Goal: Task Accomplishment & Management: Manage account settings

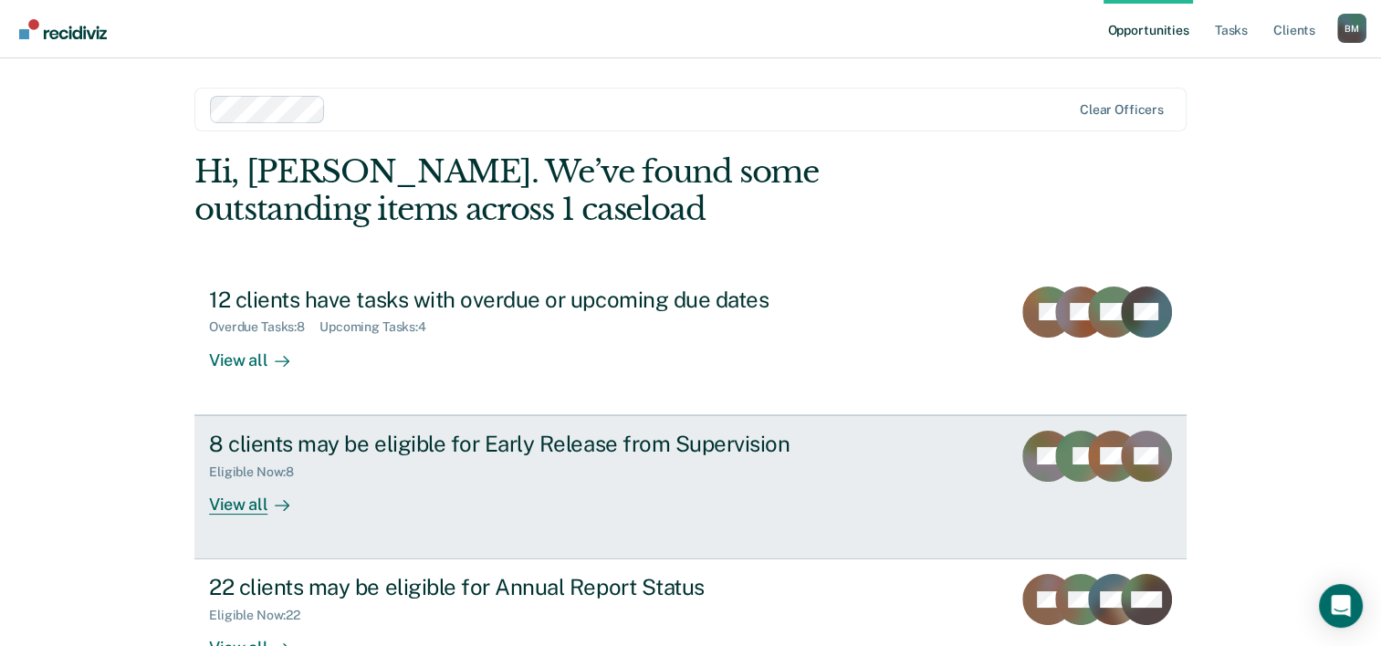
click at [257, 505] on div "View all" at bounding box center [260, 497] width 102 height 36
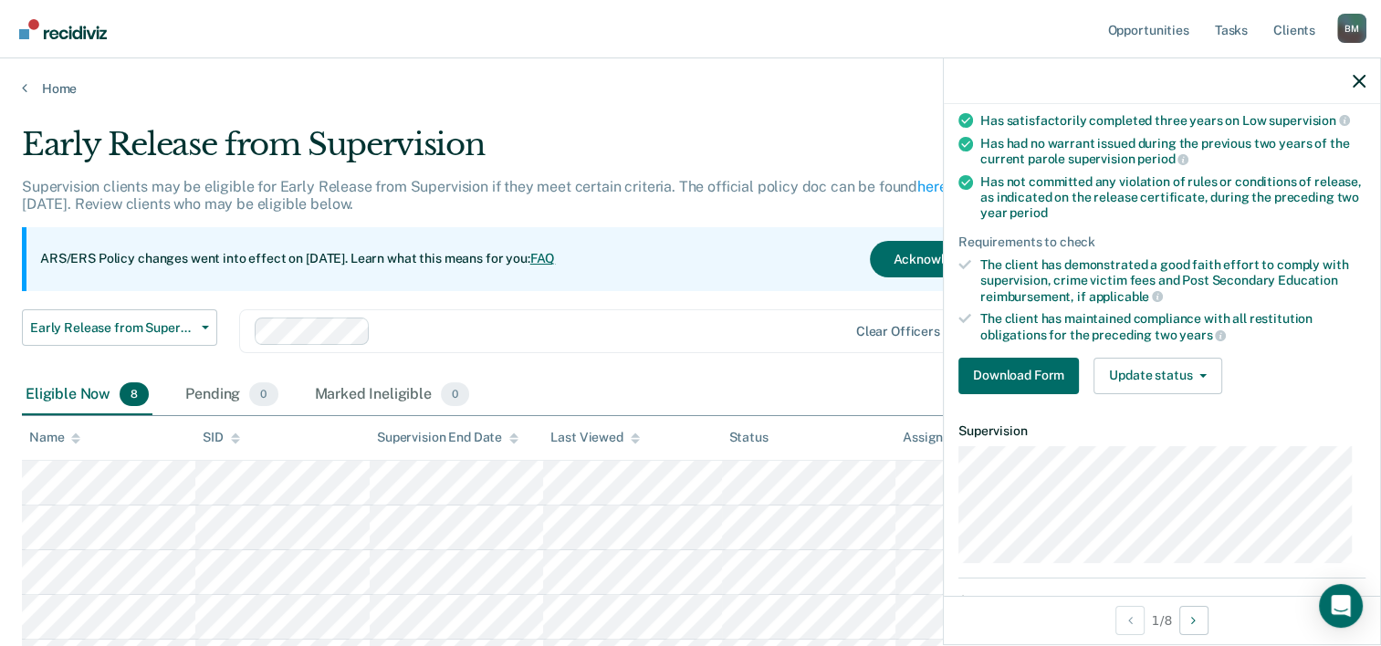
scroll to position [211, 0]
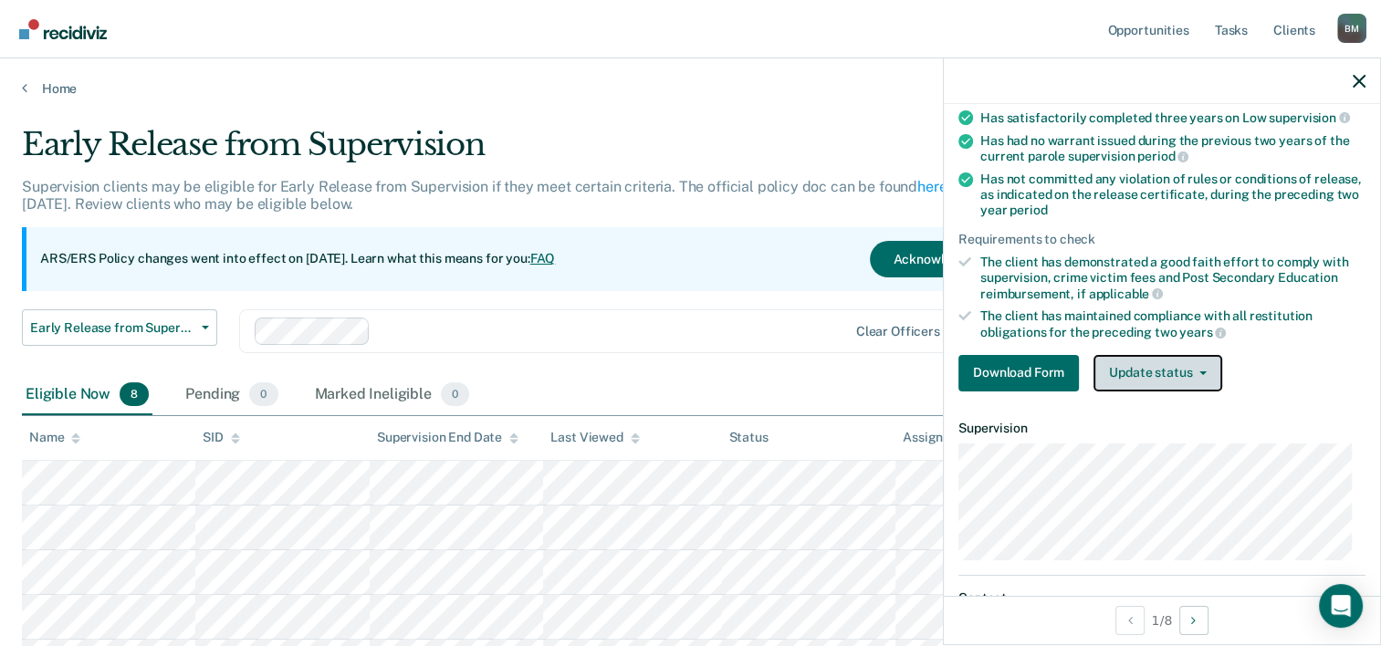
click at [1202, 371] on button "Update status" at bounding box center [1158, 373] width 129 height 37
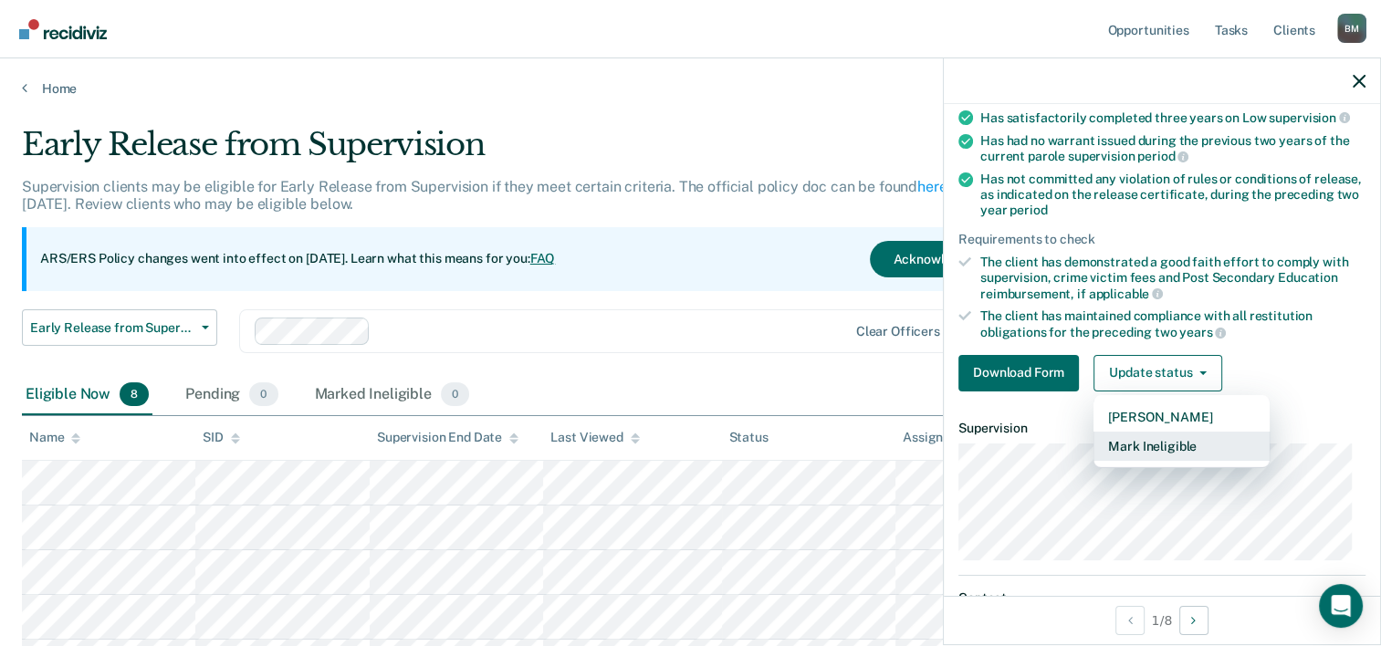
click at [1179, 443] on button "Mark Ineligible" at bounding box center [1182, 446] width 176 height 29
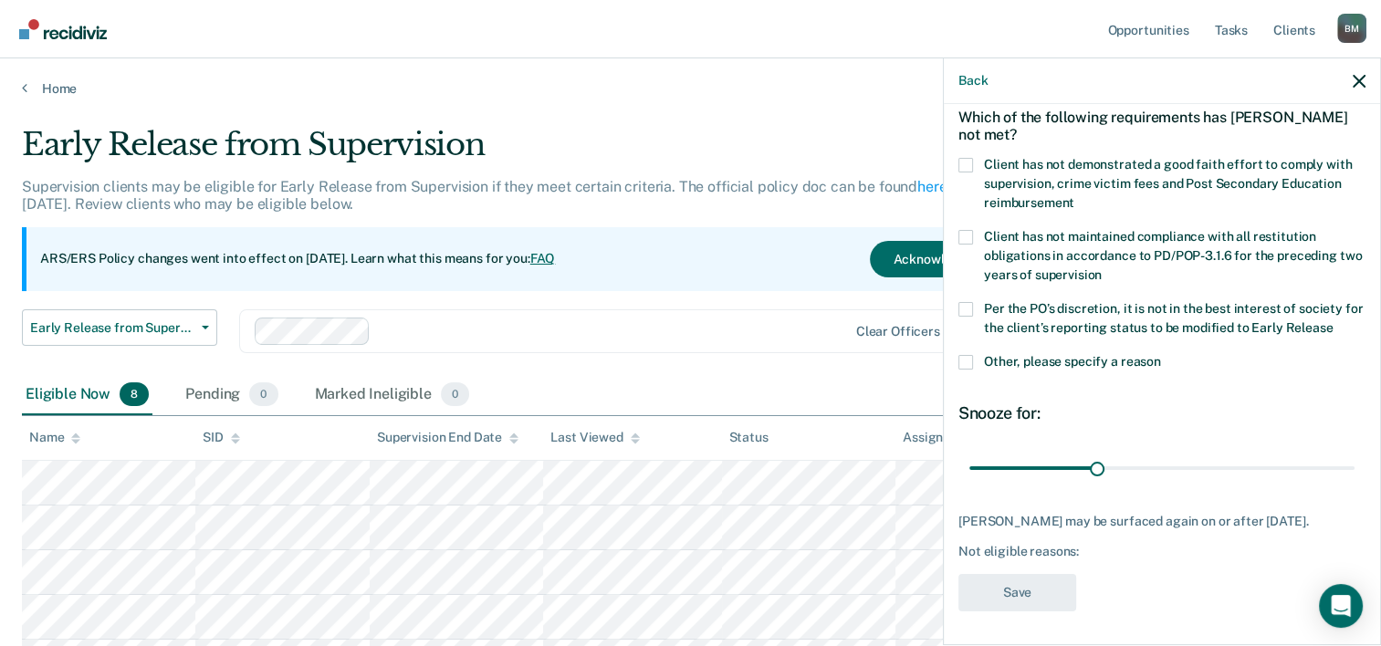
click at [965, 361] on span at bounding box center [966, 362] width 15 height 15
click at [1161, 355] on input "Other, please specify a reason" at bounding box center [1161, 355] width 0 height 0
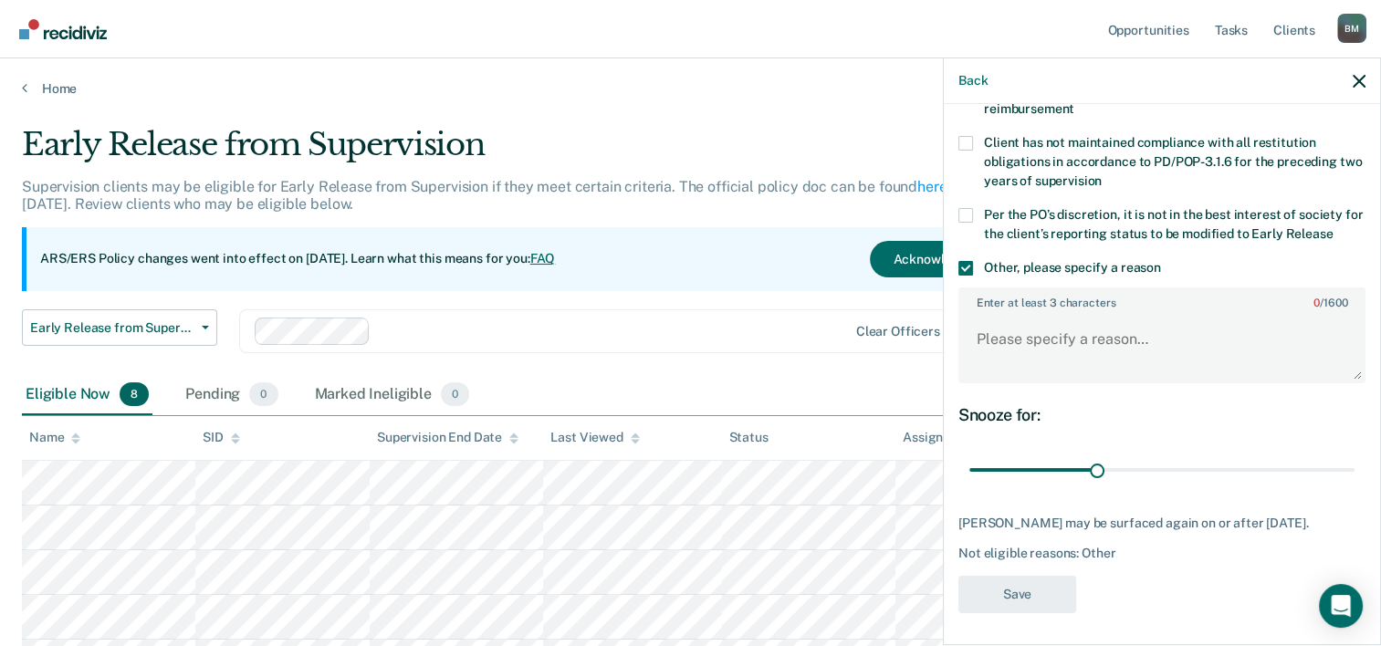
scroll to position [179, 0]
drag, startPoint x: 1095, startPoint y: 467, endPoint x: 1397, endPoint y: 452, distance: 302.6
type input "90"
click at [1355, 455] on input "range" at bounding box center [1161, 471] width 385 height 32
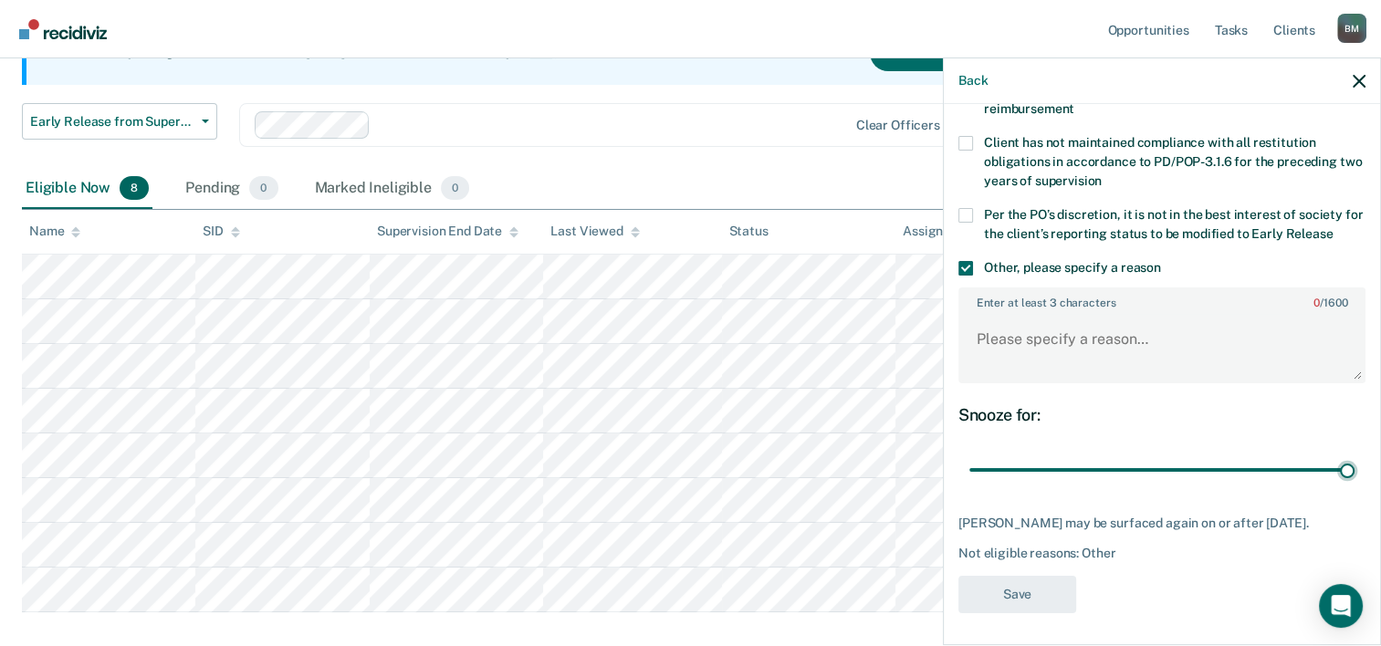
scroll to position [302, 0]
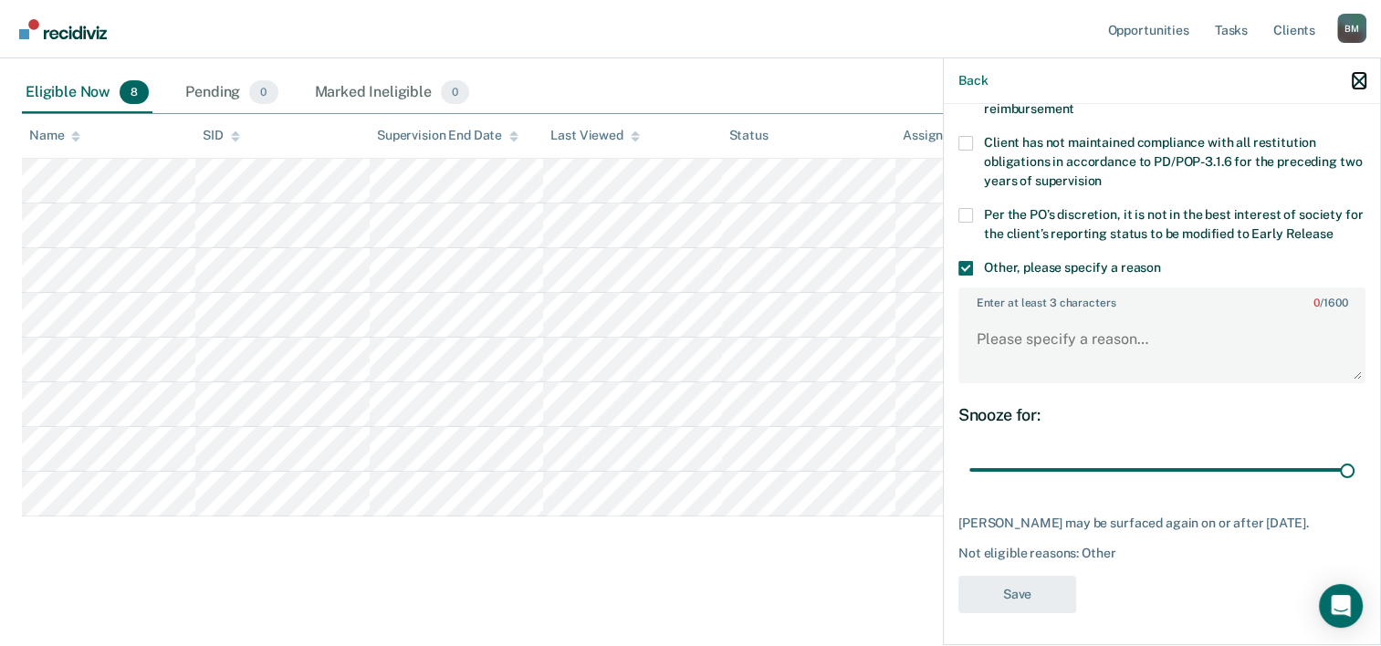
click at [1359, 82] on icon "button" at bounding box center [1359, 81] width 13 height 13
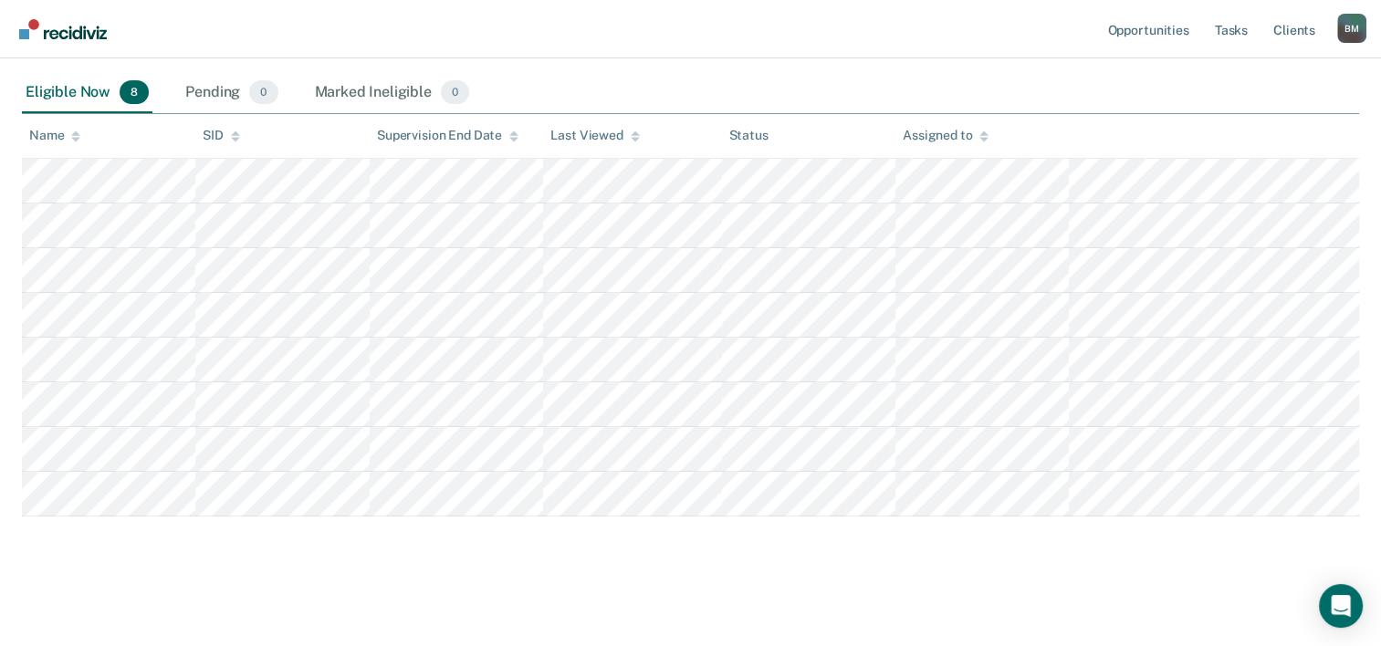
scroll to position [211, 0]
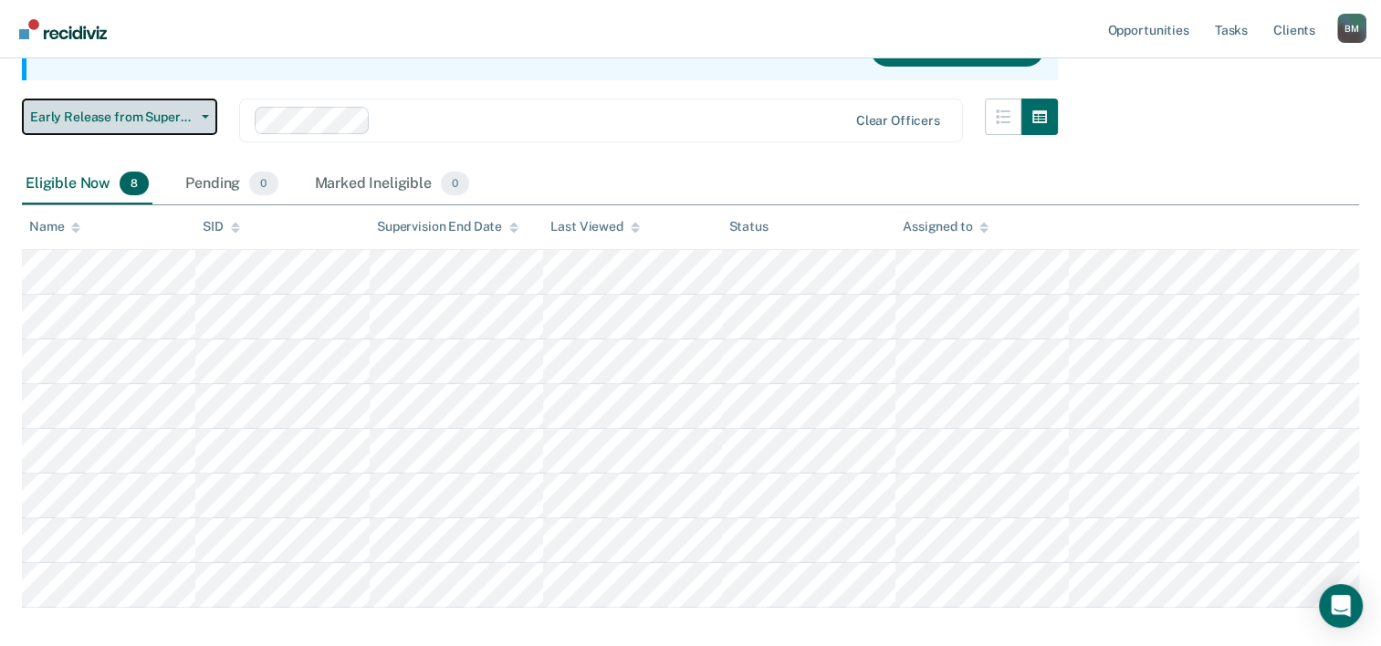
click at [207, 115] on icon "button" at bounding box center [205, 117] width 7 height 4
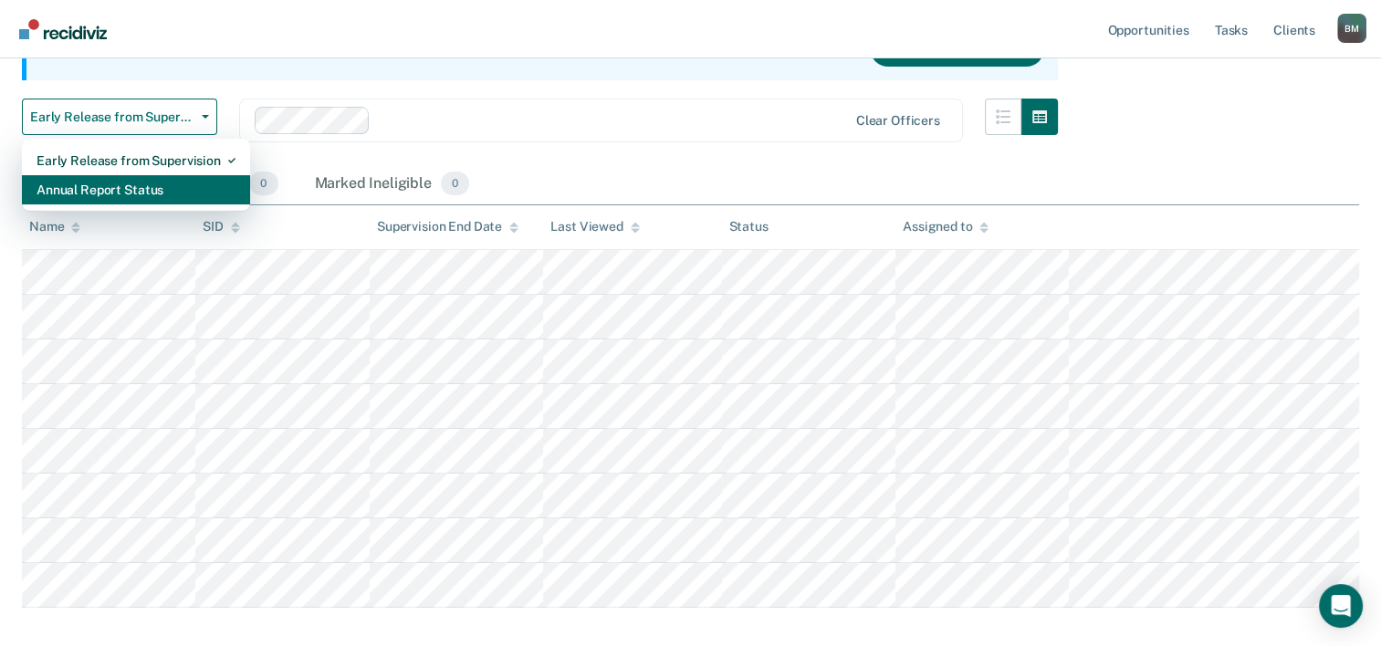
click at [88, 187] on div "Annual Report Status" at bounding box center [136, 189] width 199 height 29
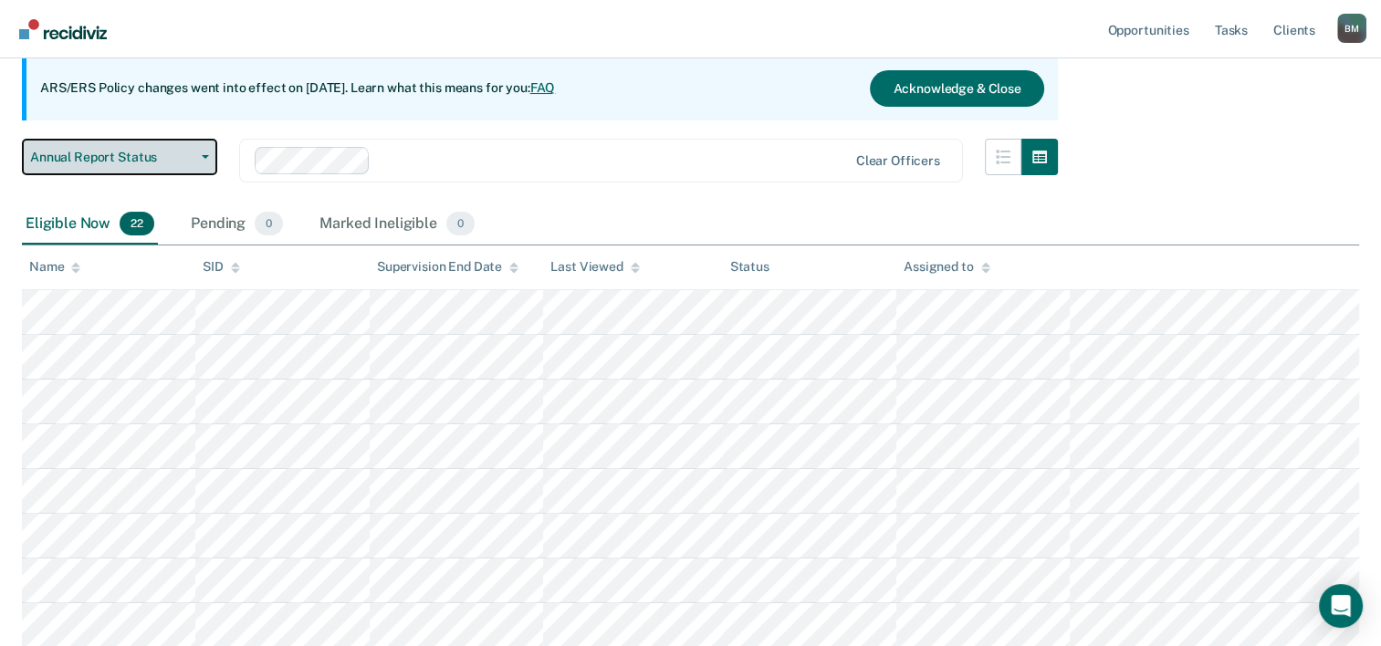
scroll to position [183, 0]
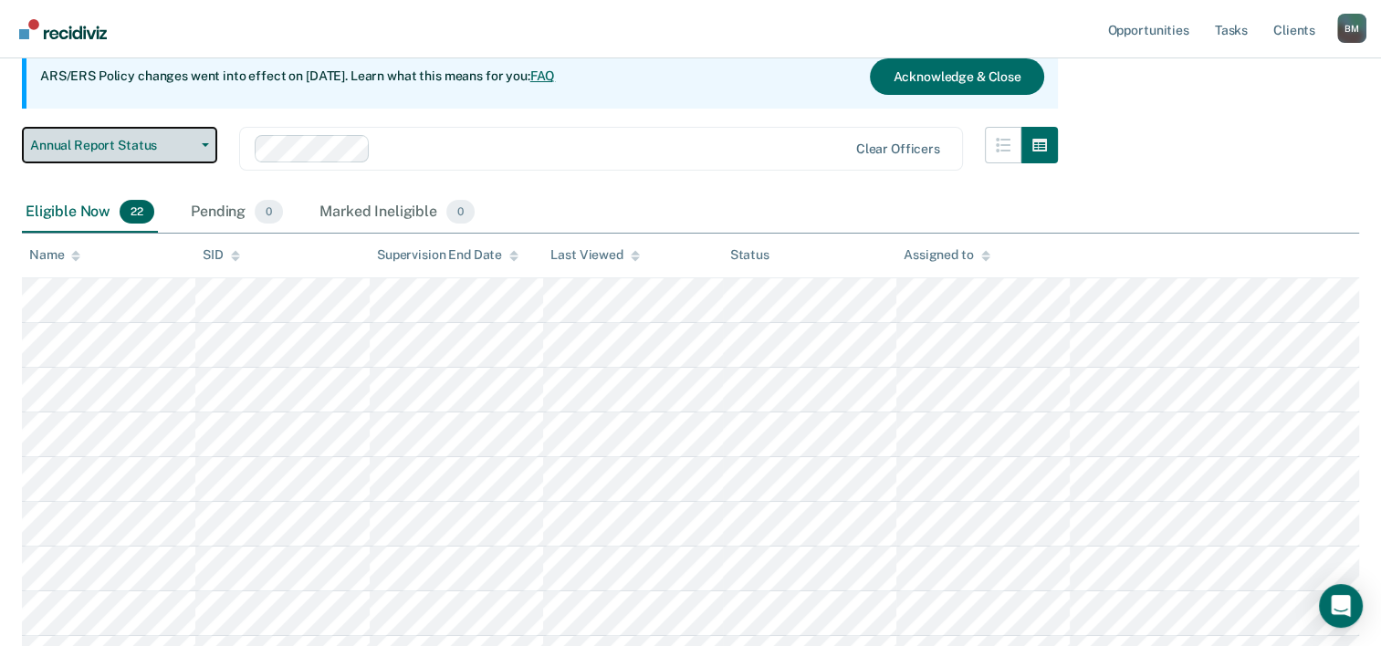
click at [200, 148] on button "Annual Report Status" at bounding box center [119, 145] width 195 height 37
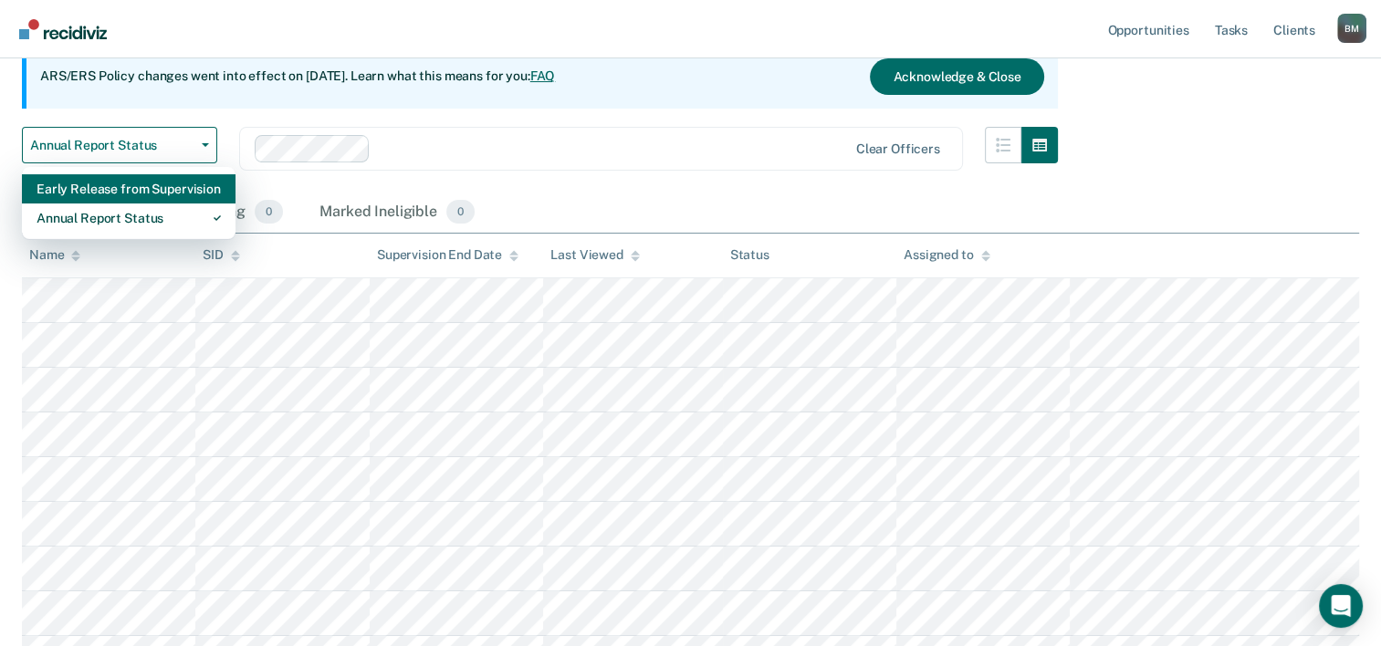
click at [183, 193] on div "Early Release from Supervision" at bounding box center [129, 188] width 184 height 29
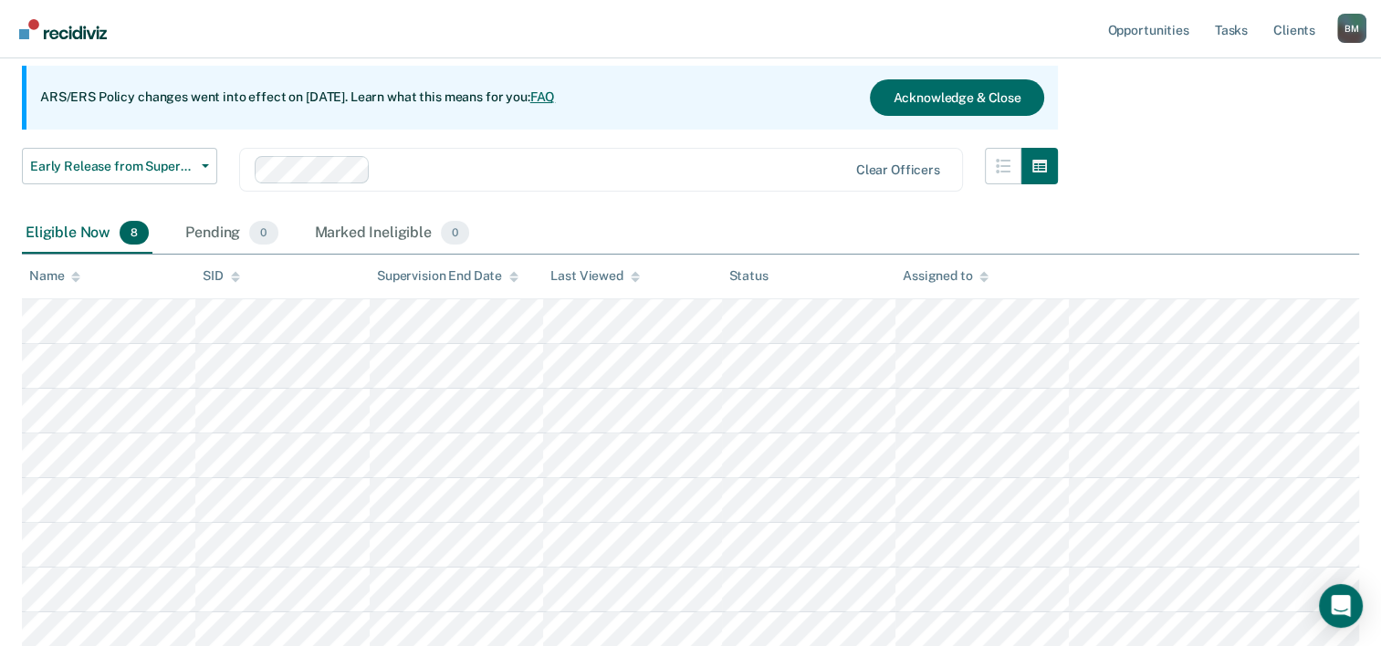
scroll to position [120, 0]
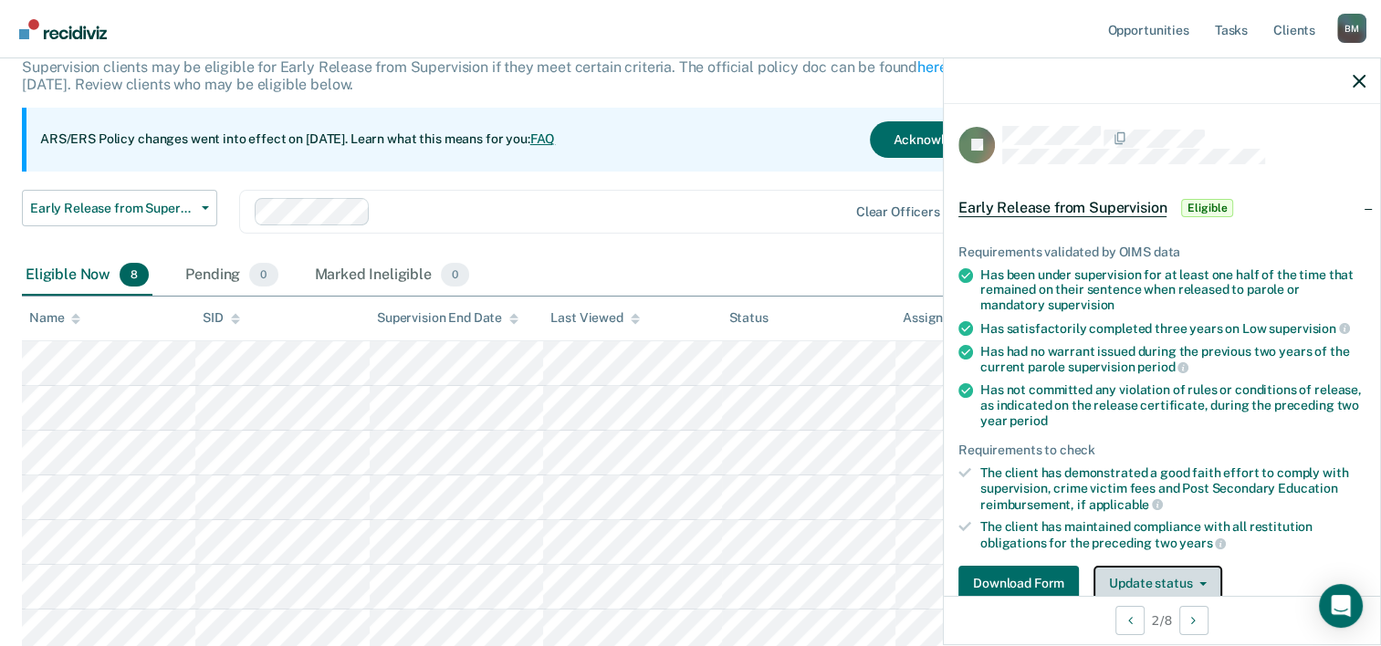
click at [1158, 568] on button "Update status" at bounding box center [1158, 584] width 129 height 37
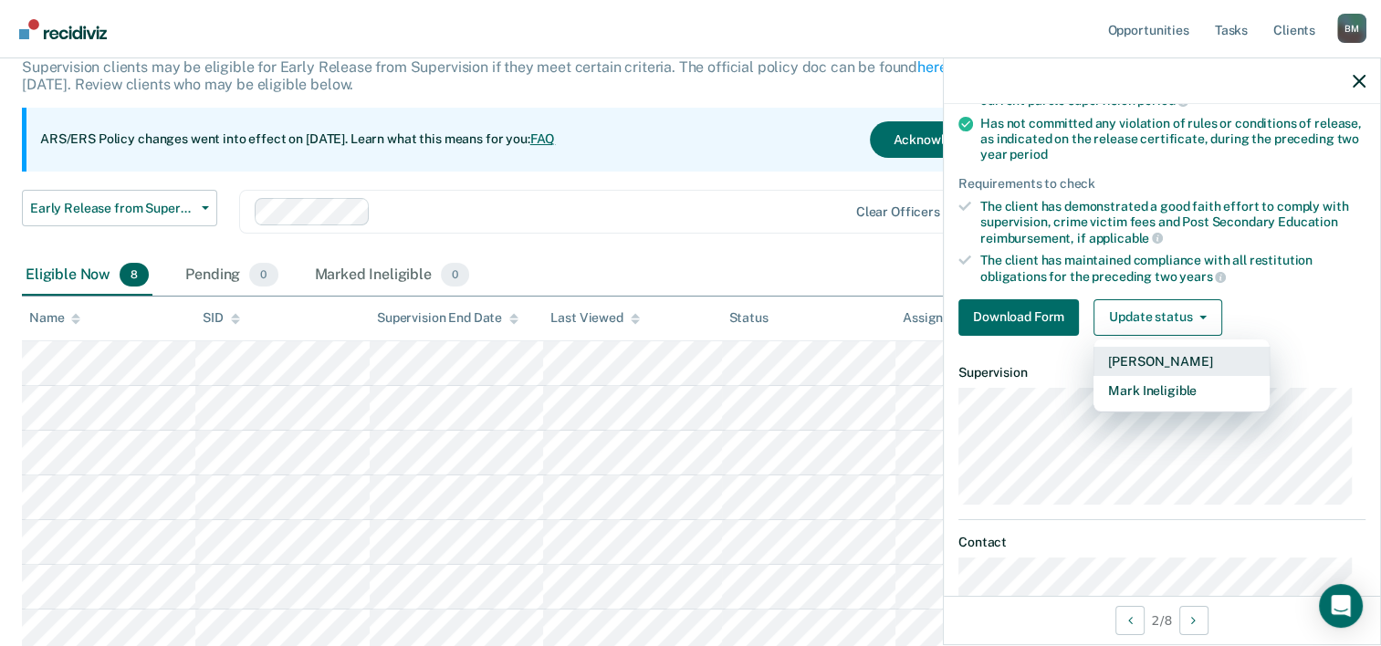
scroll to position [297, 0]
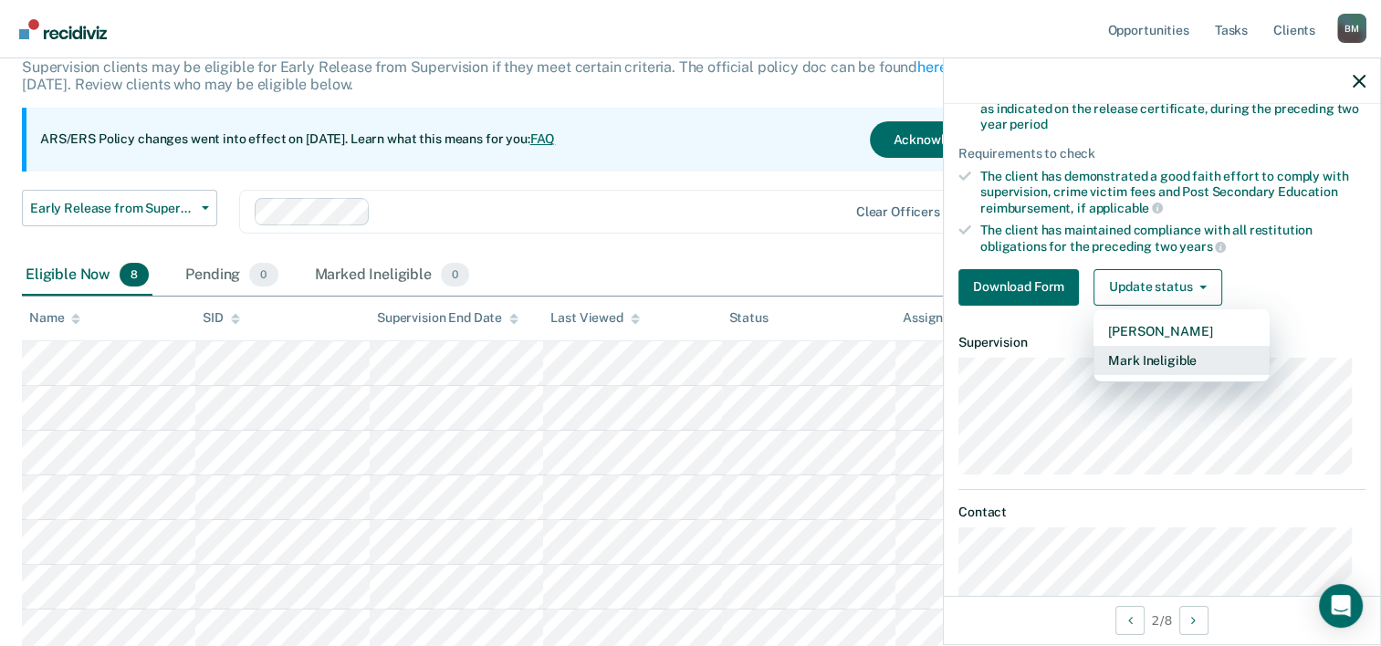
click at [1172, 353] on button "Mark Ineligible" at bounding box center [1182, 360] width 176 height 29
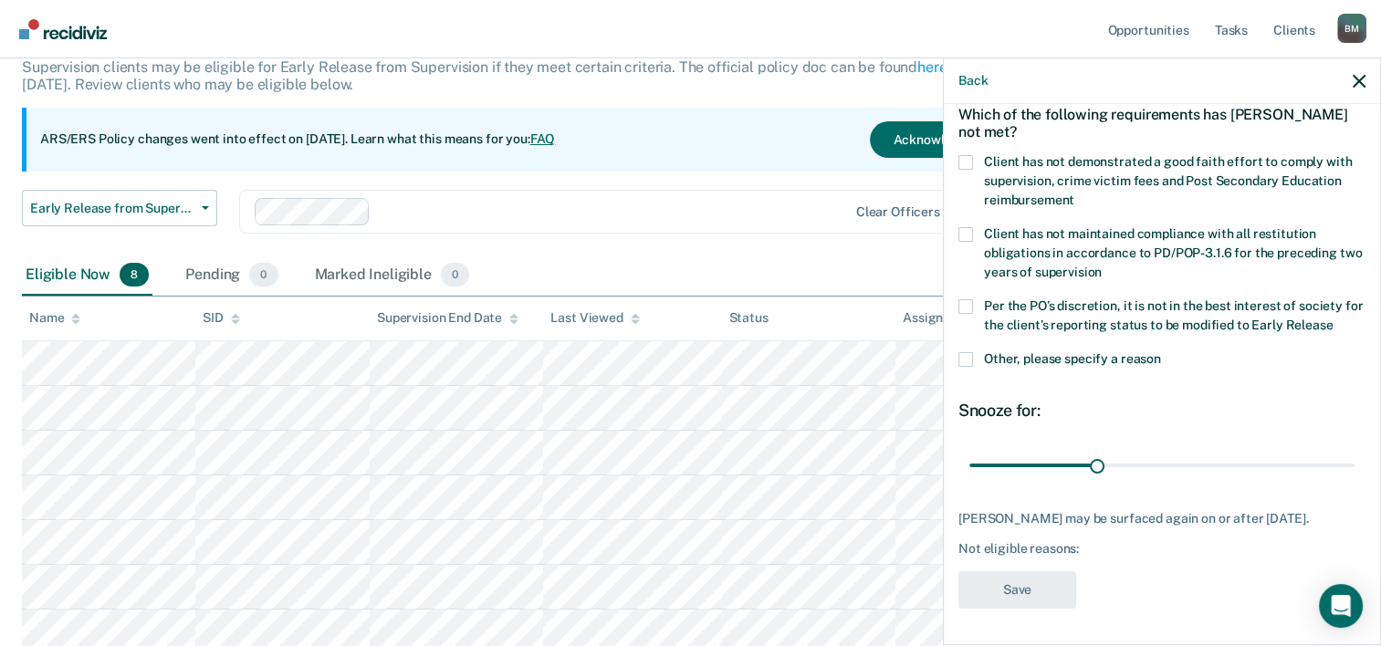
scroll to position [85, 0]
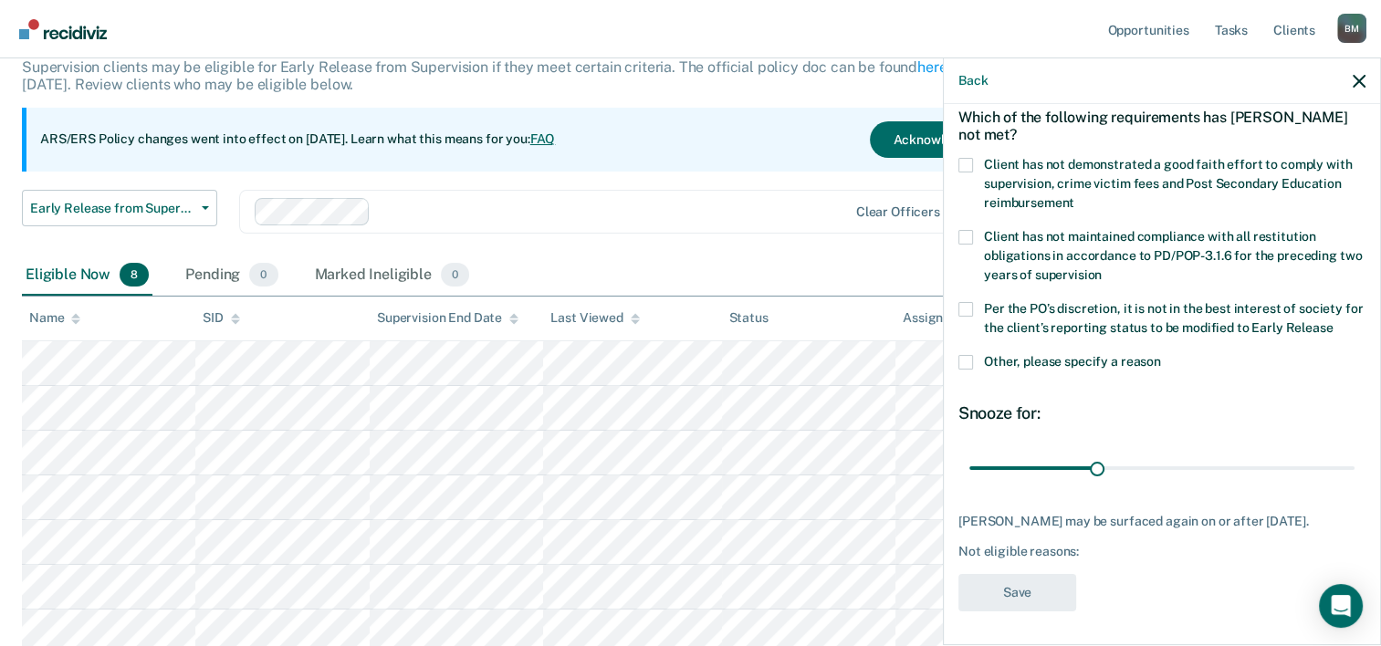
click at [960, 365] on span at bounding box center [966, 362] width 15 height 15
click at [1161, 355] on input "Other, please specify a reason" at bounding box center [1161, 355] width 0 height 0
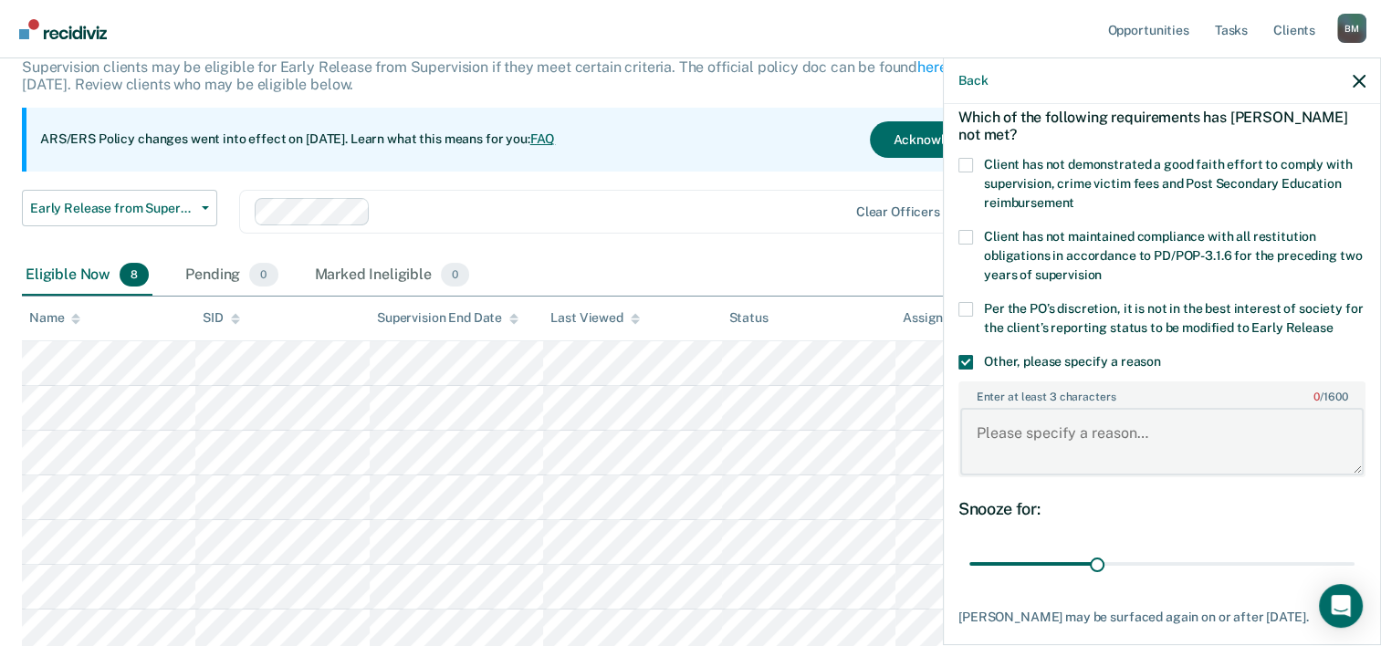
click at [1037, 448] on textarea "Enter at least 3 characters 0 / 1600" at bounding box center [1161, 442] width 403 height 68
paste textarea "outstanding fee balance and possibly due to previous charge of burglary"
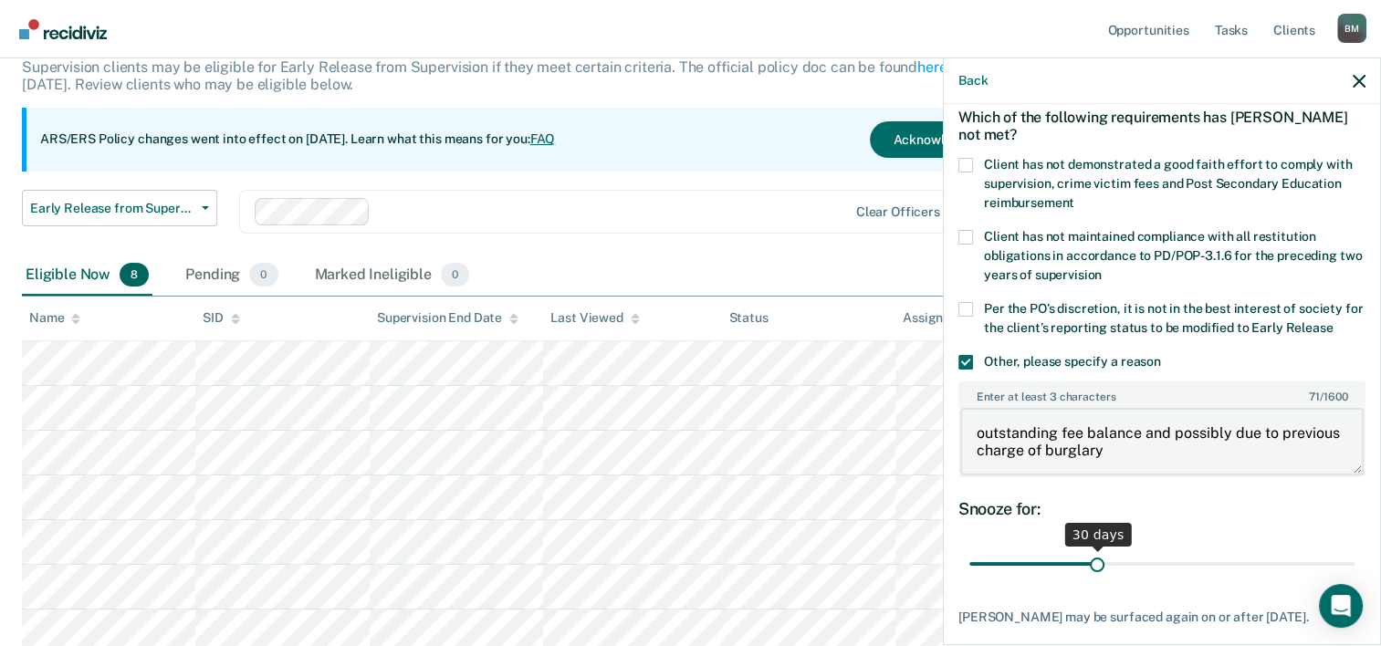
type textarea "outstanding fee balance and possibly due to previous charge of burglary"
drag, startPoint x: 1095, startPoint y: 562, endPoint x: 1349, endPoint y: 560, distance: 254.7
type input "90"
click at [1349, 560] on input "range" at bounding box center [1161, 565] width 385 height 32
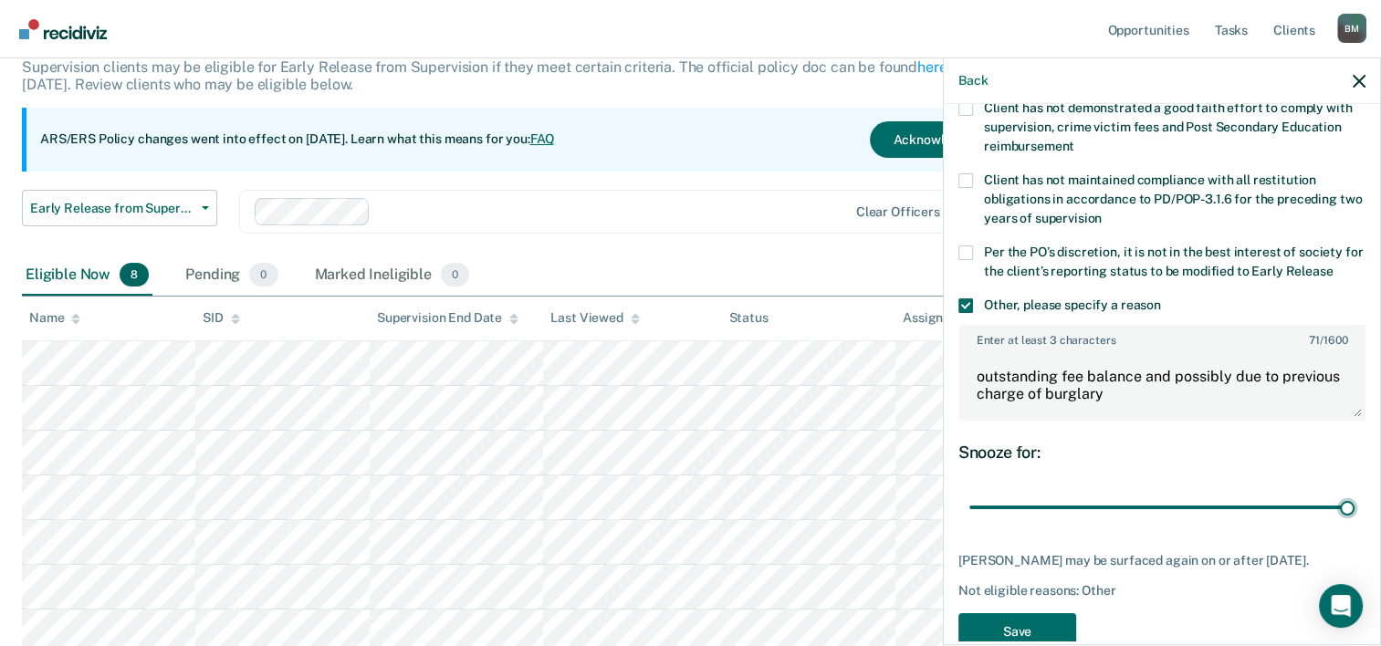
scroll to position [194, 0]
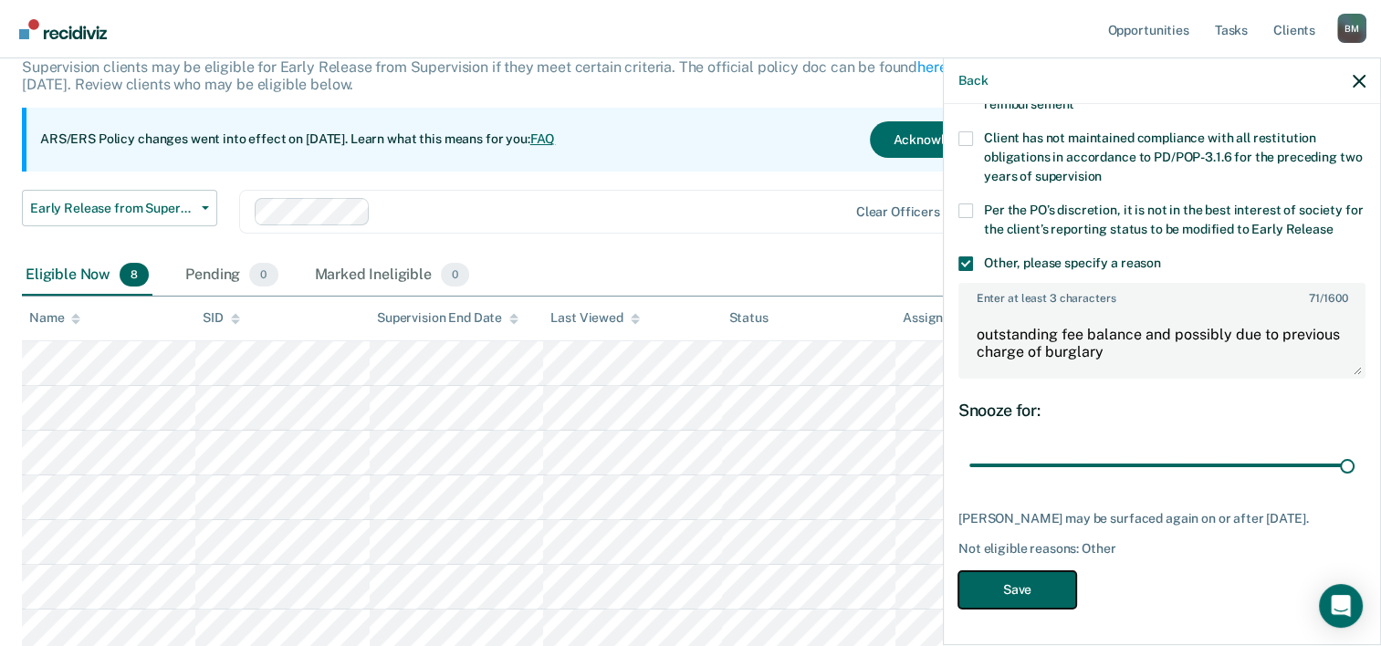
click at [1020, 592] on button "Save" at bounding box center [1018, 589] width 118 height 37
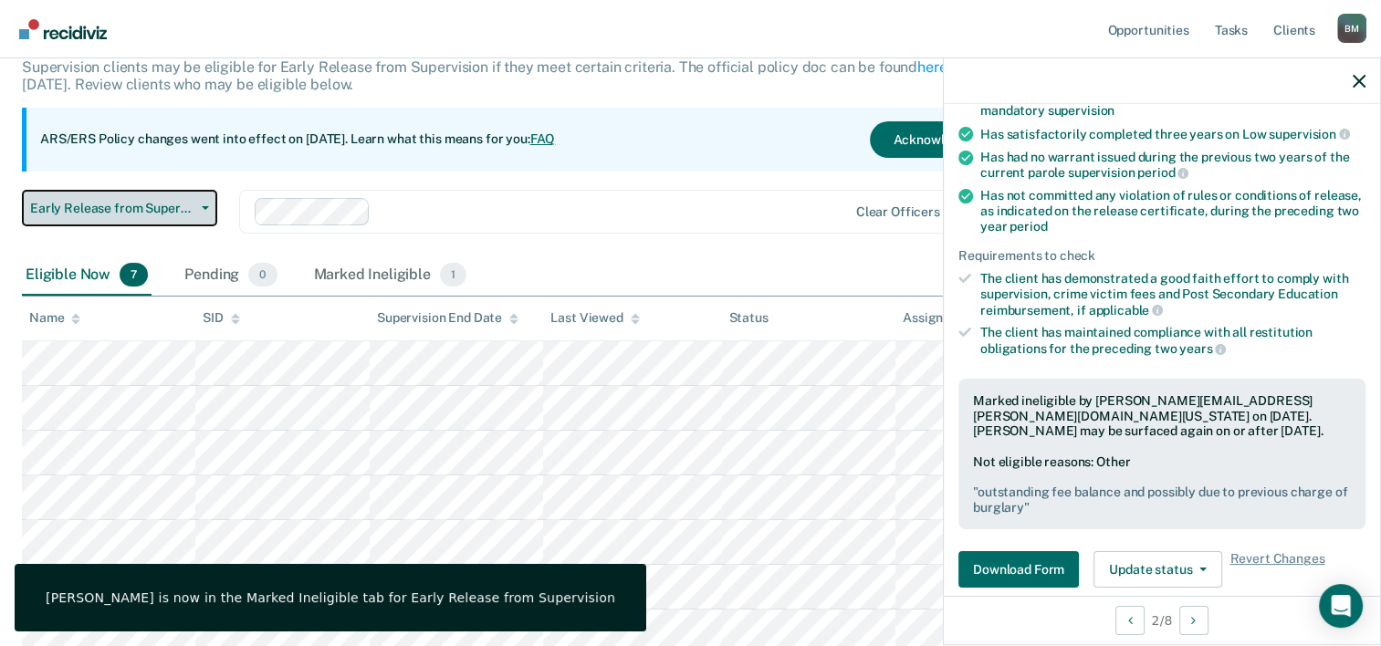
click at [170, 210] on span "Early Release from Supervision" at bounding box center [112, 209] width 164 height 16
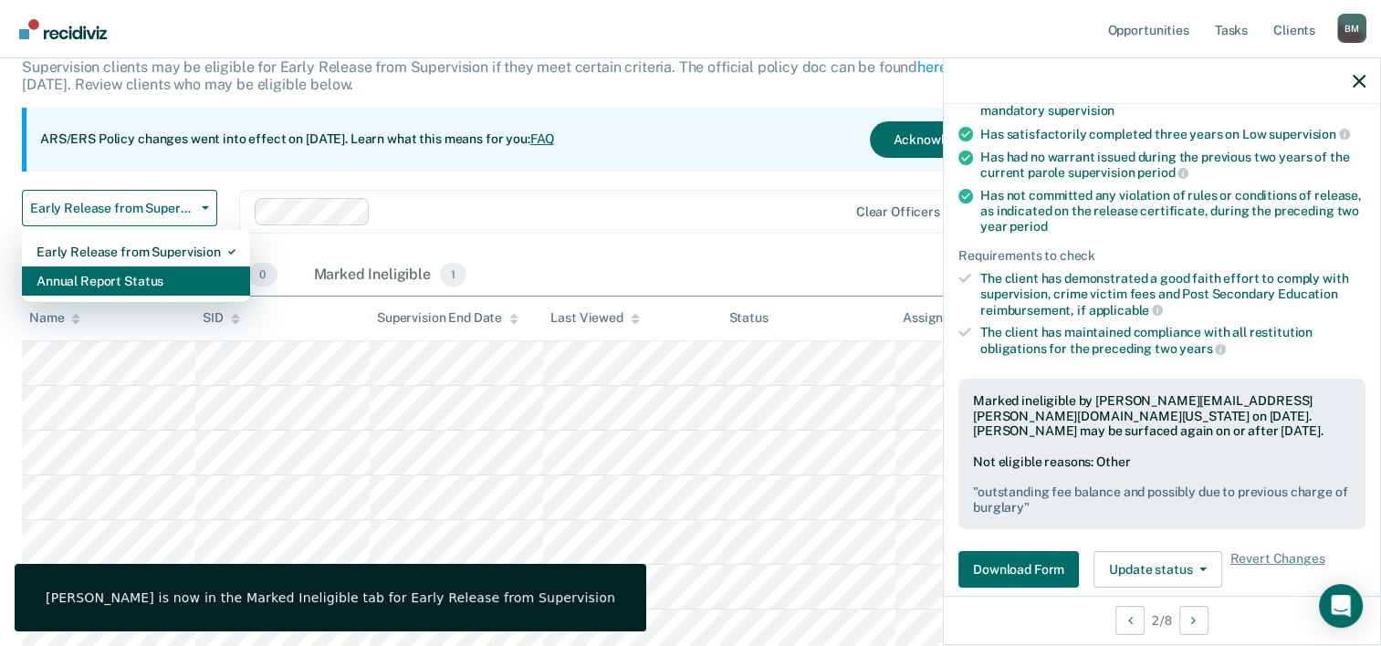
click at [172, 277] on div "Annual Report Status" at bounding box center [136, 281] width 199 height 29
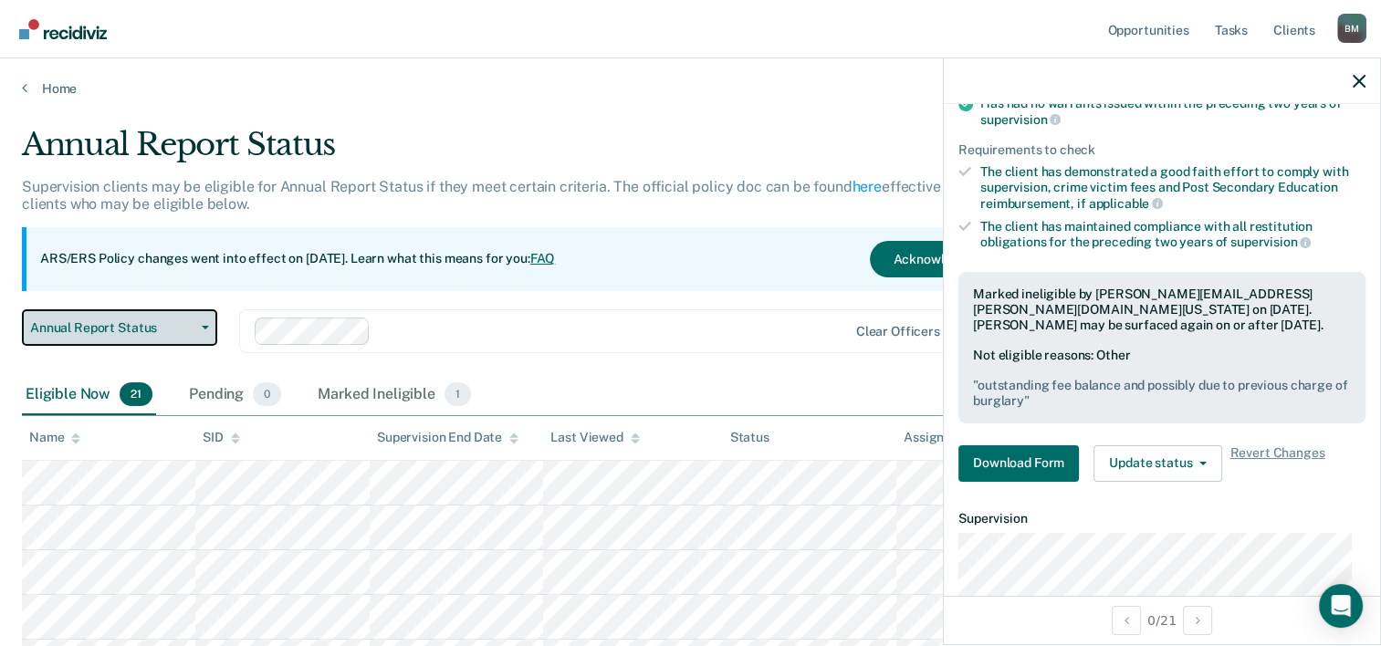
click at [150, 333] on span "Annual Report Status" at bounding box center [112, 328] width 164 height 16
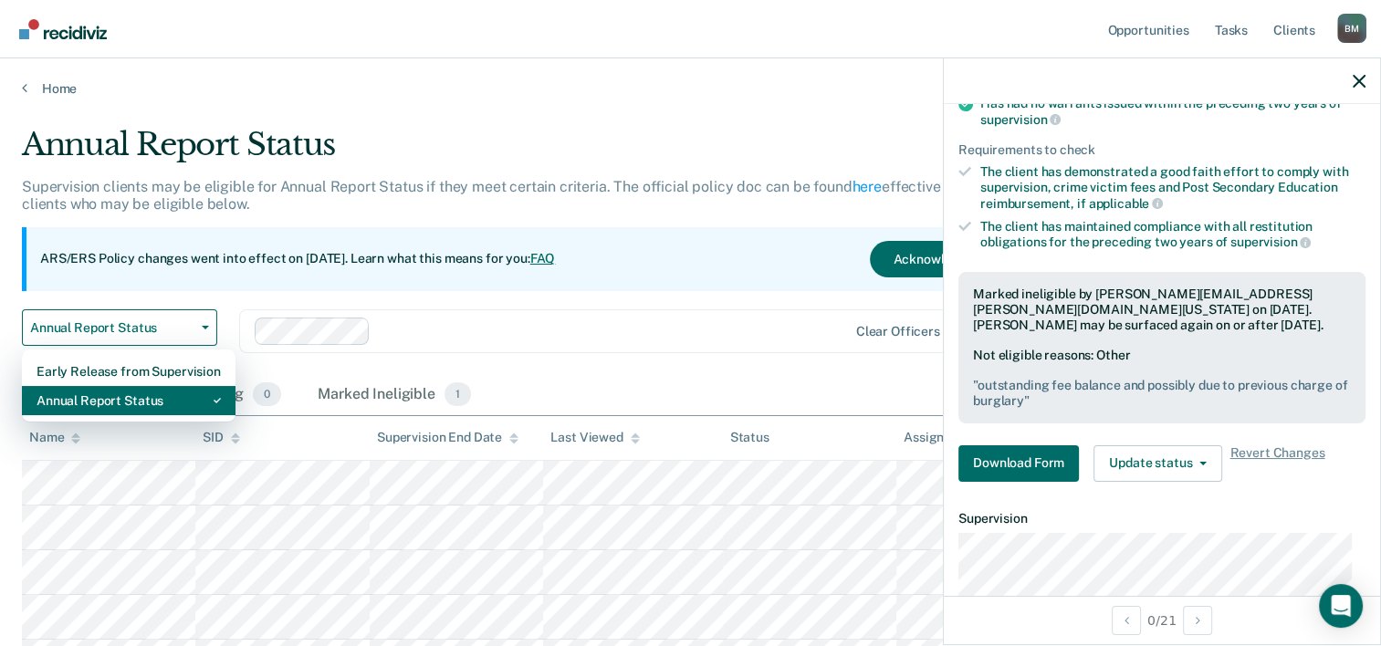
click at [150, 403] on div "Annual Report Status" at bounding box center [129, 400] width 184 height 29
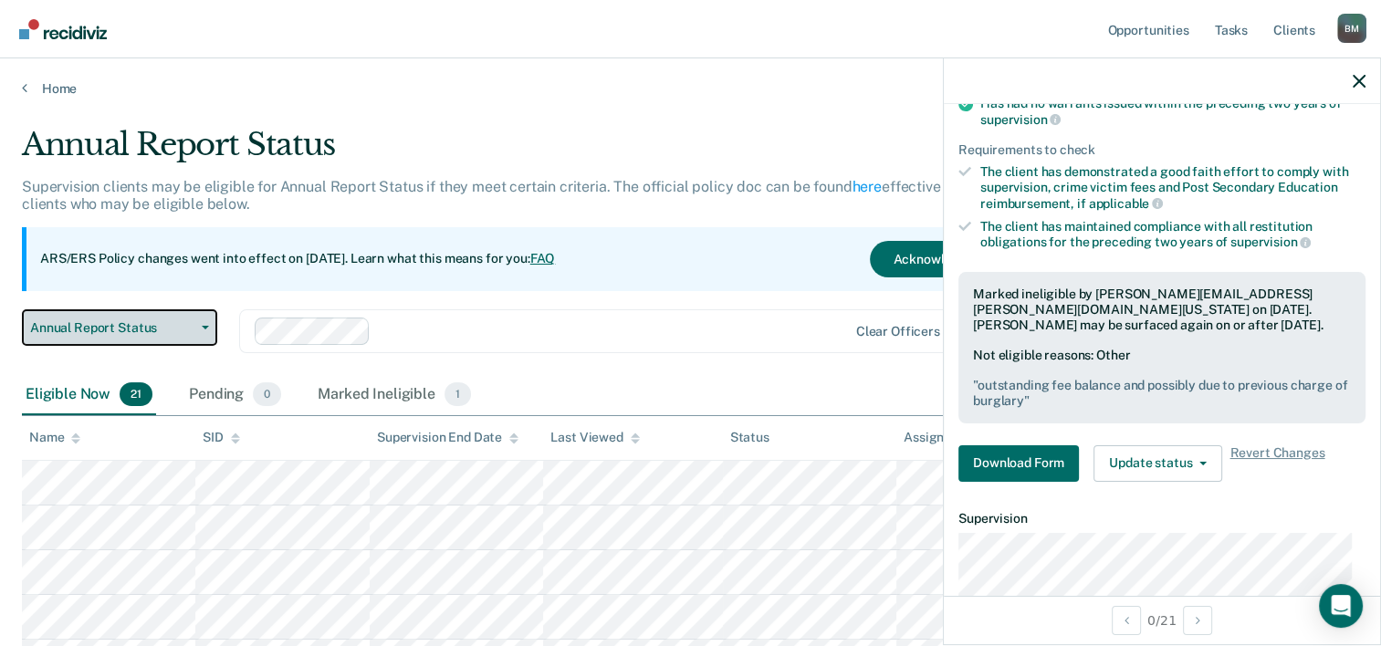
click at [186, 327] on span "Annual Report Status" at bounding box center [112, 328] width 164 height 16
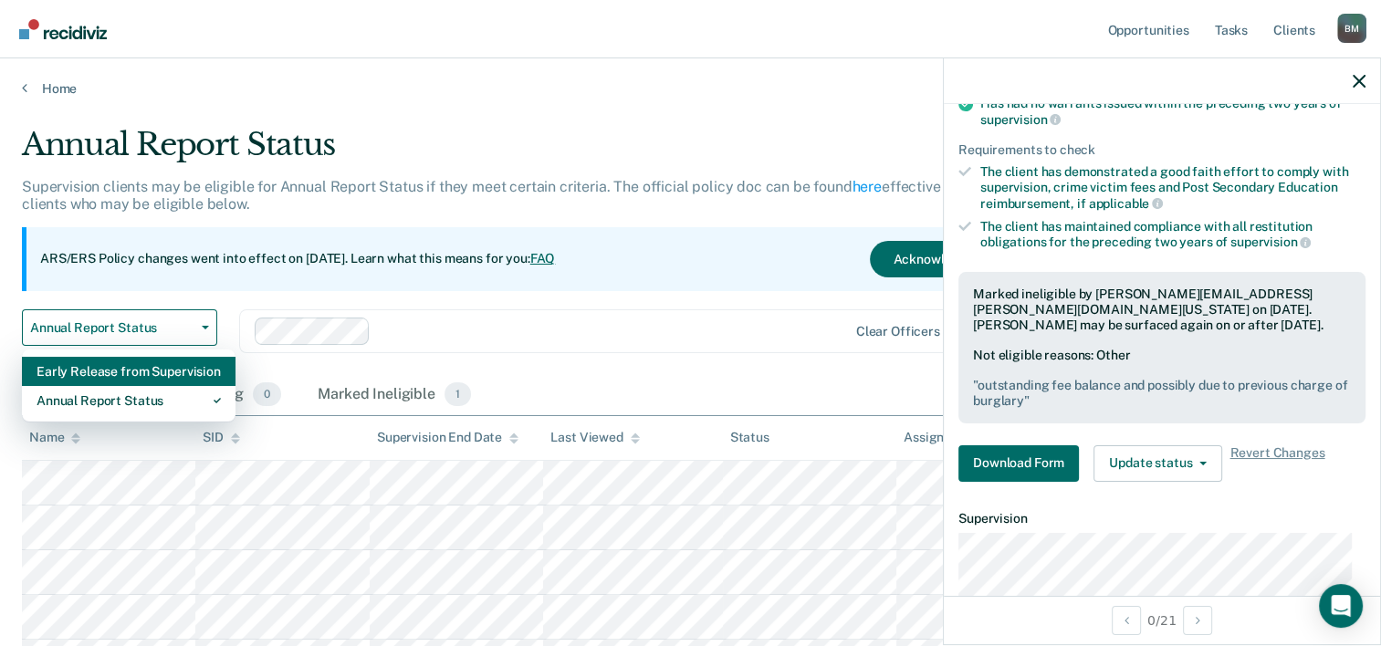
click at [179, 372] on div "Early Release from Supervision" at bounding box center [129, 371] width 184 height 29
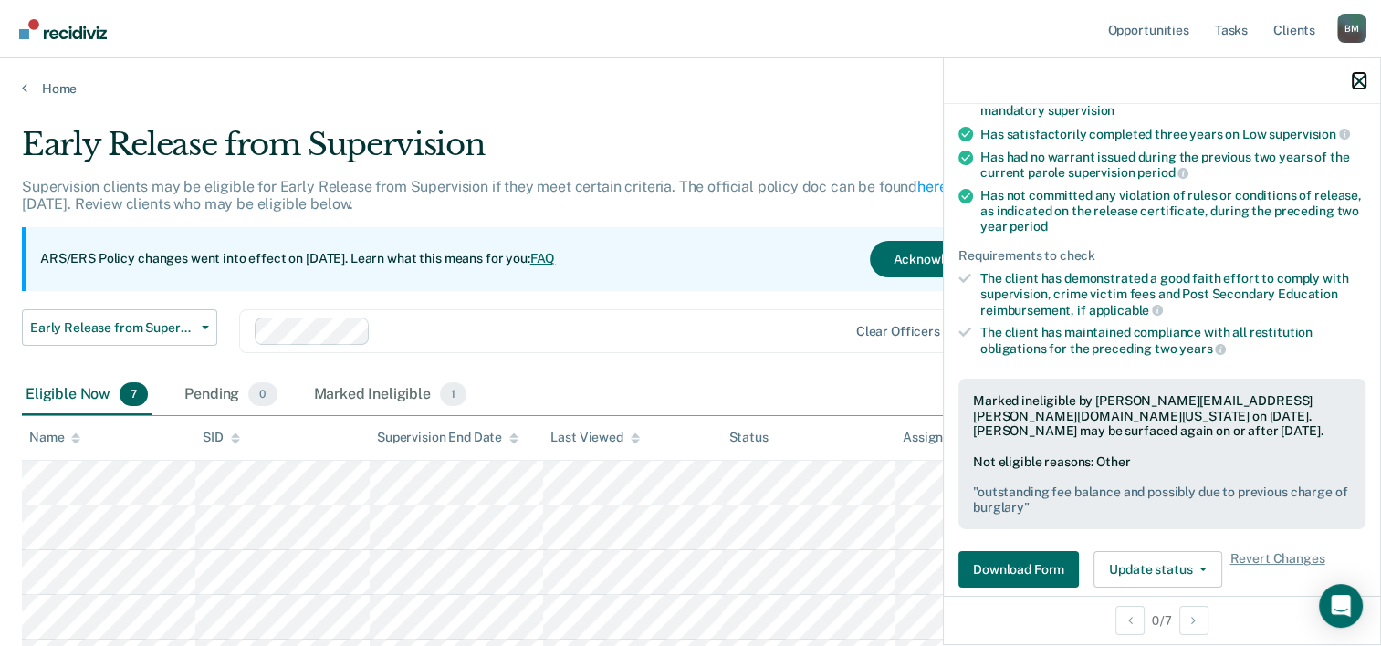
click at [1358, 86] on icon "button" at bounding box center [1359, 81] width 13 height 13
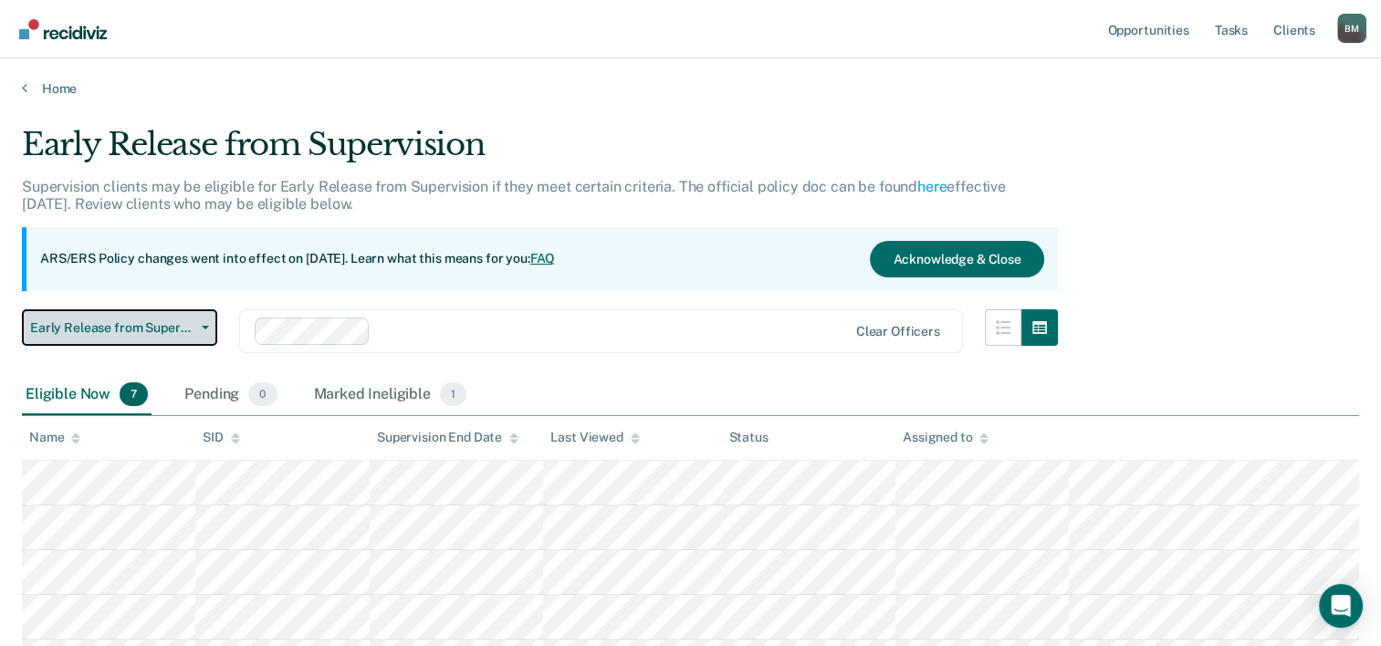
click at [169, 329] on span "Early Release from Supervision" at bounding box center [112, 328] width 164 height 16
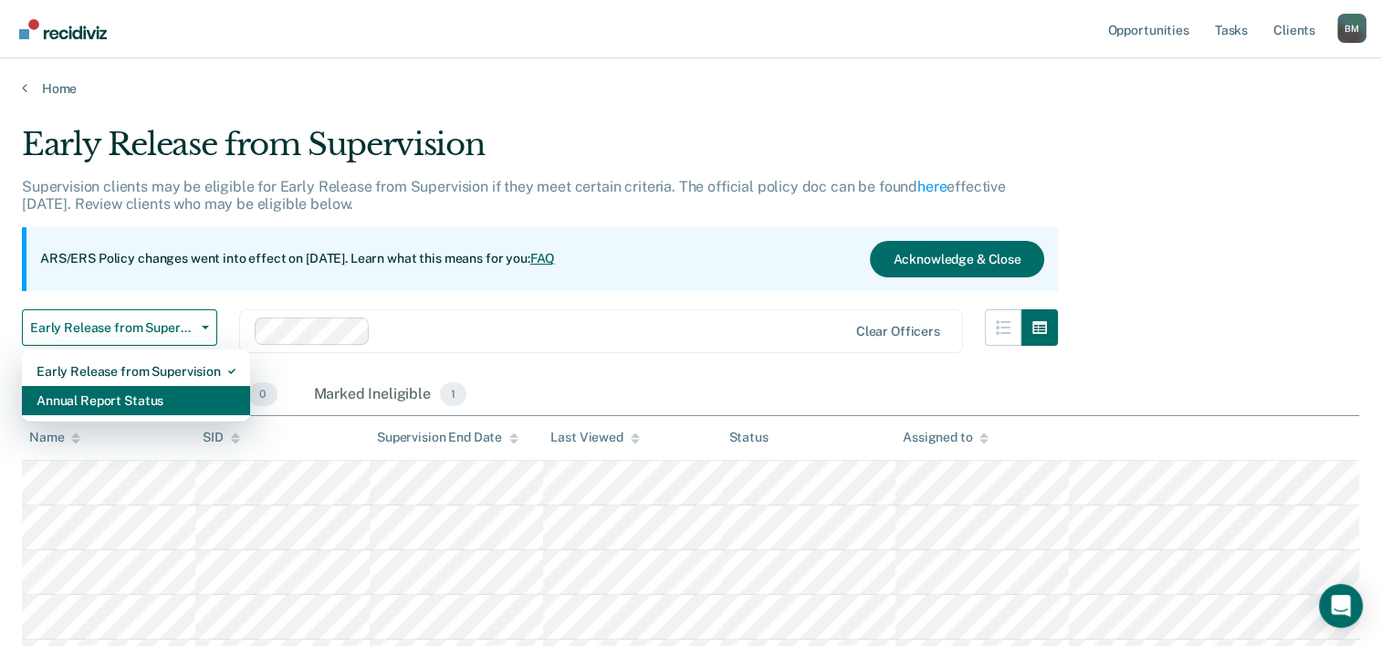
click at [153, 398] on div "Annual Report Status" at bounding box center [136, 400] width 199 height 29
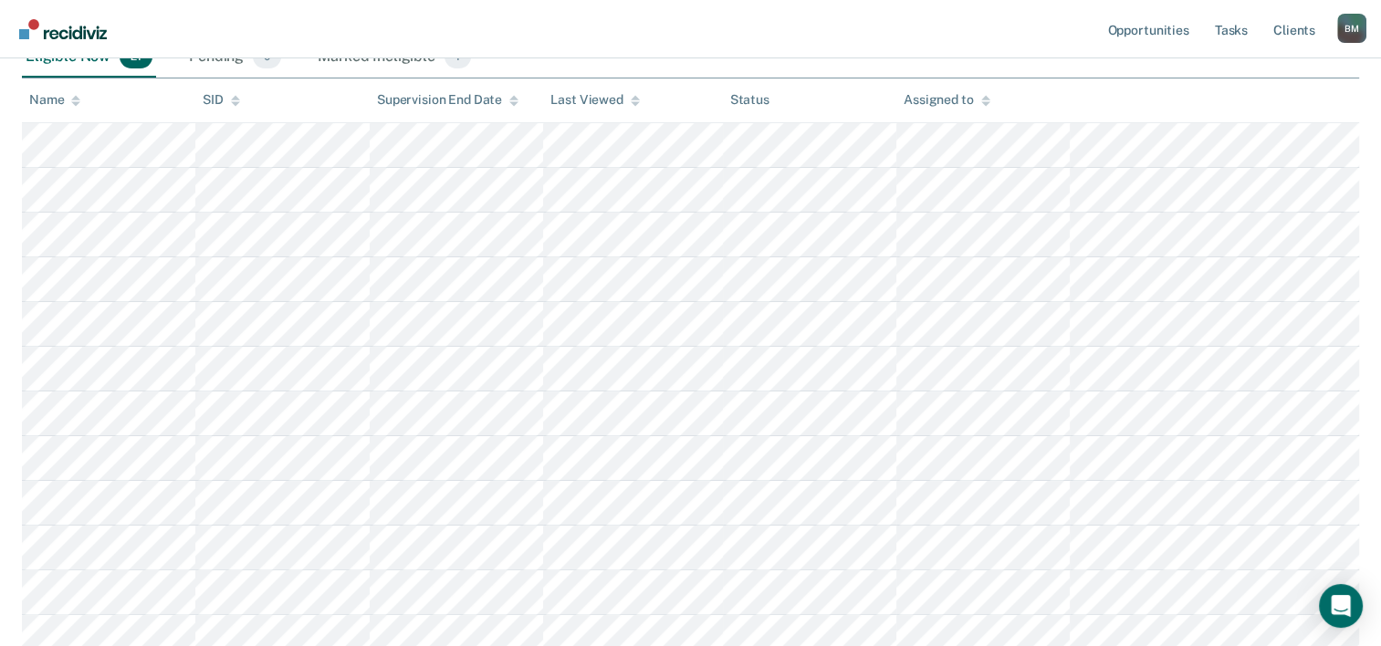
scroll to position [365, 0]
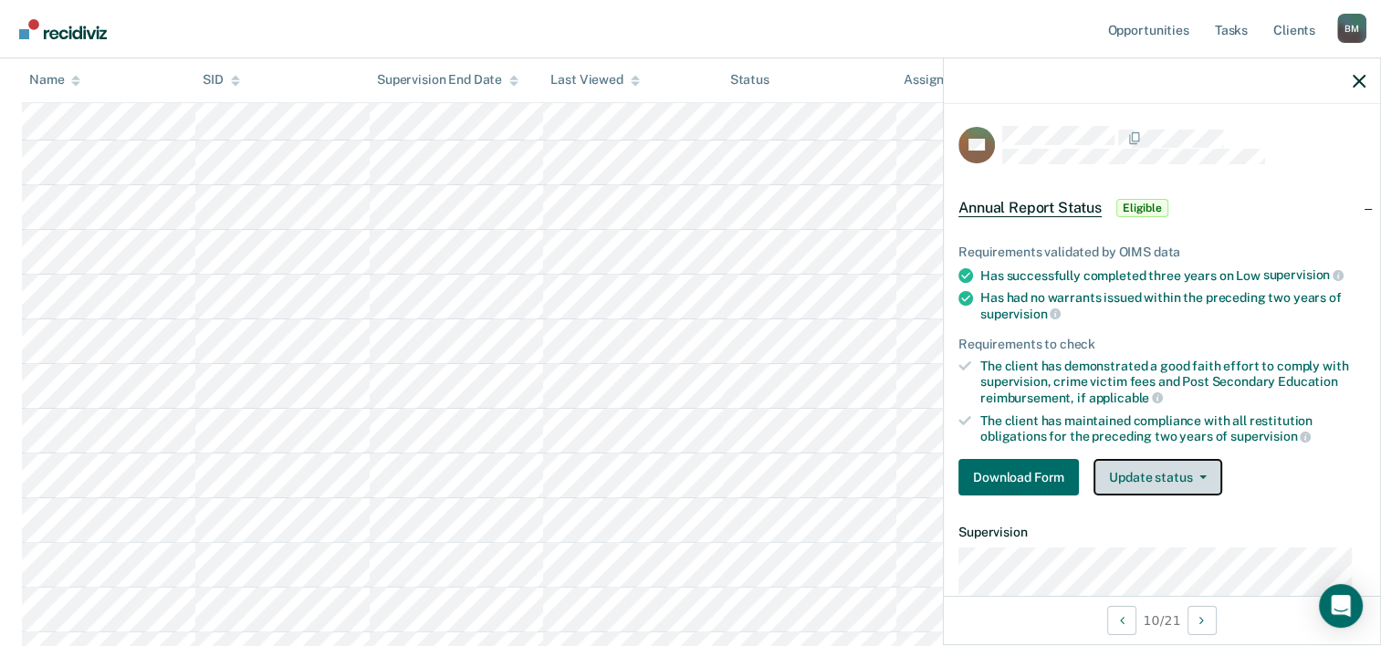
click at [1183, 479] on button "Update status" at bounding box center [1158, 477] width 129 height 37
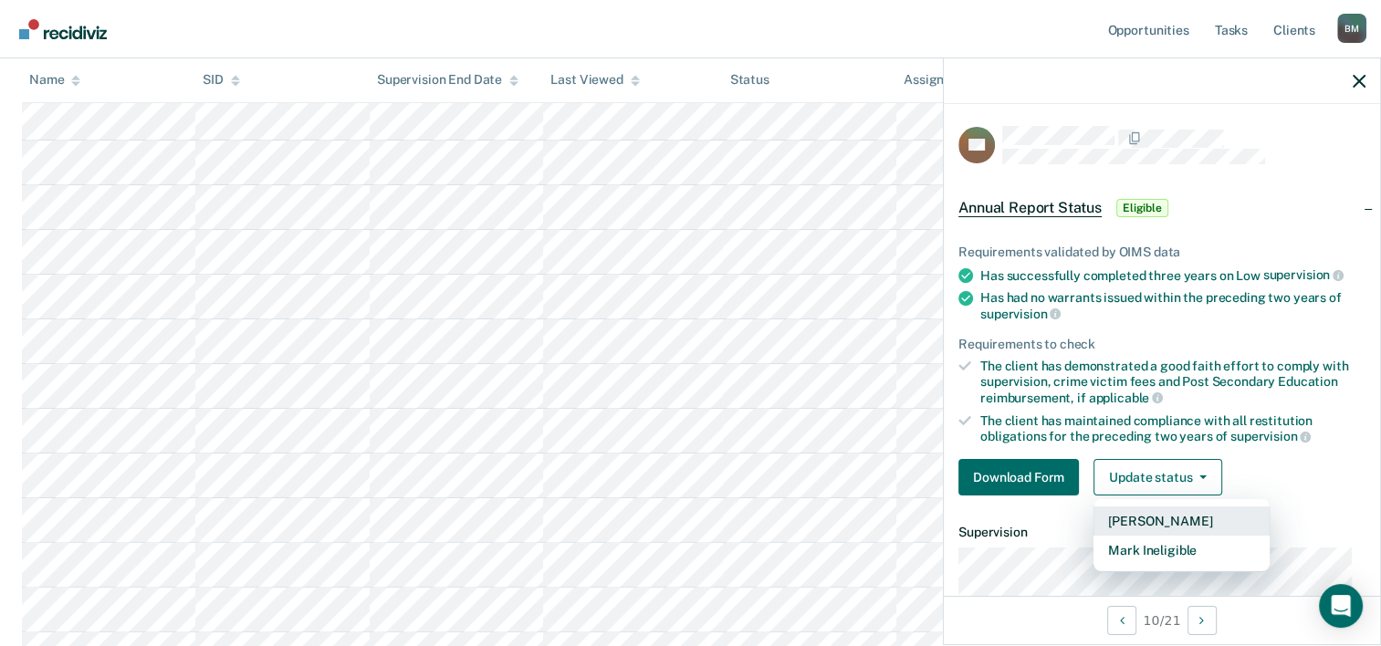
click at [1139, 519] on button "Mark Pending" at bounding box center [1182, 521] width 176 height 29
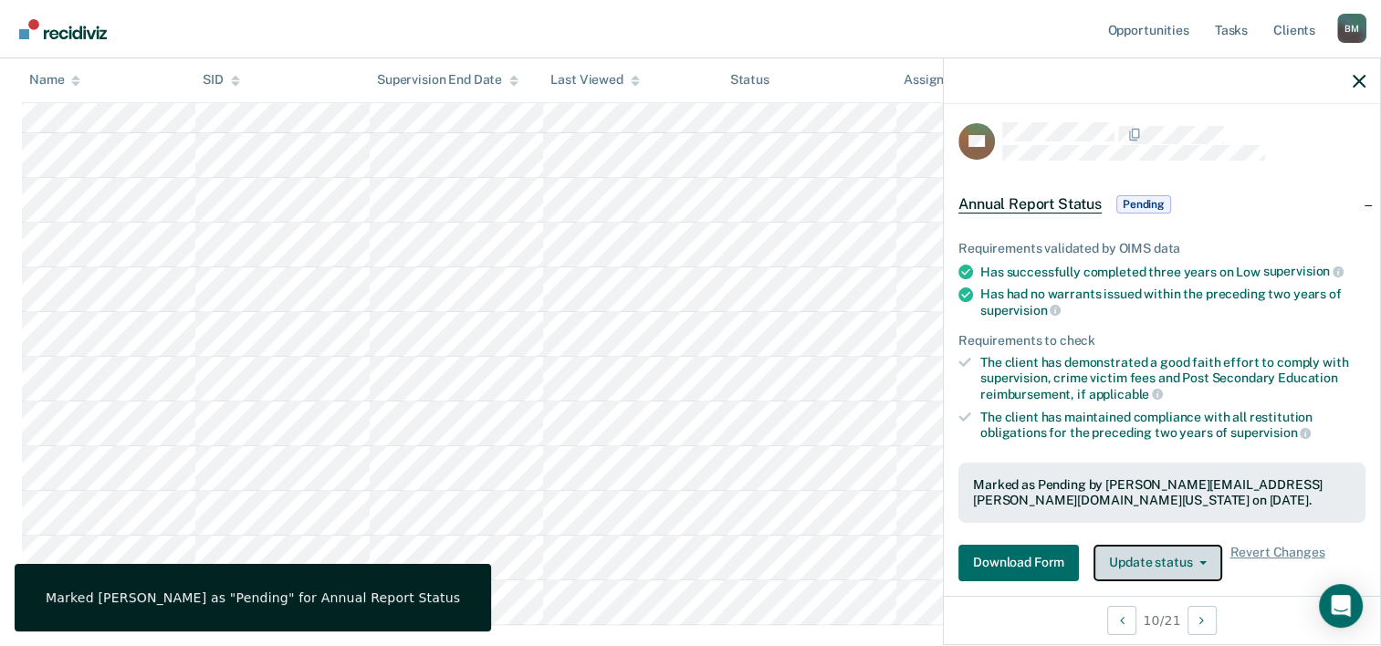
scroll to position [0, 0]
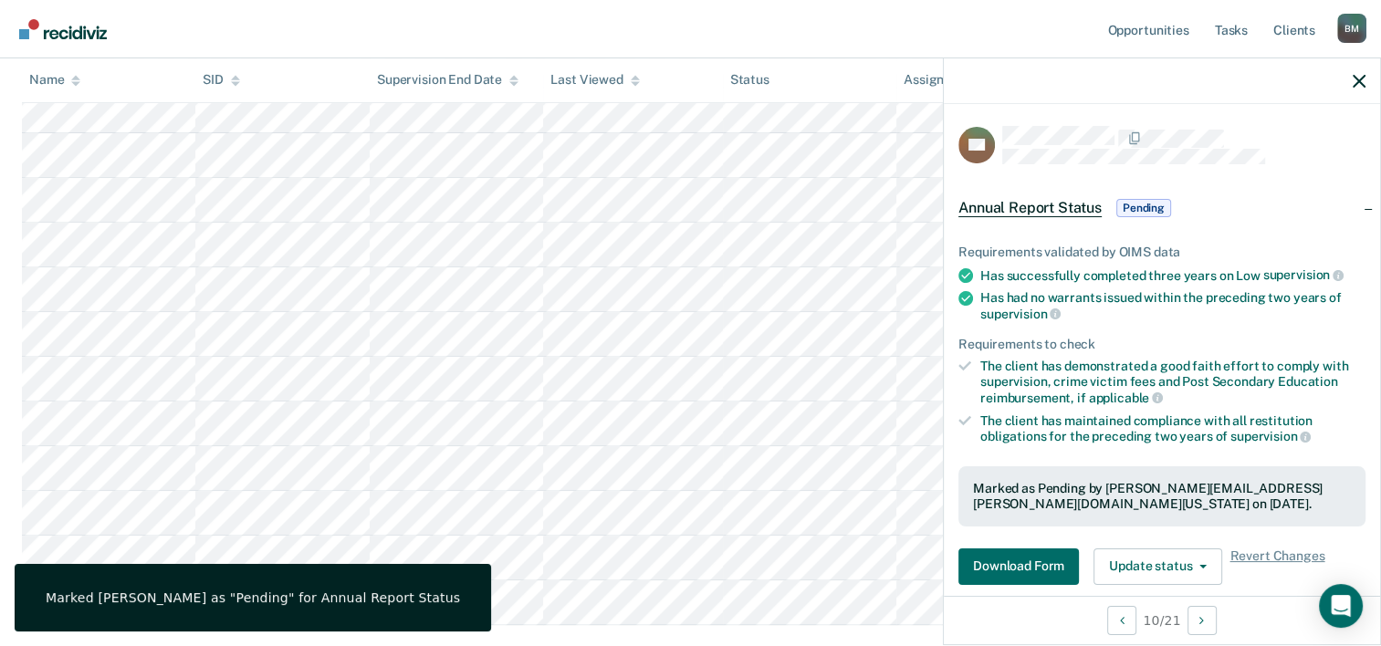
click at [1367, 89] on div at bounding box center [1162, 81] width 436 height 46
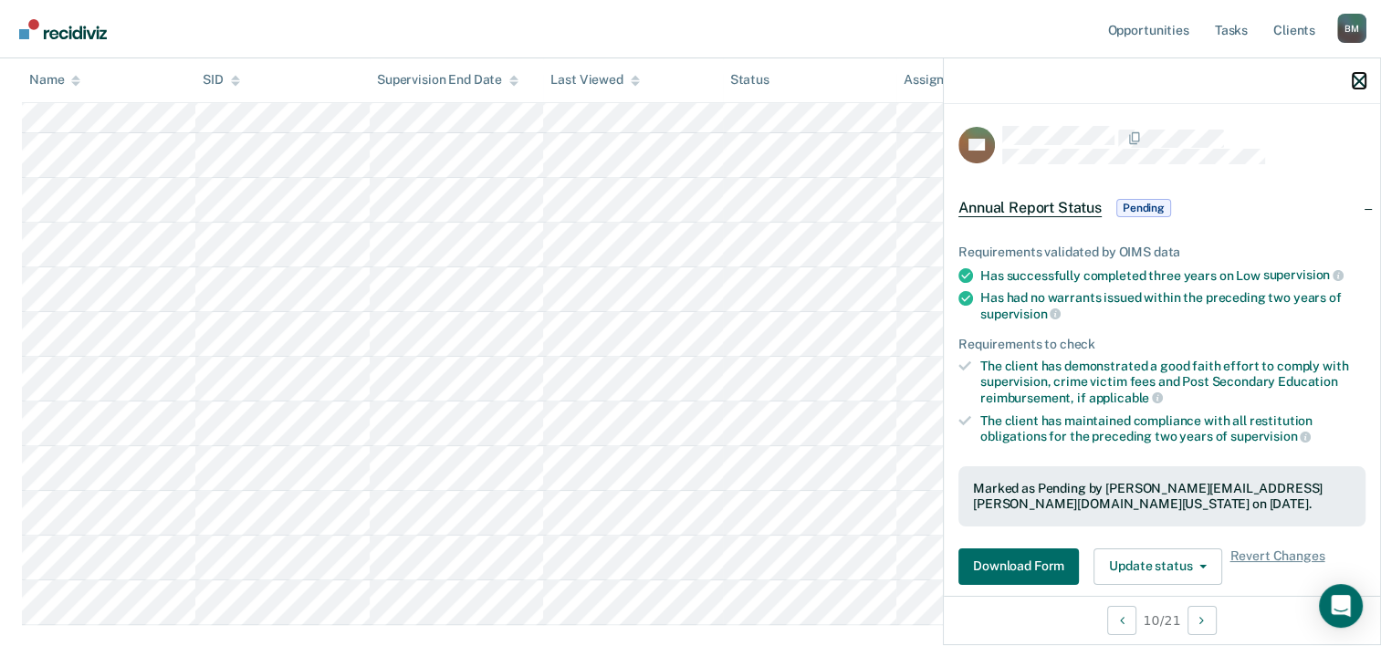
click at [1355, 77] on icon "button" at bounding box center [1359, 81] width 13 height 13
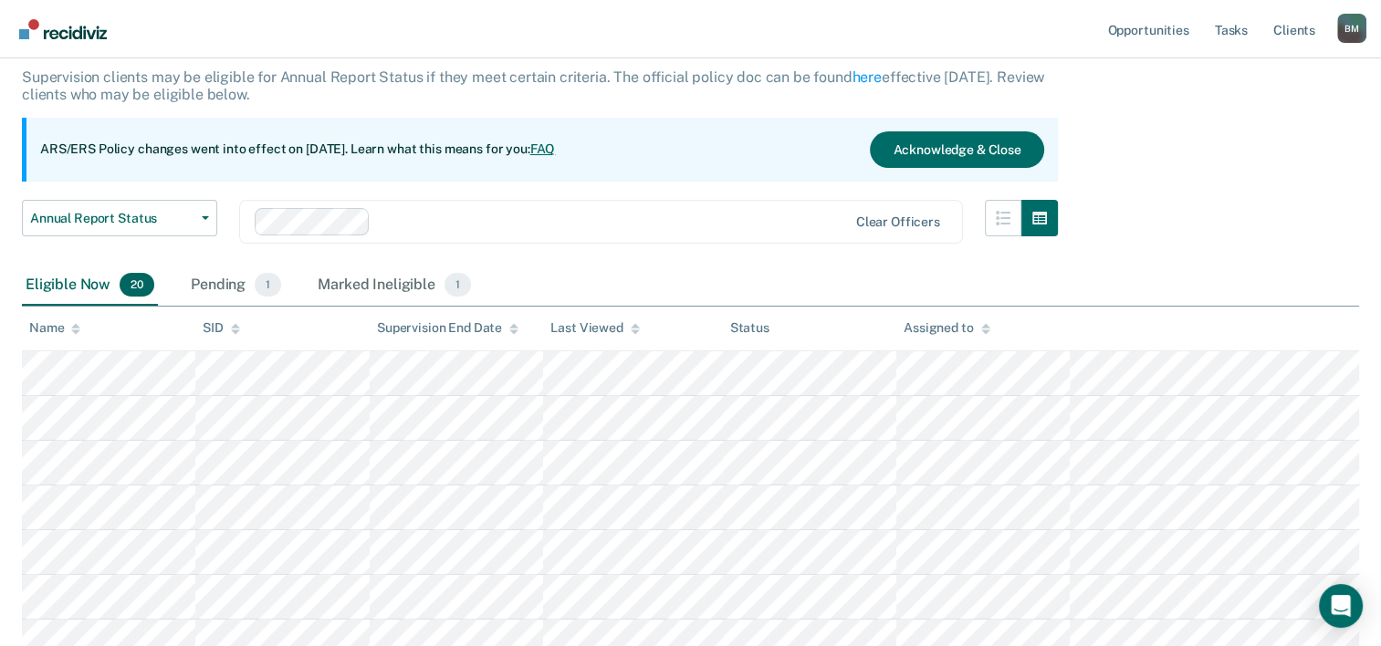
scroll to position [109, 0]
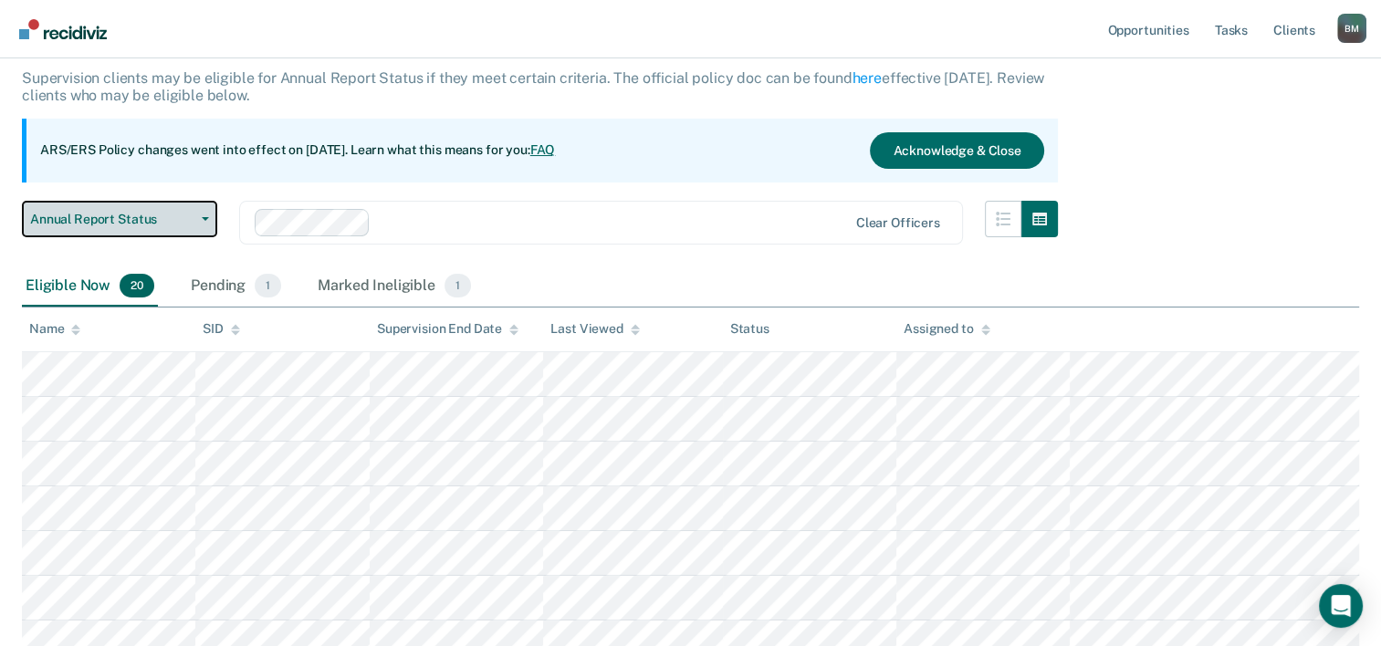
click at [131, 214] on span "Annual Report Status" at bounding box center [112, 220] width 164 height 16
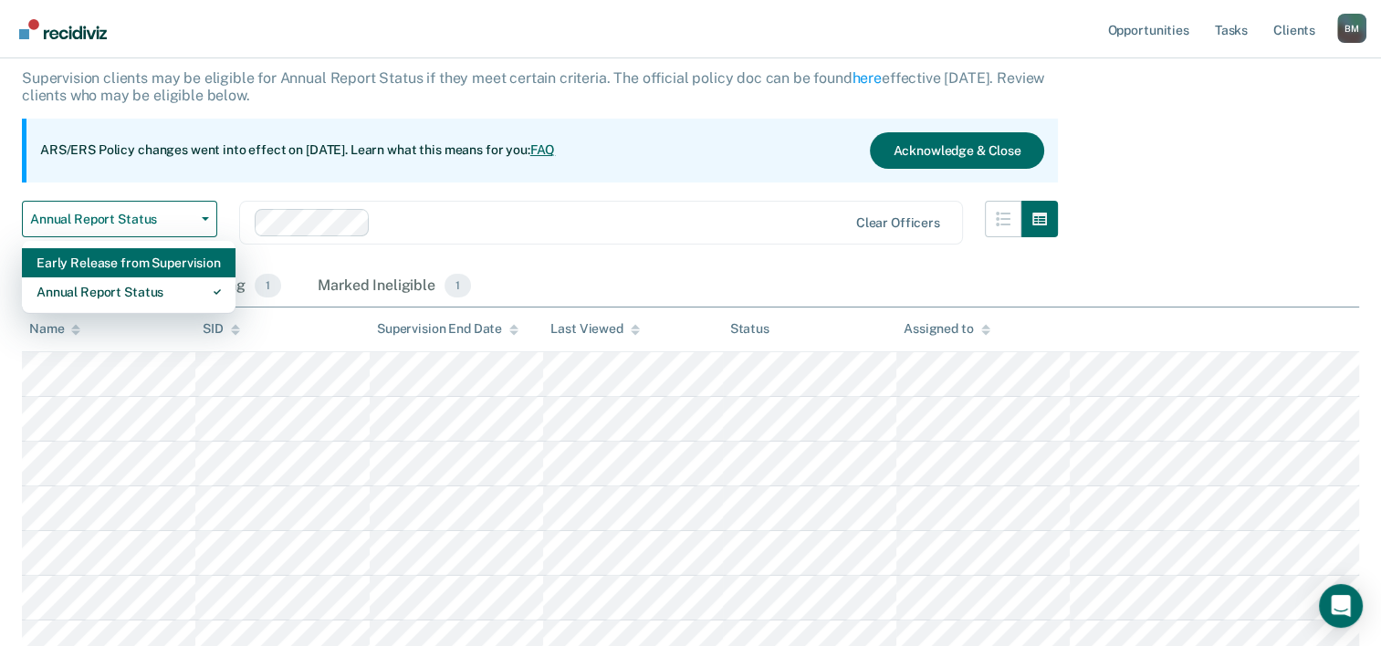
click at [161, 262] on div "Early Release from Supervision" at bounding box center [129, 262] width 184 height 29
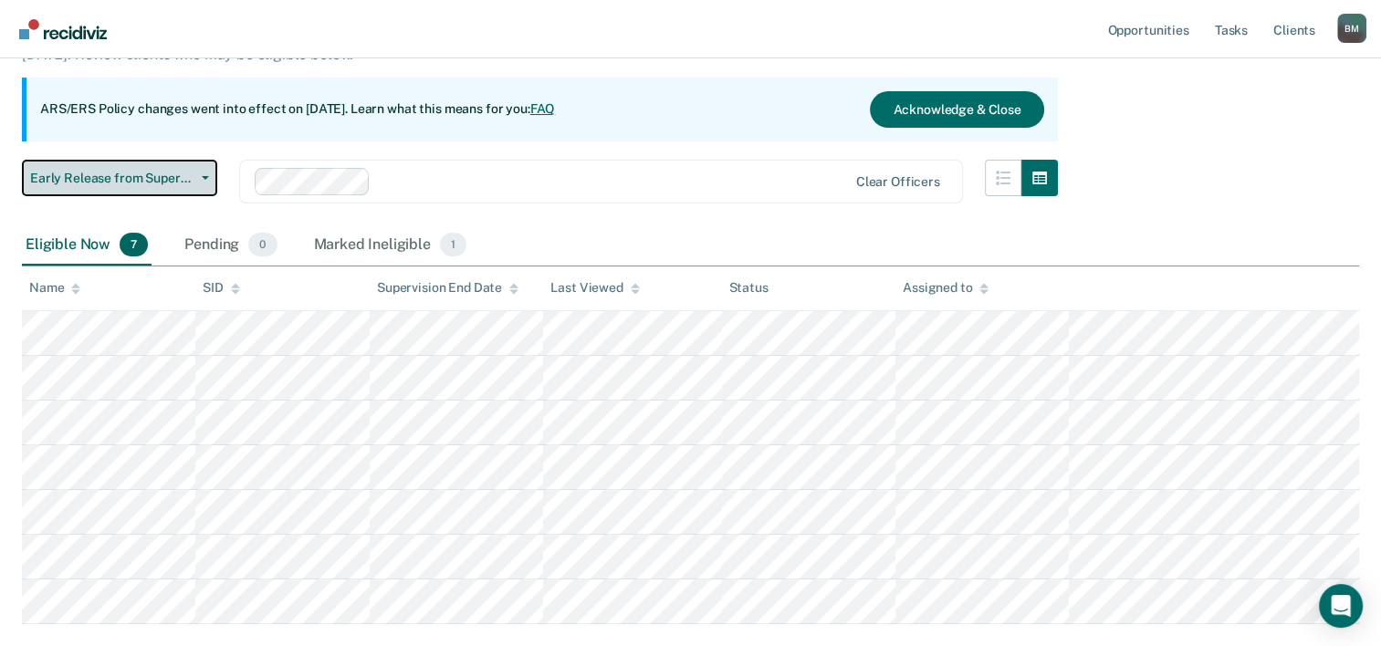
scroll to position [183, 0]
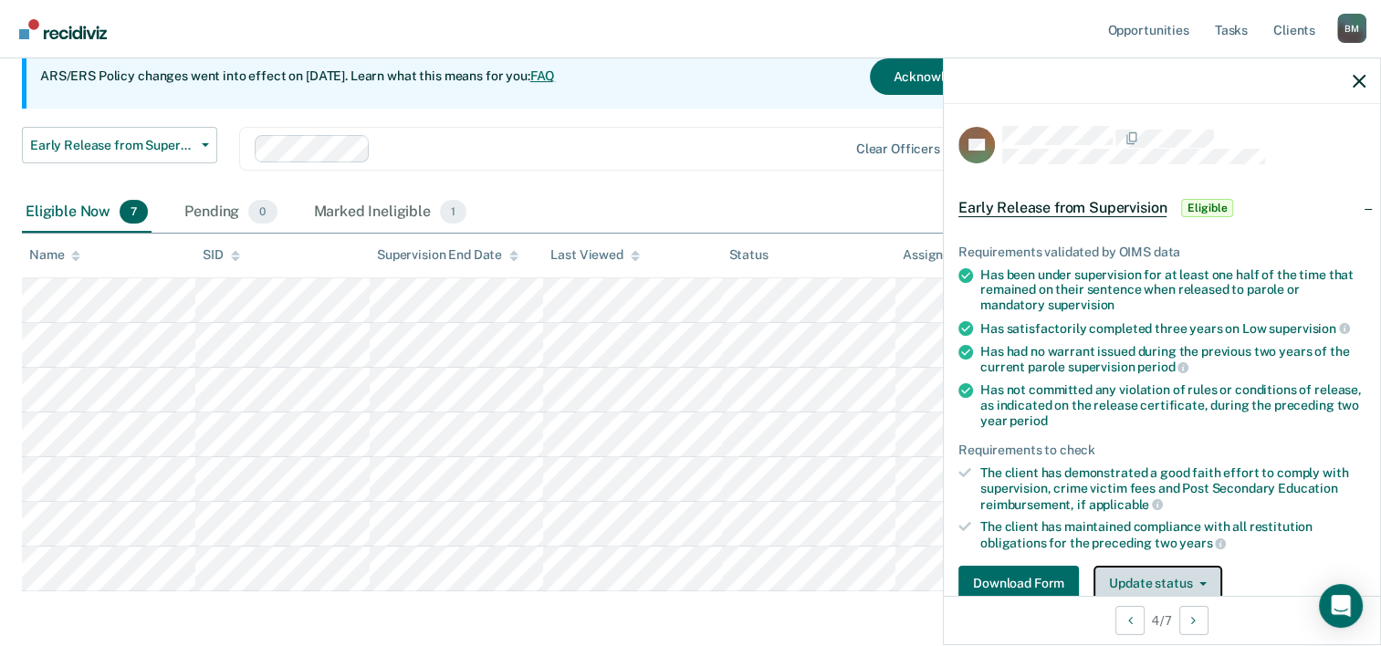
click at [1158, 572] on button "Update status" at bounding box center [1158, 584] width 129 height 37
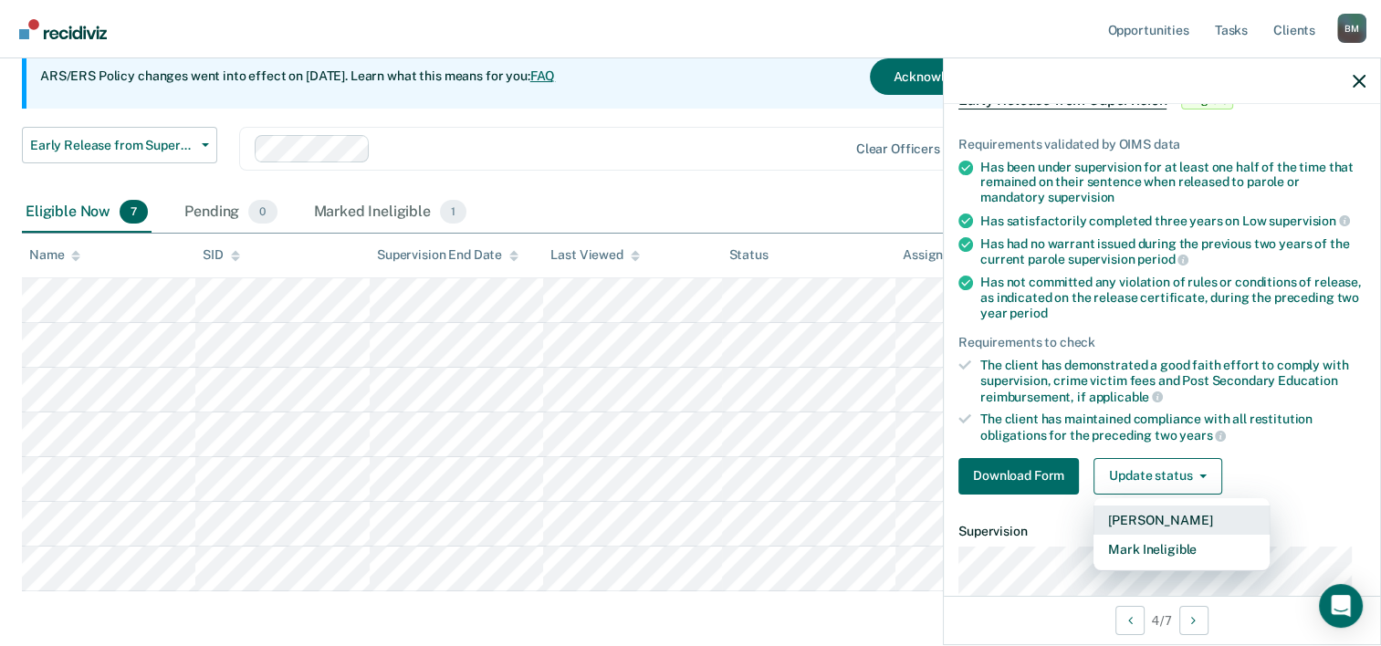
scroll to position [205, 0]
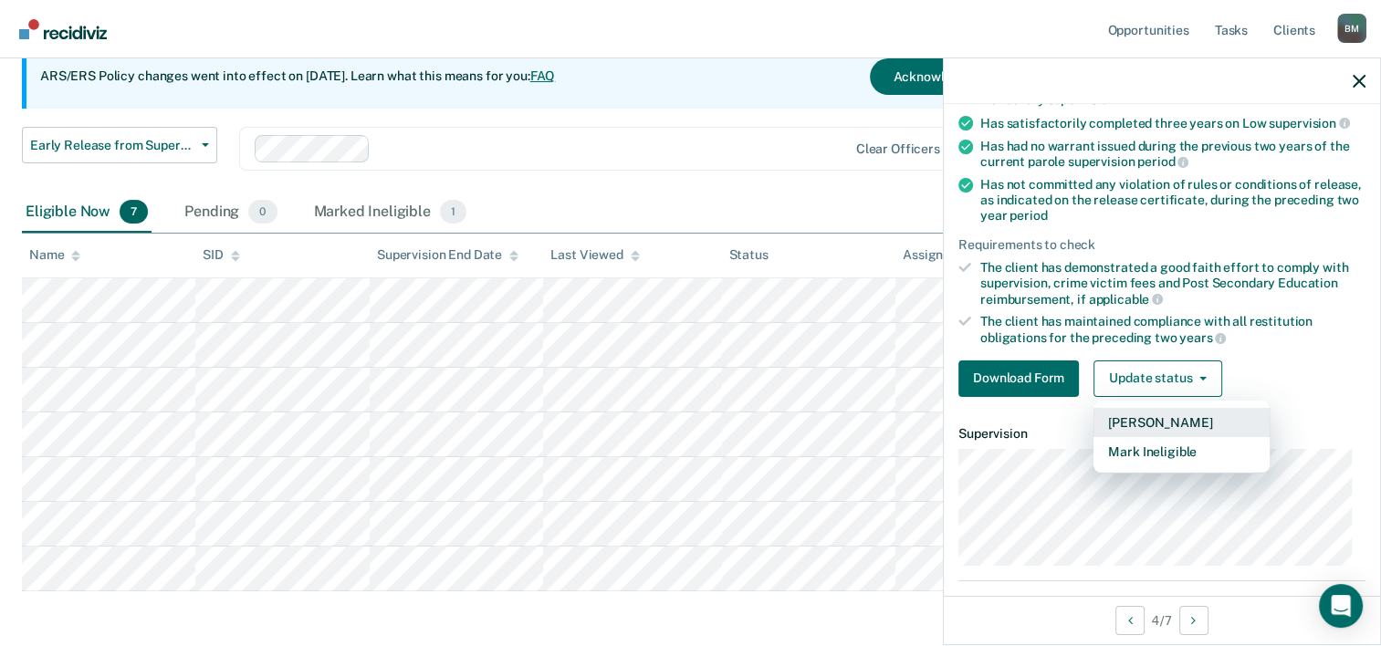
click at [1160, 424] on button "Mark Pending" at bounding box center [1182, 422] width 176 height 29
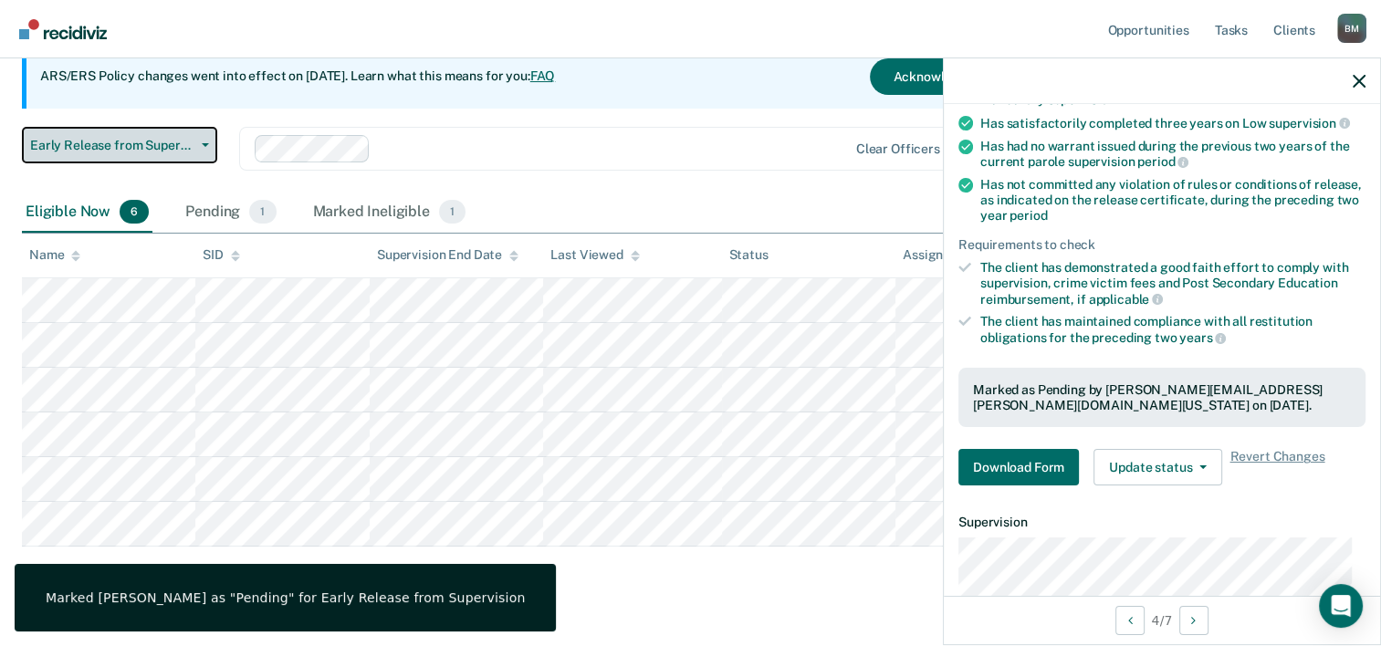
click at [191, 150] on span "Early Release from Supervision" at bounding box center [112, 146] width 164 height 16
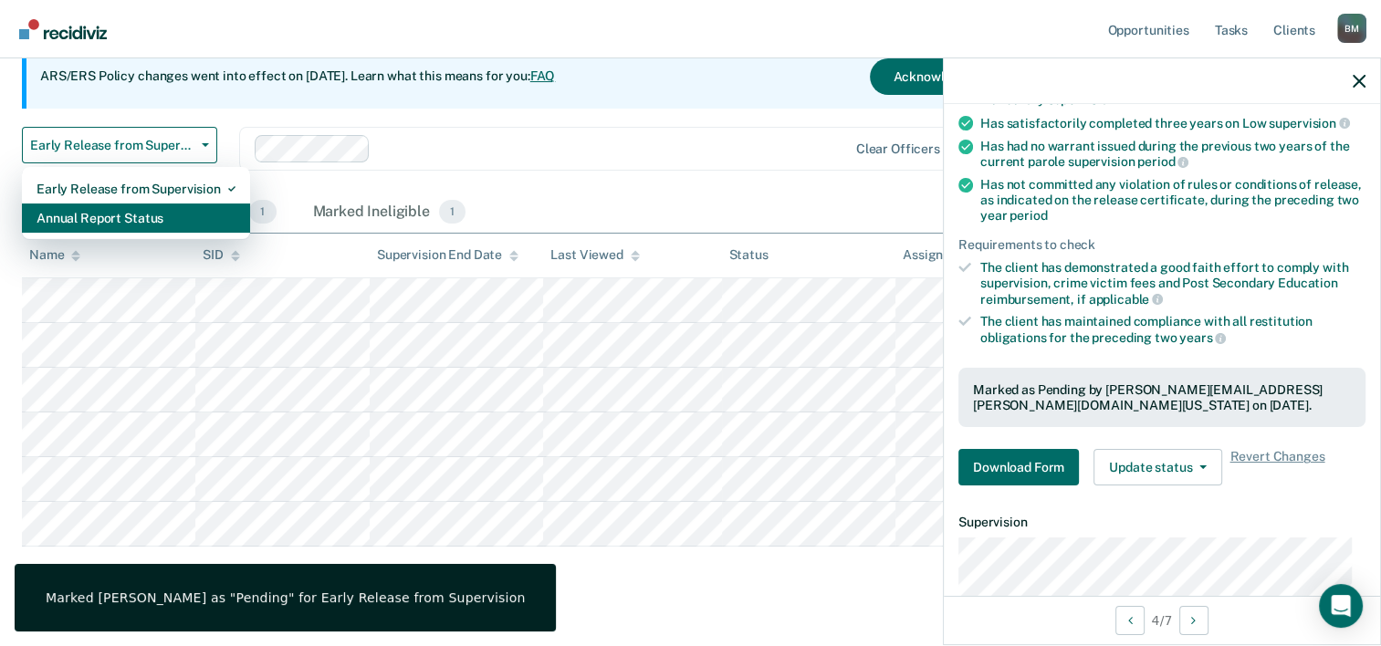
click at [186, 208] on div "Annual Report Status" at bounding box center [136, 218] width 199 height 29
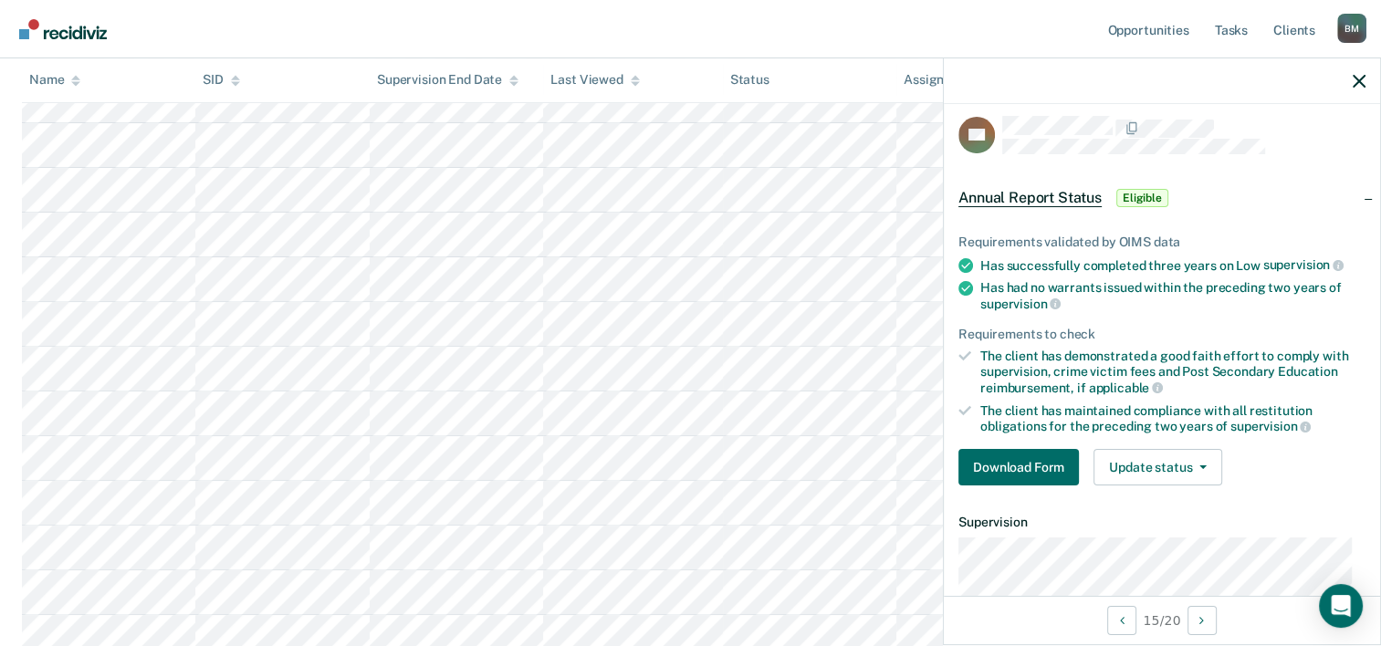
scroll to position [639, 0]
click at [1367, 80] on div at bounding box center [1162, 81] width 436 height 46
click at [1359, 79] on icon "button" at bounding box center [1359, 81] width 13 height 13
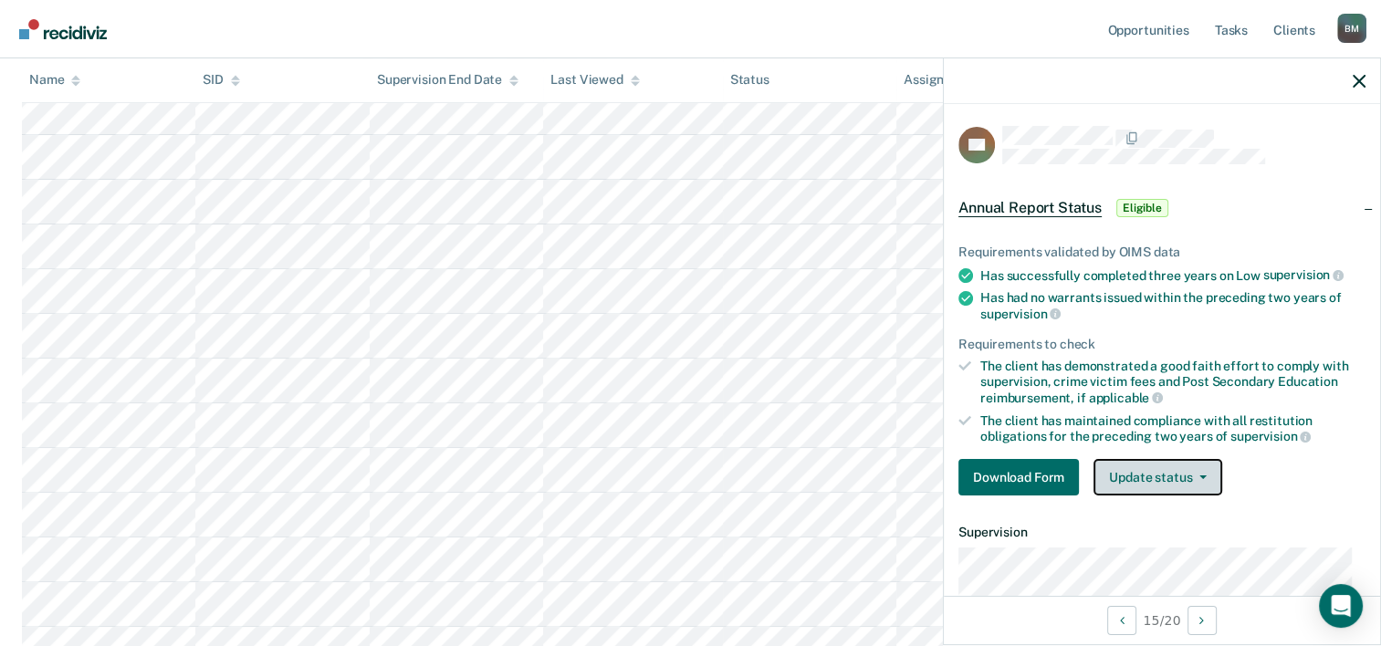
click at [1161, 462] on button "Update status" at bounding box center [1158, 477] width 129 height 37
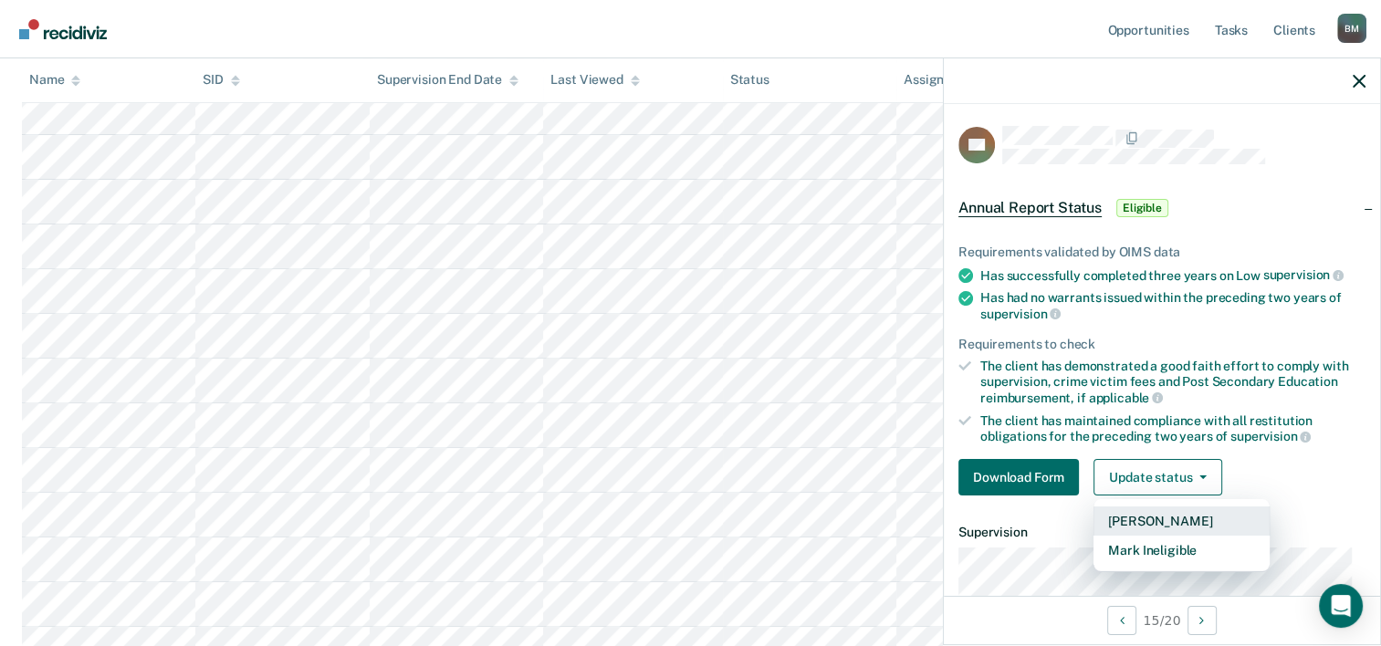
click at [1152, 516] on button "Mark Pending" at bounding box center [1182, 521] width 176 height 29
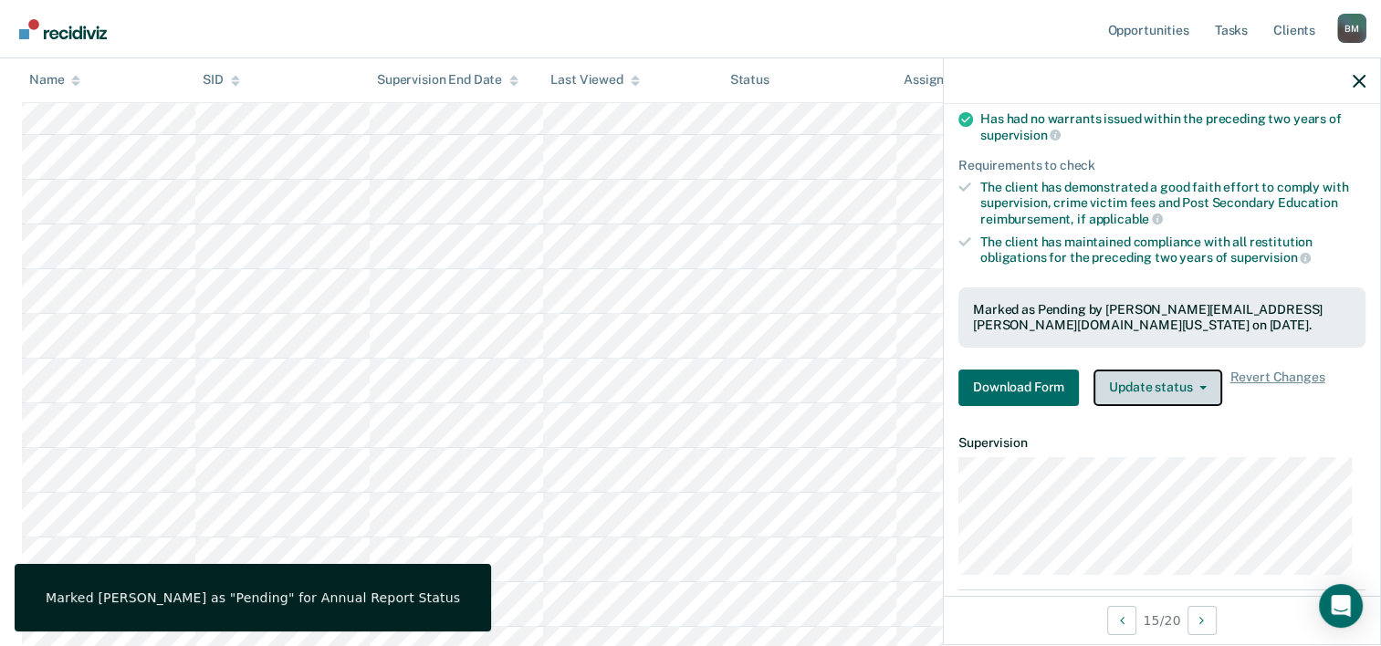
scroll to position [318, 0]
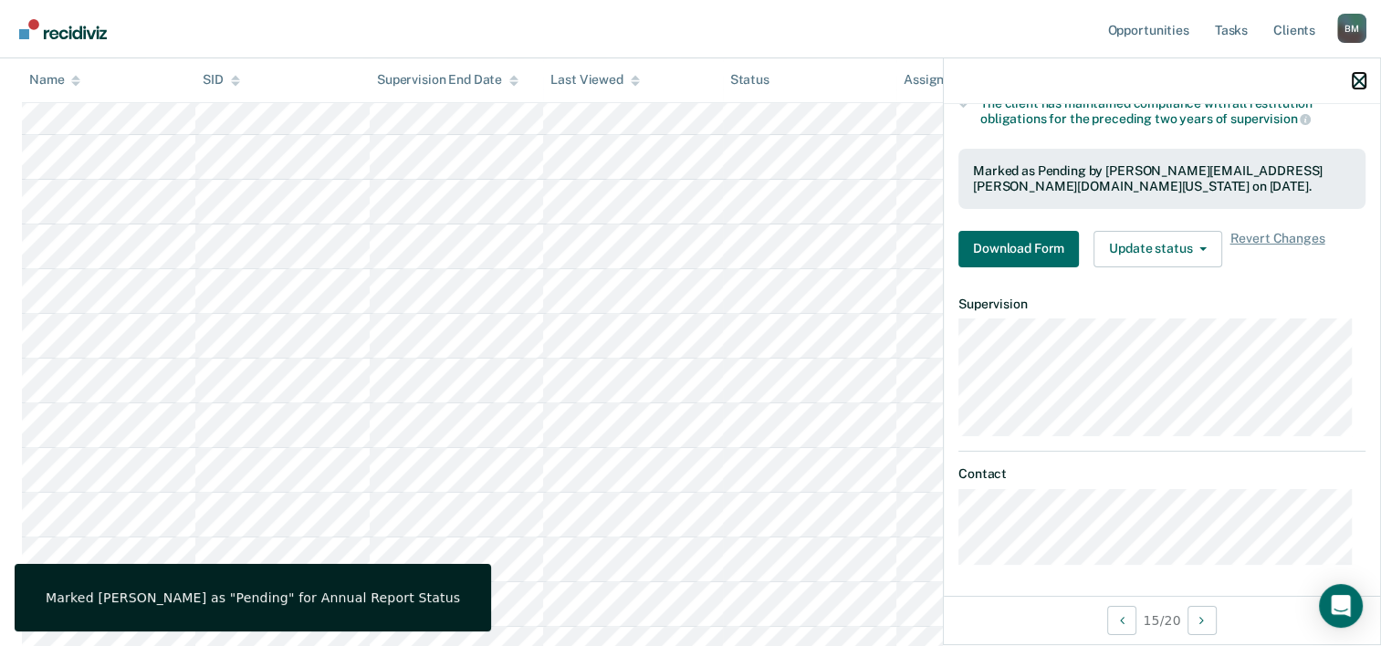
click at [1362, 81] on icon "button" at bounding box center [1359, 81] width 13 height 13
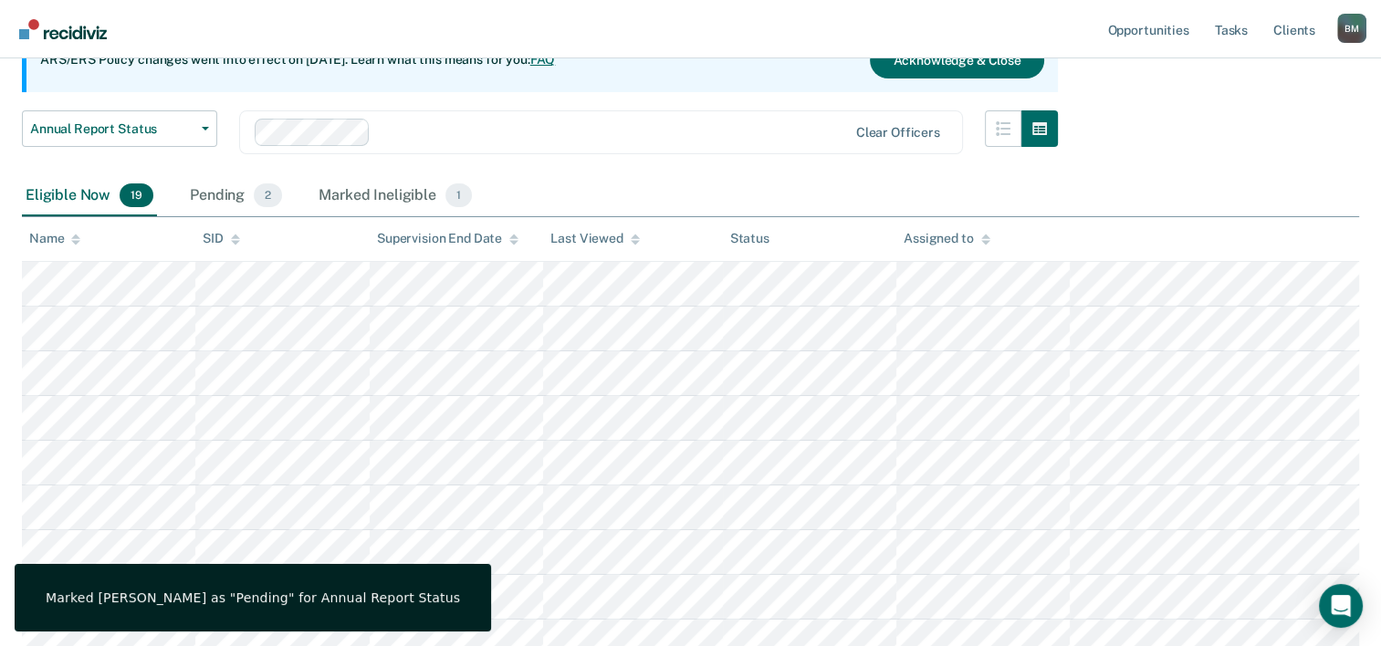
scroll to position [183, 0]
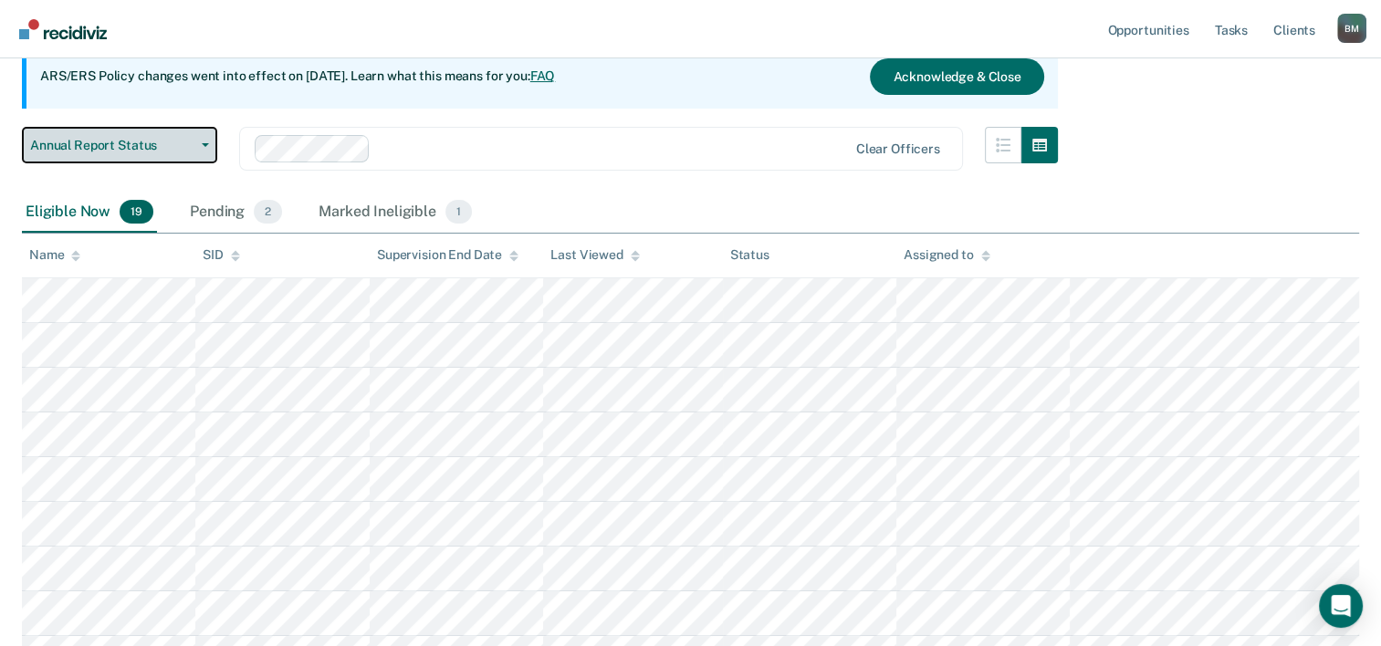
click at [143, 153] on button "Annual Report Status" at bounding box center [119, 145] width 195 height 37
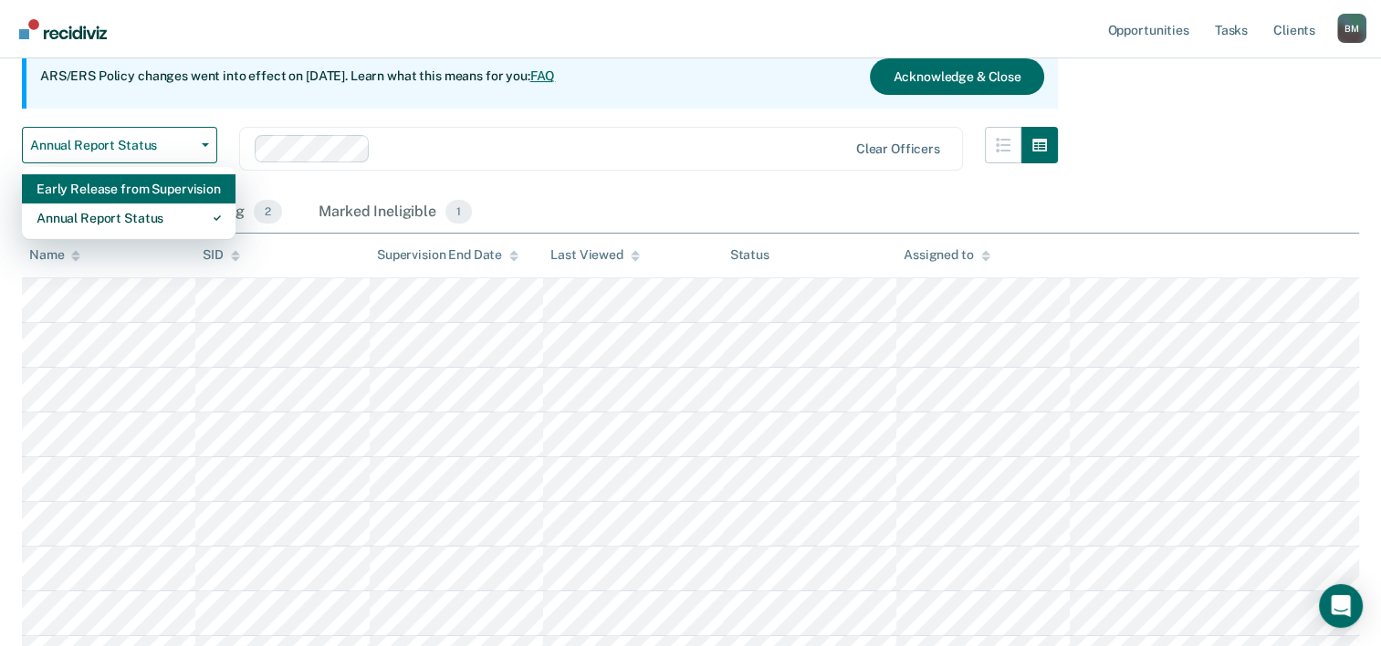
click at [146, 186] on div "Early Release from Supervision" at bounding box center [129, 188] width 184 height 29
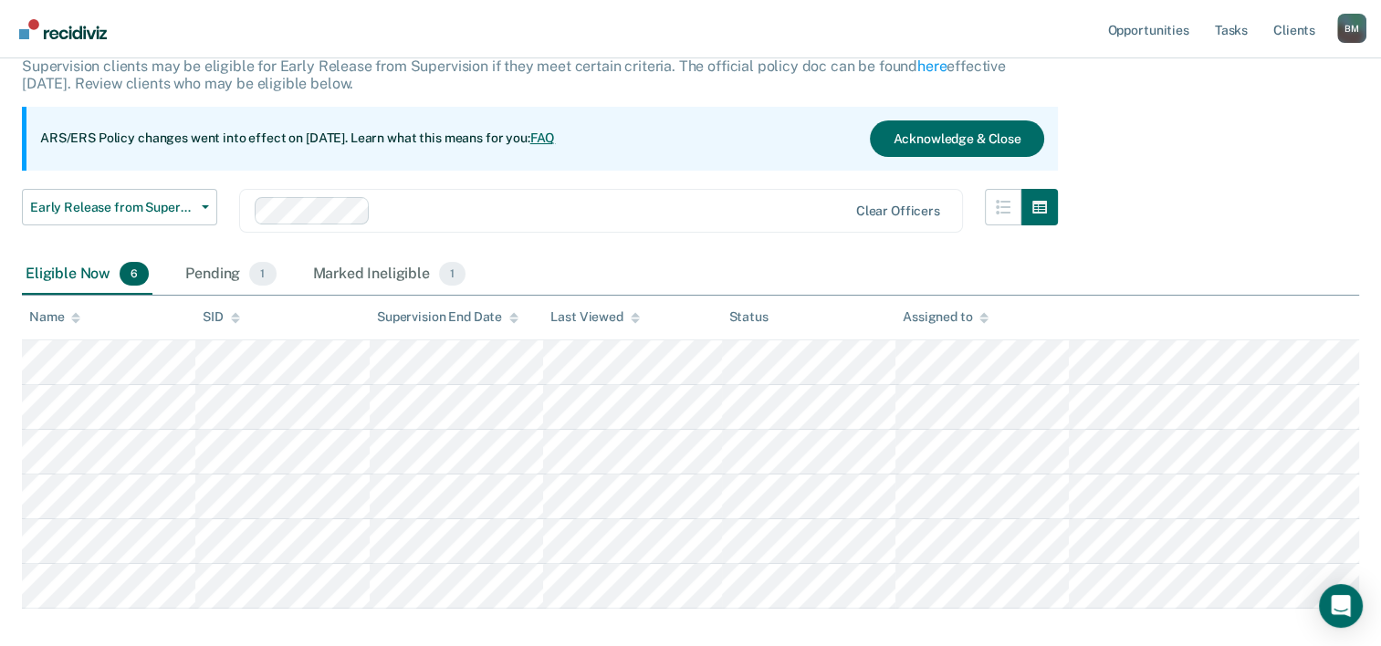
scroll to position [212, 0]
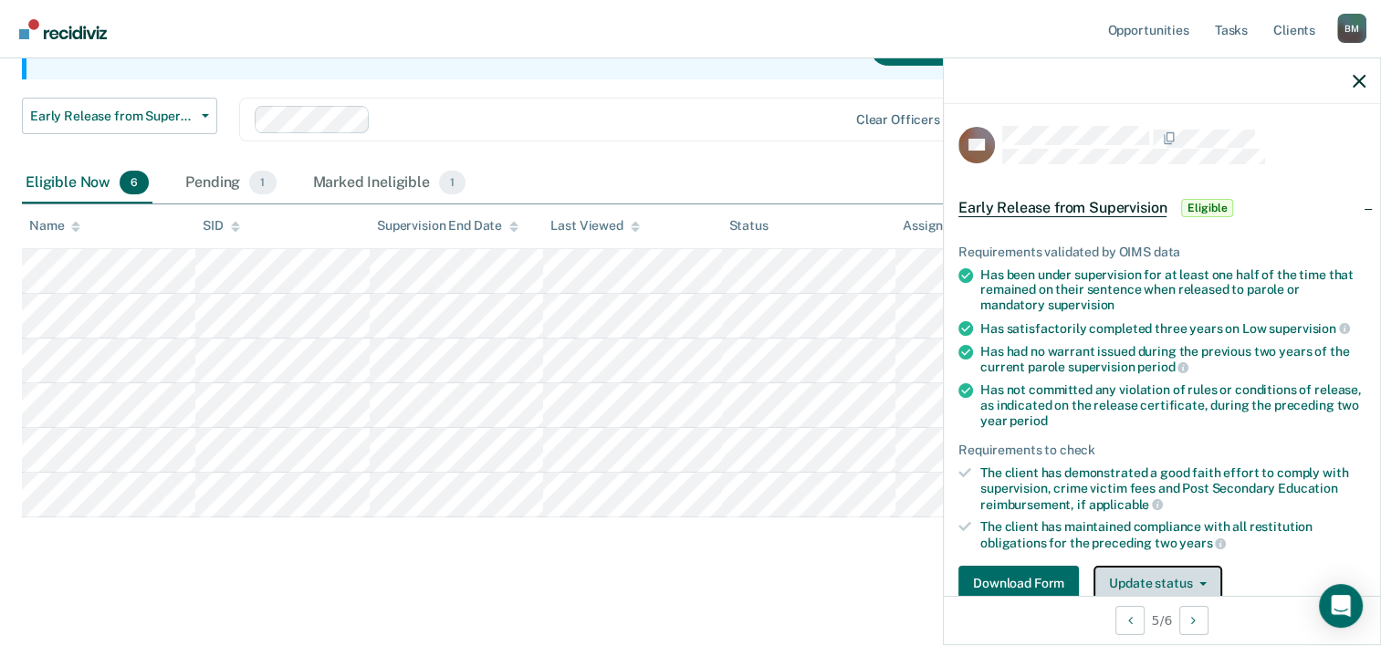
click at [1147, 582] on button "Update status" at bounding box center [1158, 584] width 129 height 37
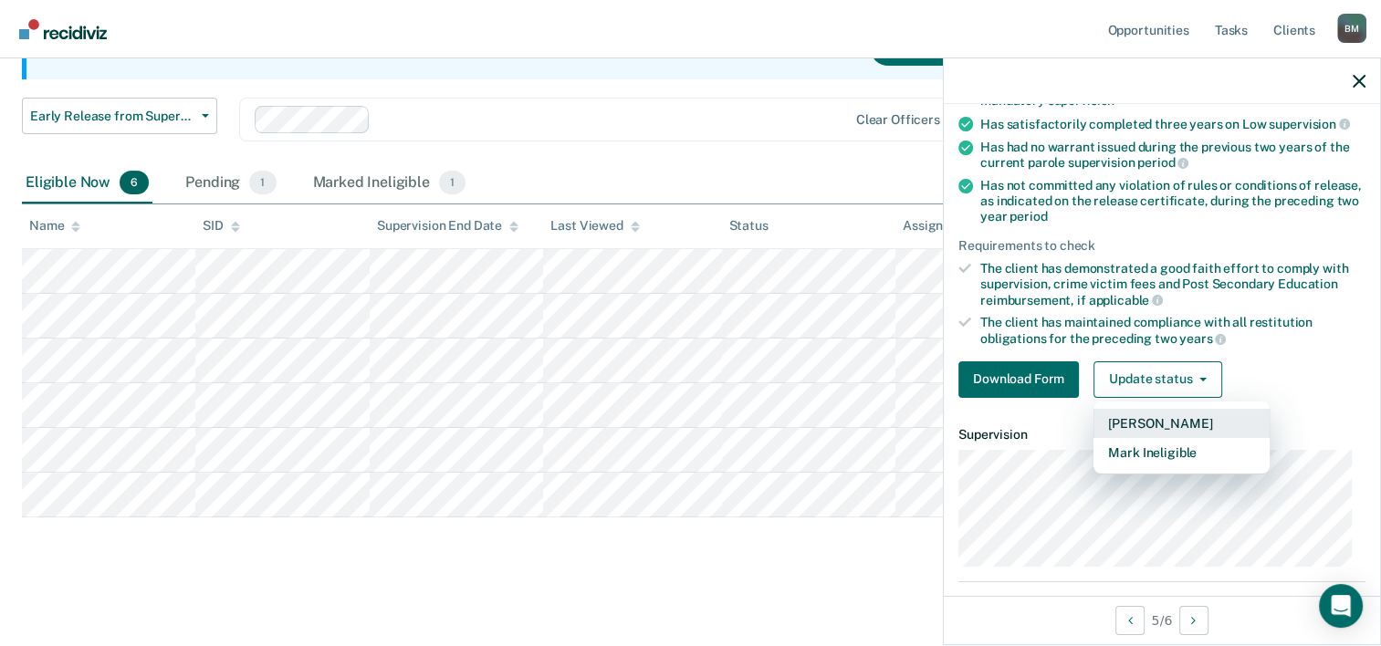
scroll to position [205, 0]
click at [1146, 420] on button "Mark Pending" at bounding box center [1182, 422] width 176 height 29
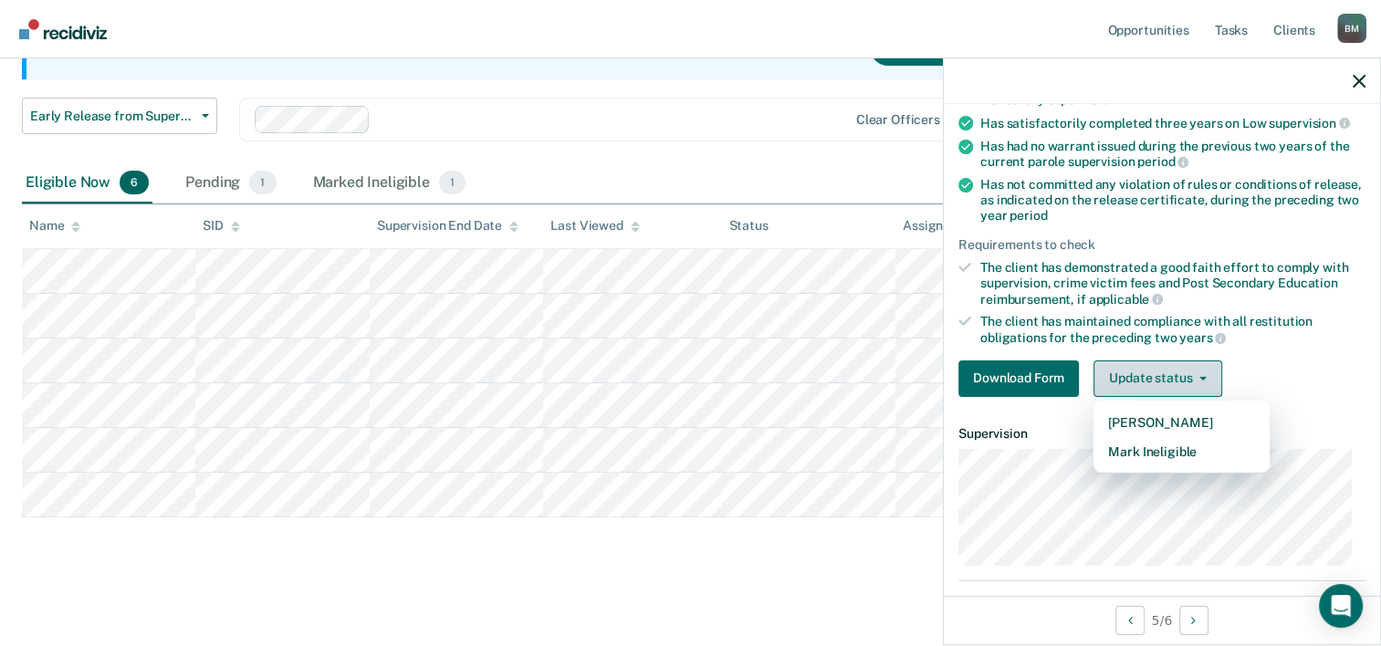
scroll to position [168, 0]
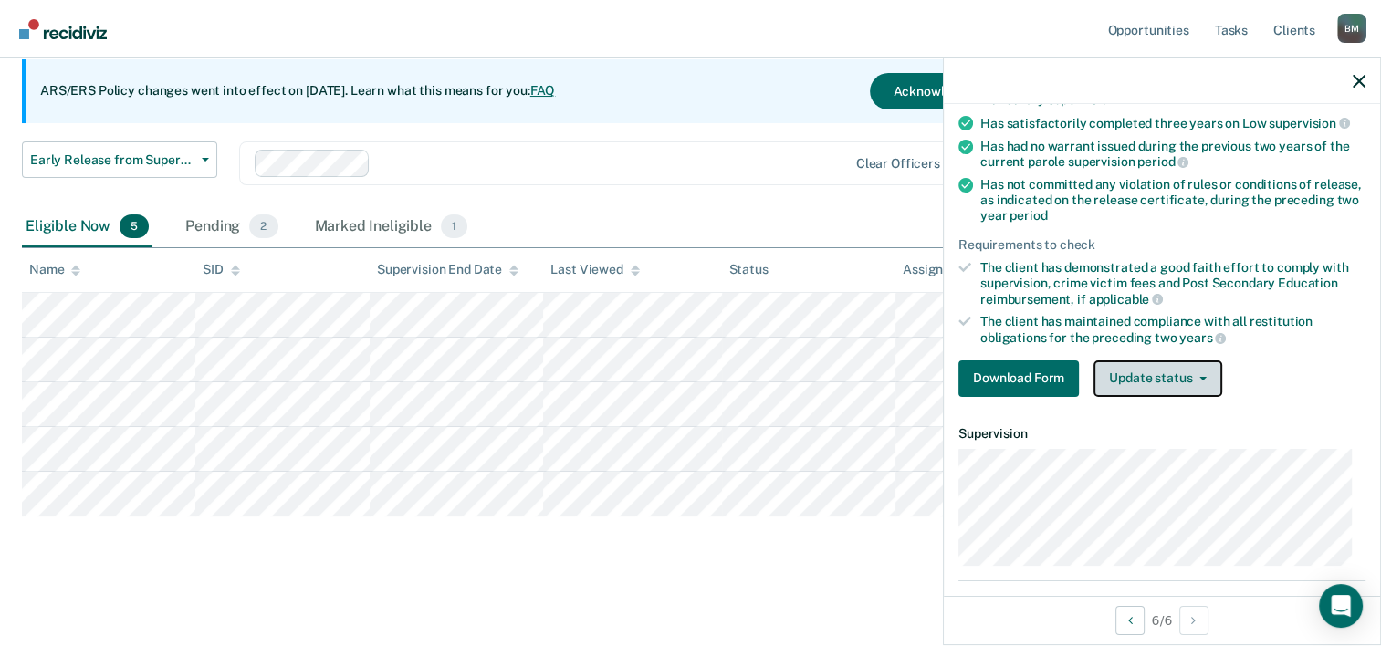
click at [1181, 380] on button "Update status" at bounding box center [1158, 379] width 129 height 37
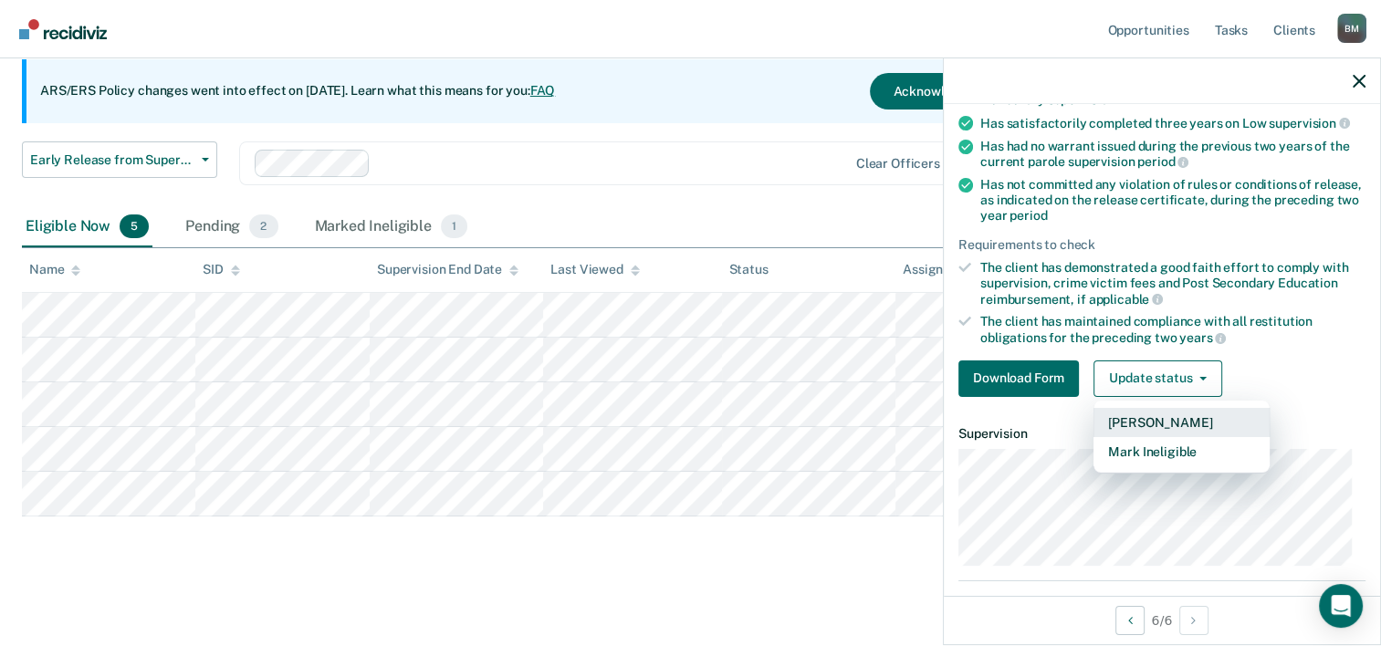
click at [1180, 420] on button "Mark Pending" at bounding box center [1182, 422] width 176 height 29
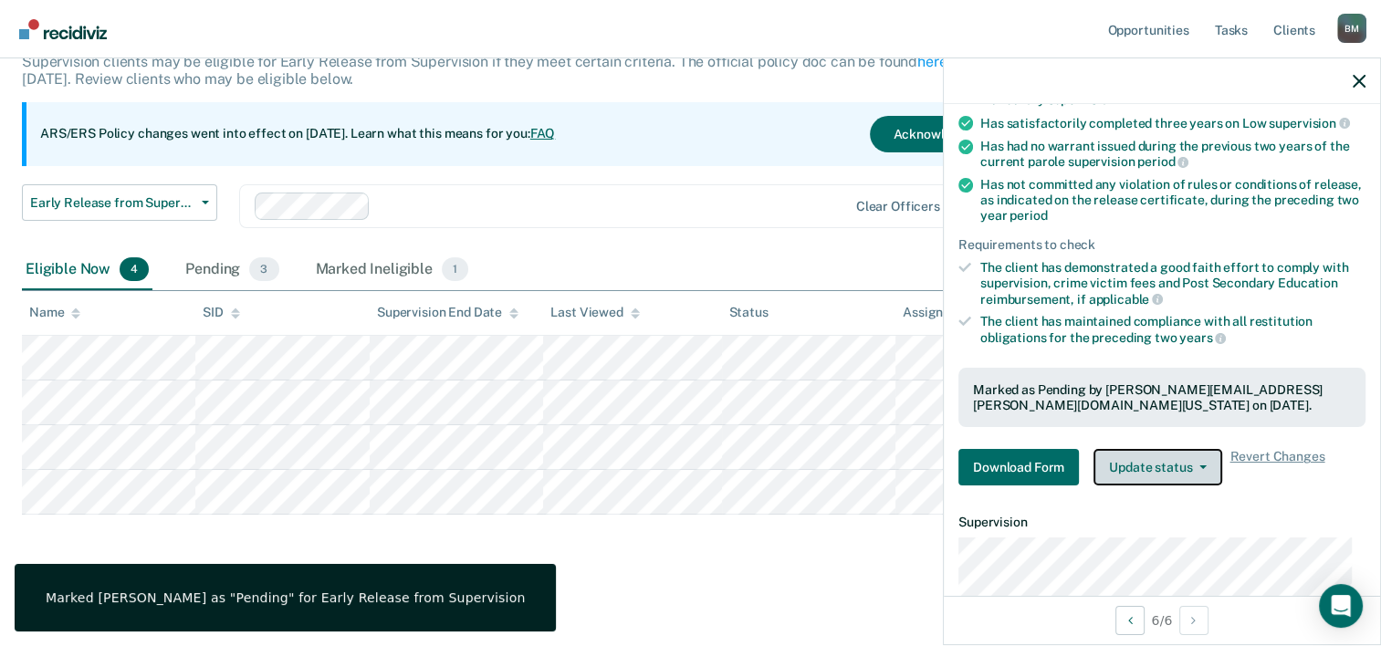
scroll to position [123, 0]
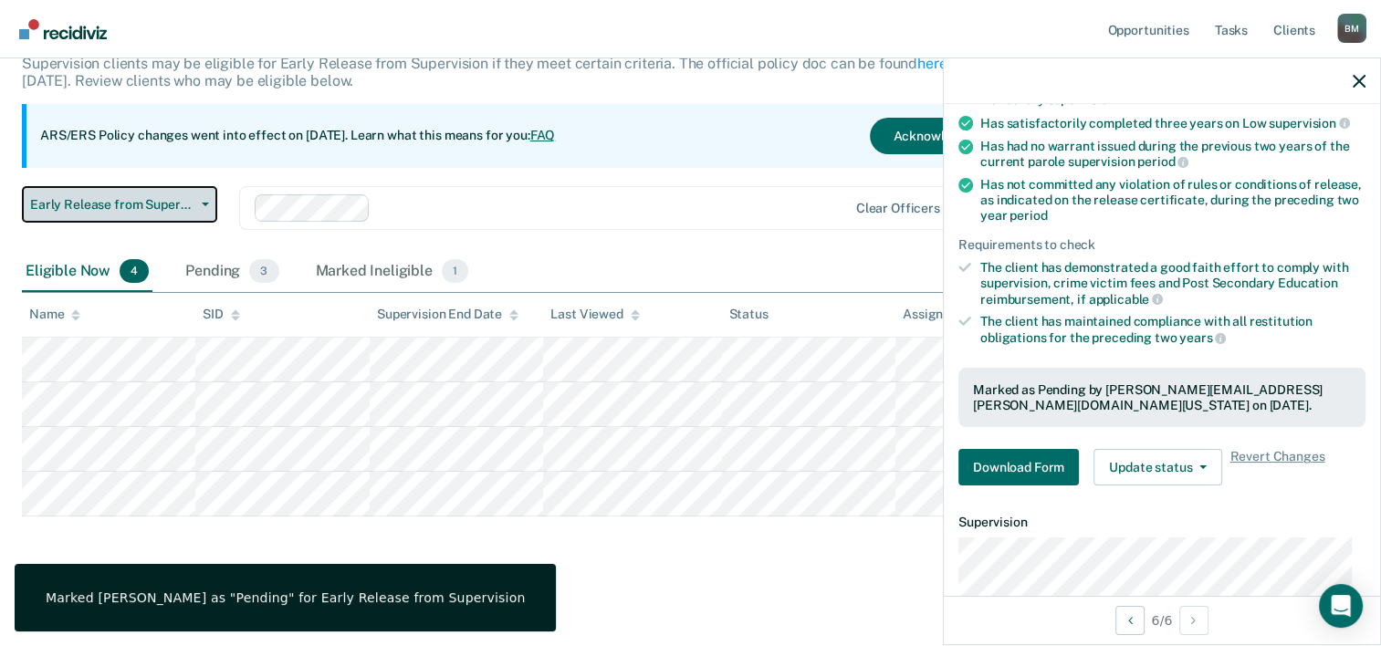
click at [131, 201] on span "Early Release from Supervision" at bounding box center [112, 205] width 164 height 16
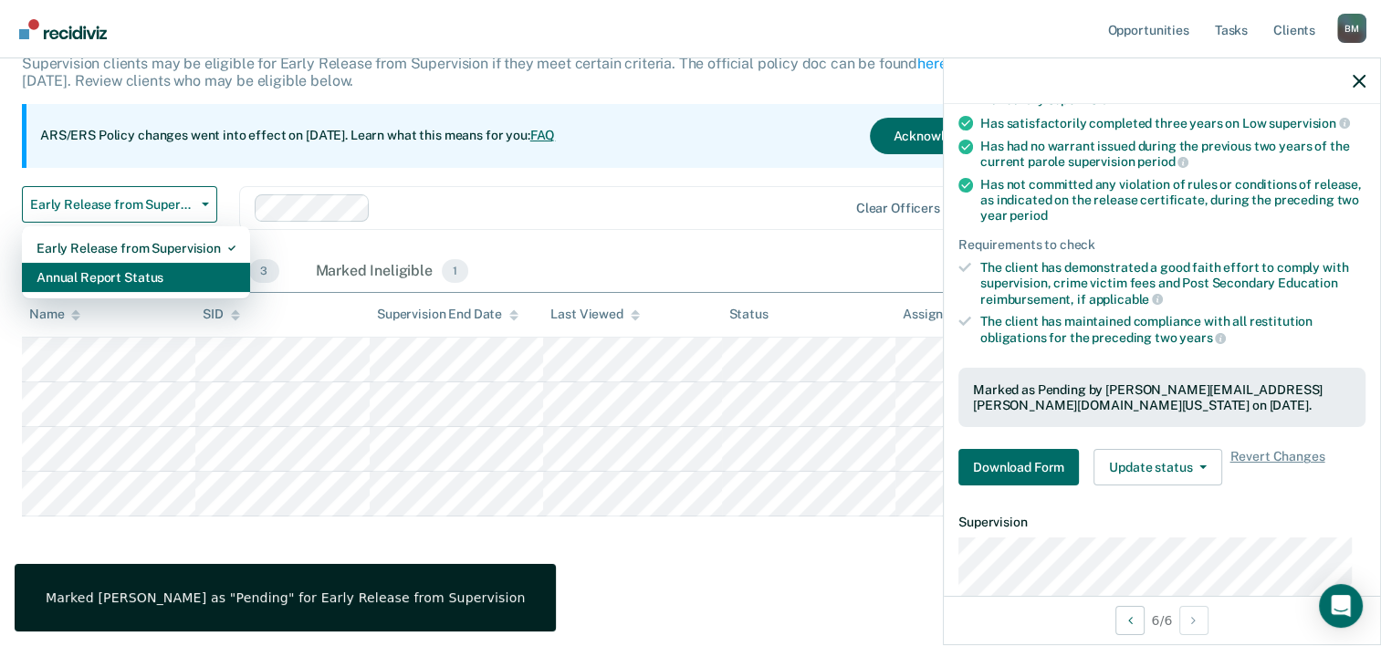
click at [131, 267] on div "Annual Report Status" at bounding box center [136, 277] width 199 height 29
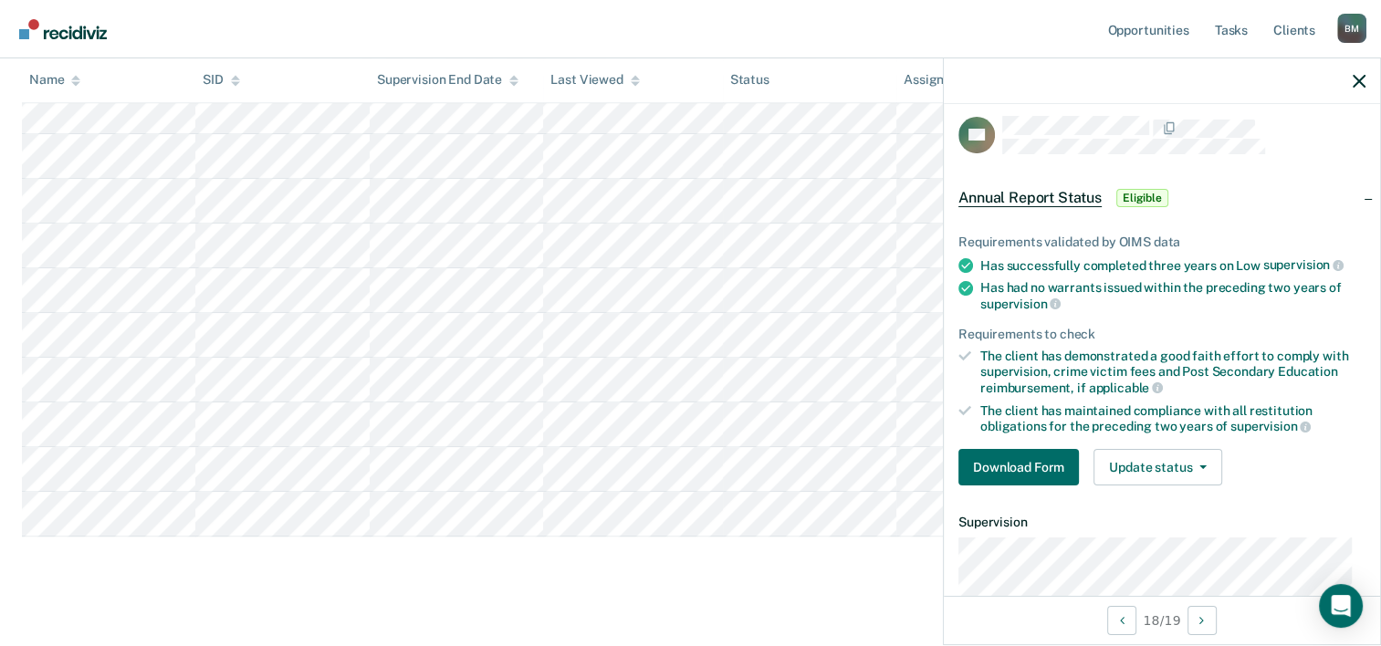
scroll to position [794, 0]
click at [1198, 465] on button "Update status" at bounding box center [1158, 467] width 129 height 37
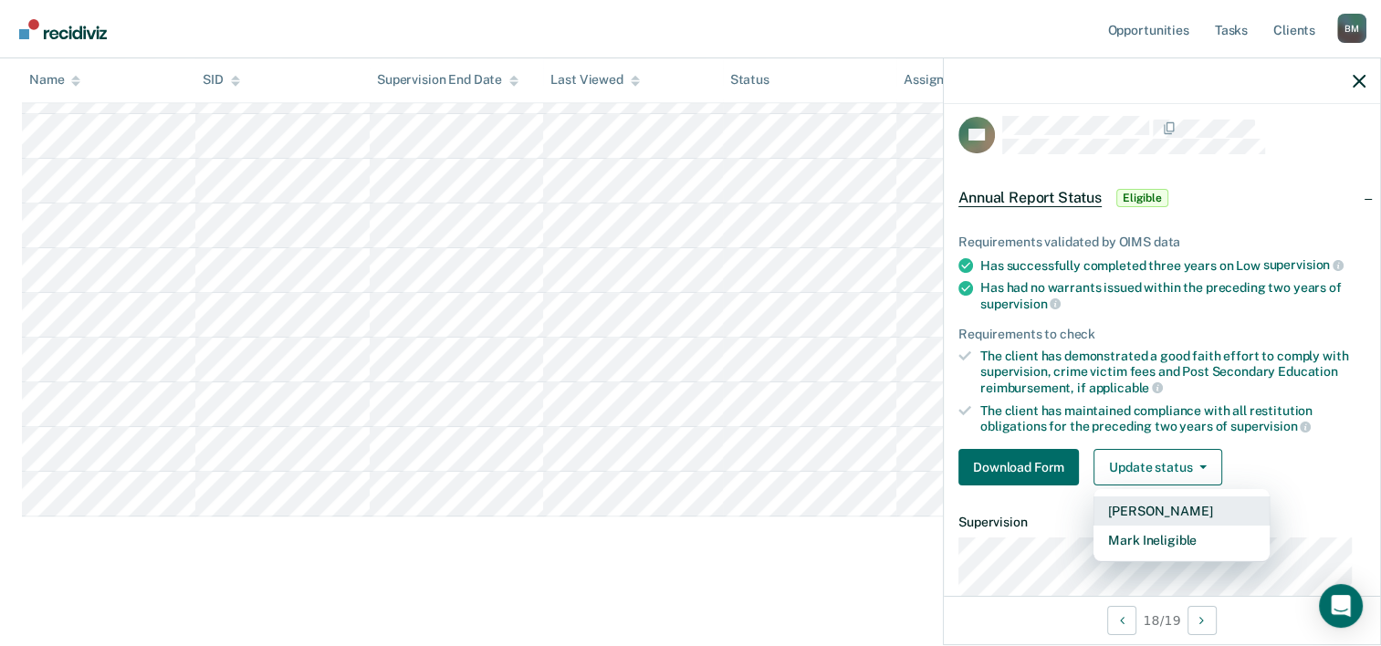
click at [1188, 511] on button "Mark Pending" at bounding box center [1182, 511] width 176 height 29
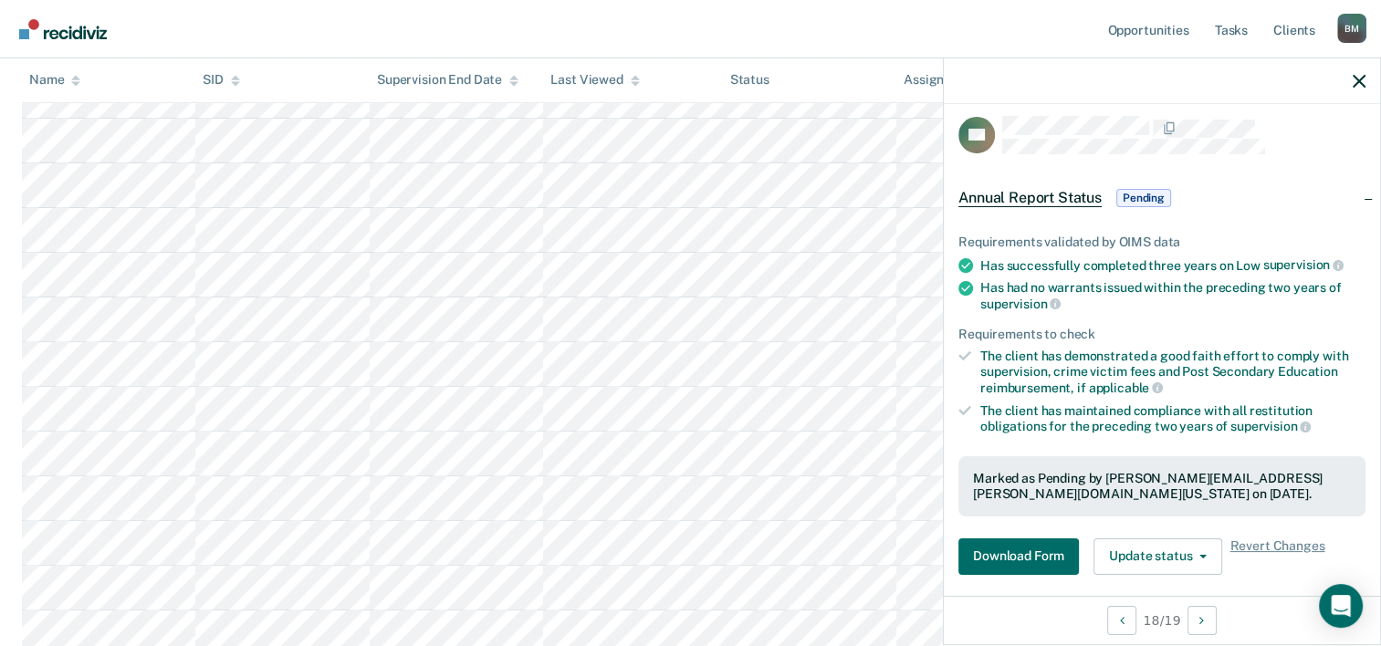
scroll to position [749, 0]
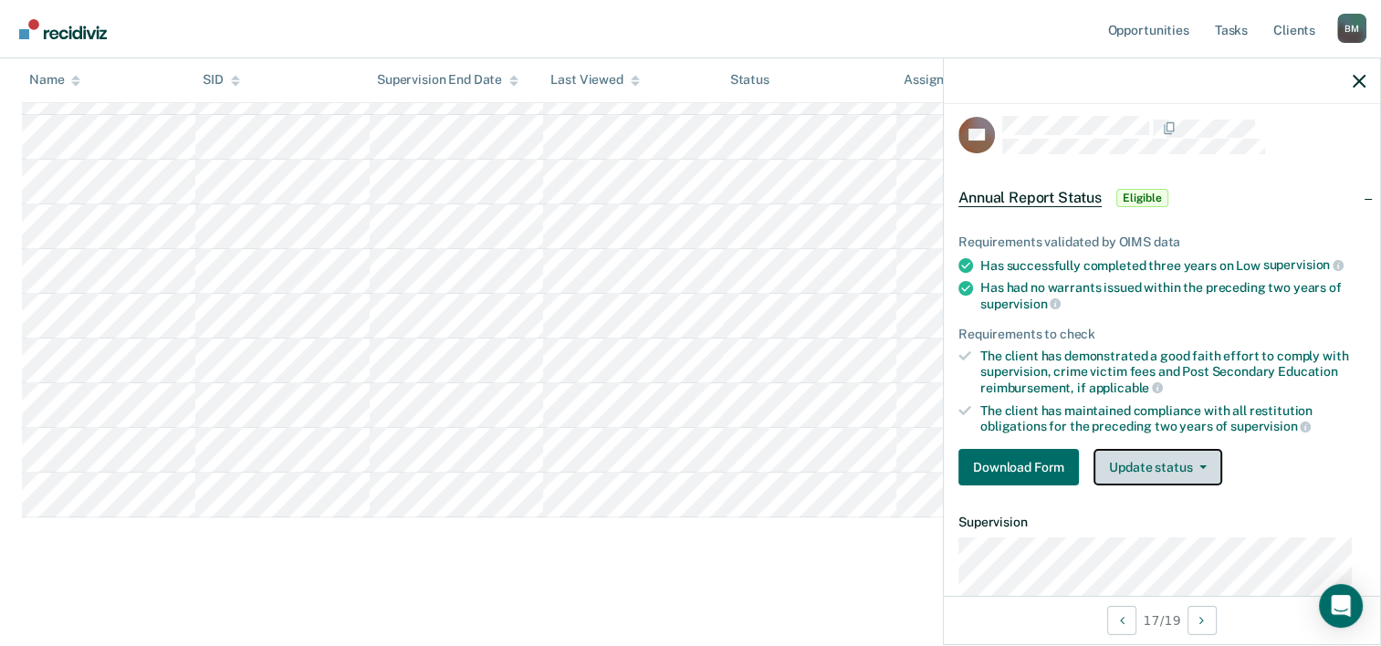
click at [1182, 461] on button "Update status" at bounding box center [1158, 467] width 129 height 37
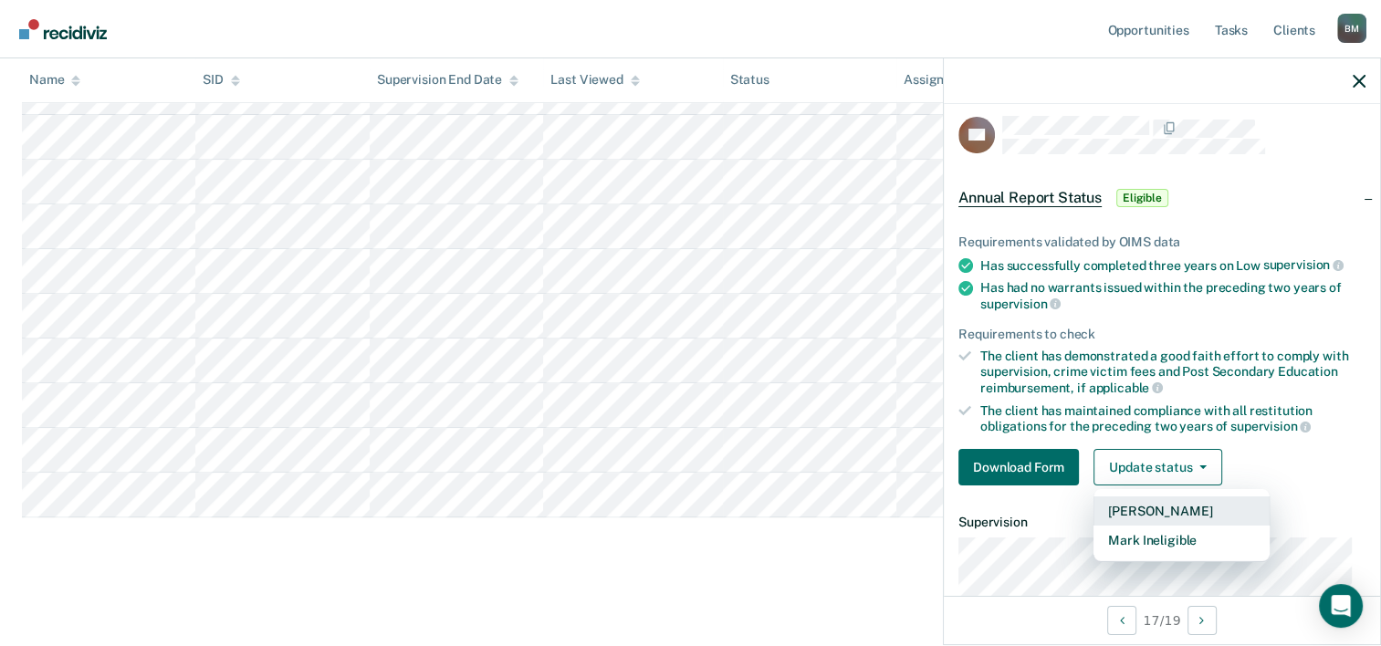
click at [1145, 509] on button "Mark Pending" at bounding box center [1182, 511] width 176 height 29
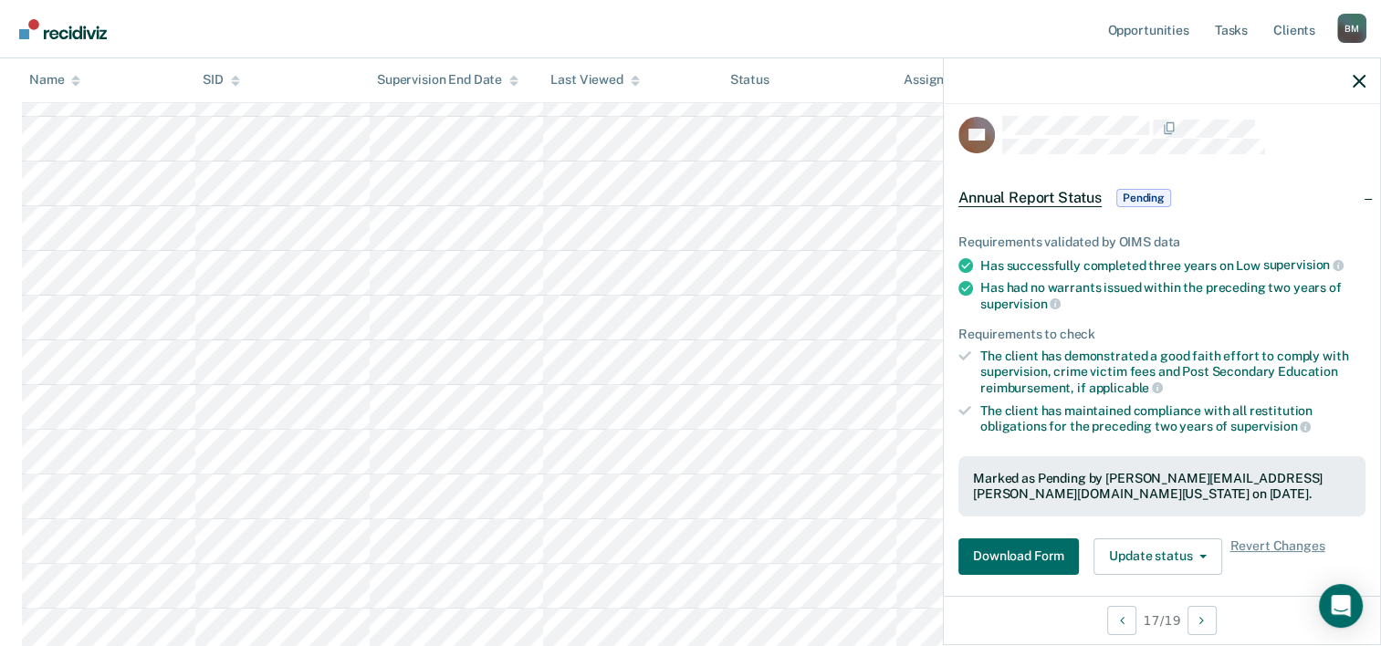
scroll to position [522, 0]
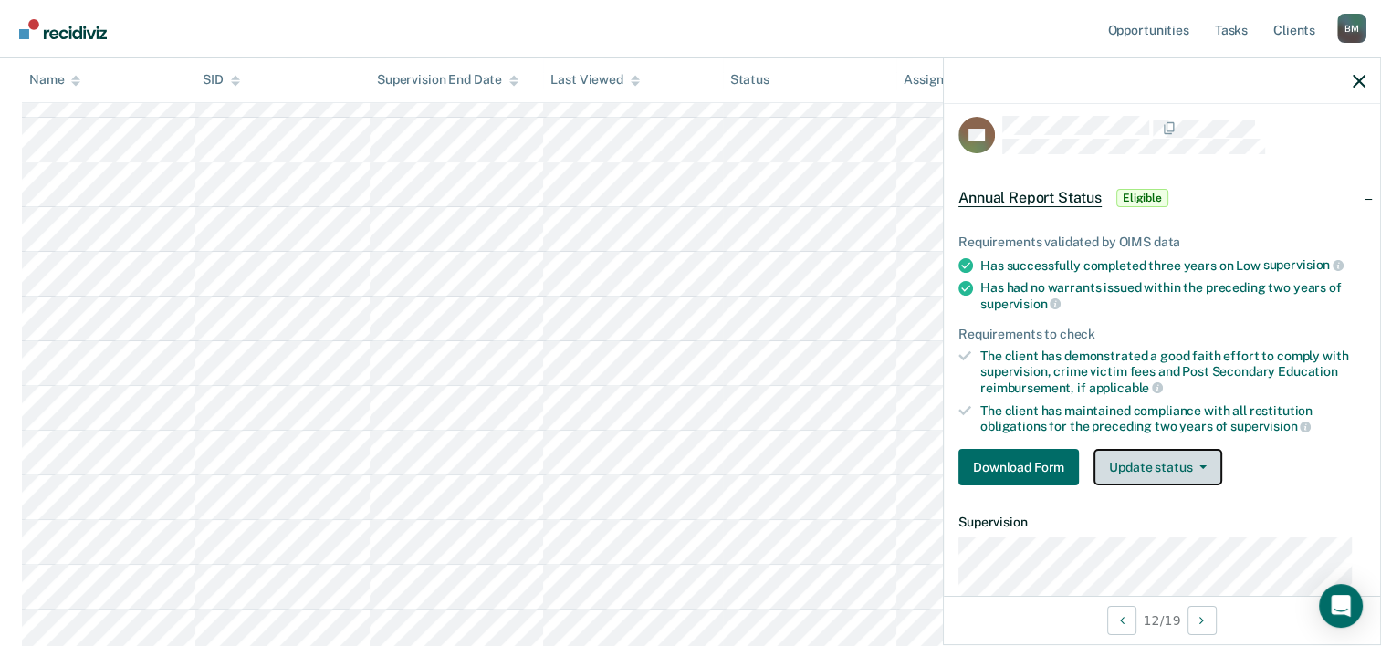
click at [1158, 472] on button "Update status" at bounding box center [1158, 467] width 129 height 37
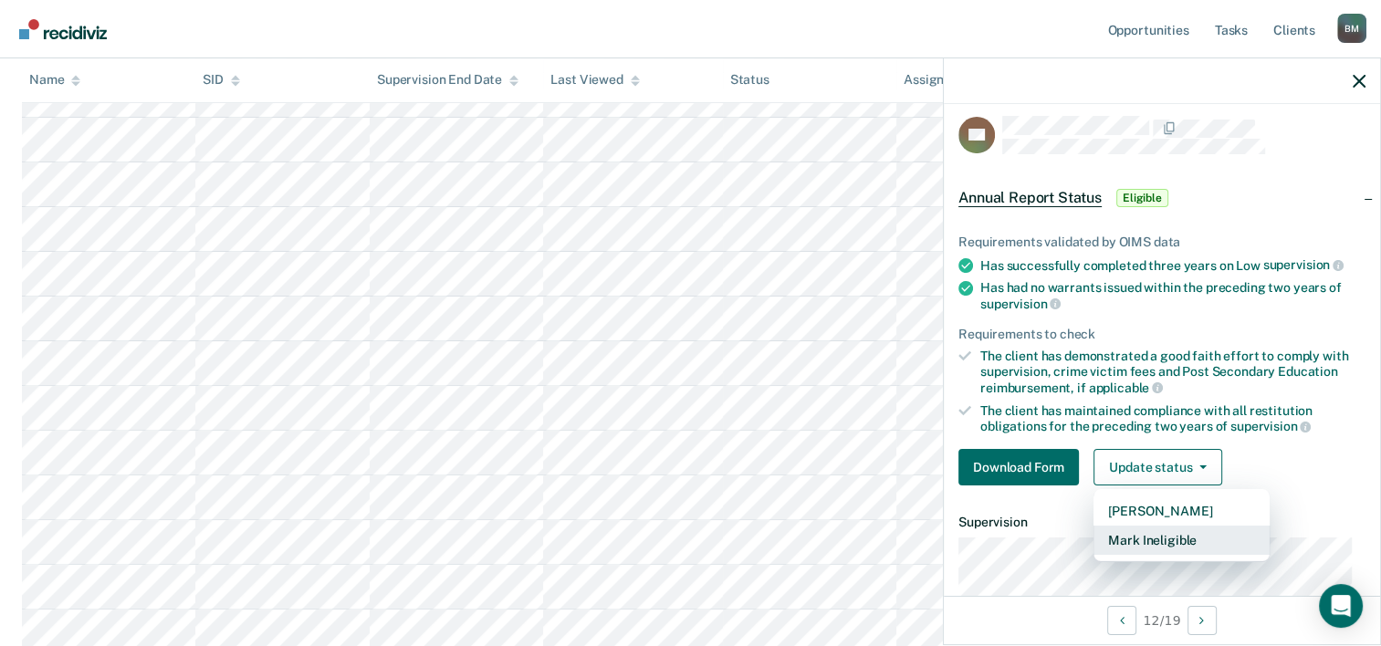
click at [1147, 526] on button "Mark Ineligible" at bounding box center [1182, 540] width 176 height 29
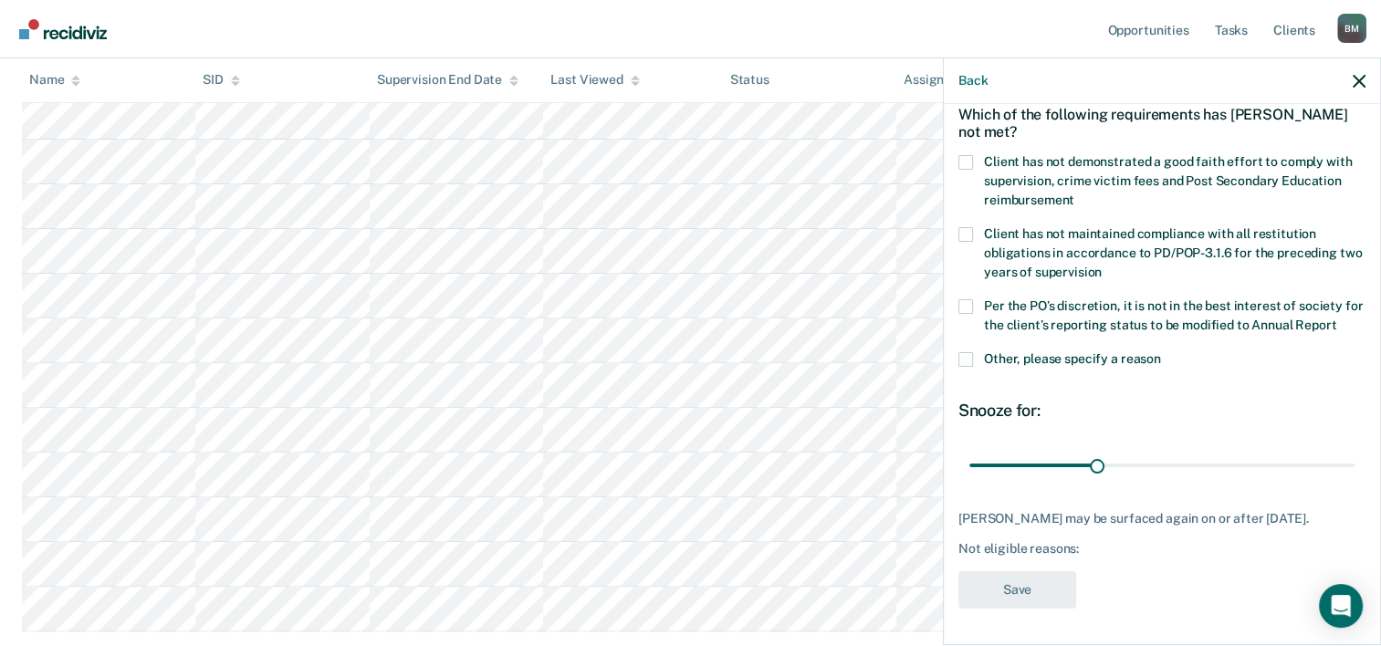
scroll to position [705, 0]
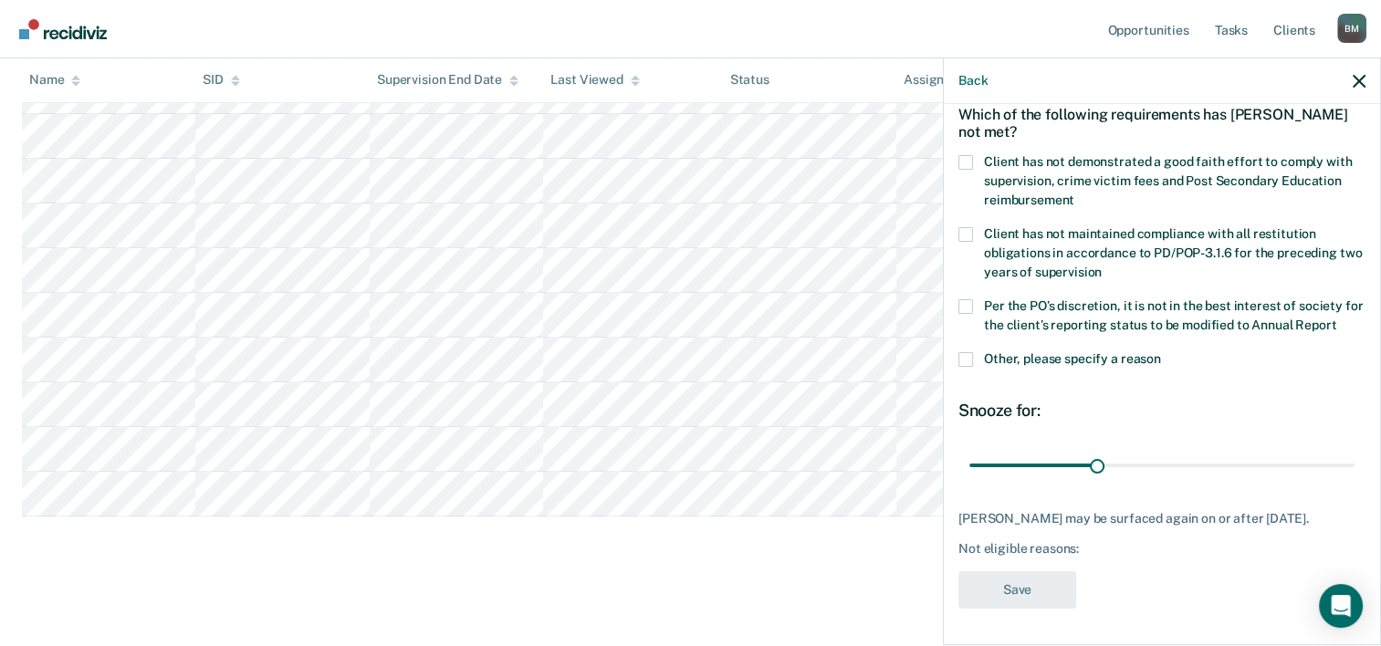
click at [1351, 80] on div "Back" at bounding box center [1162, 81] width 436 height 46
click at [1357, 79] on icon "button" at bounding box center [1359, 81] width 13 height 13
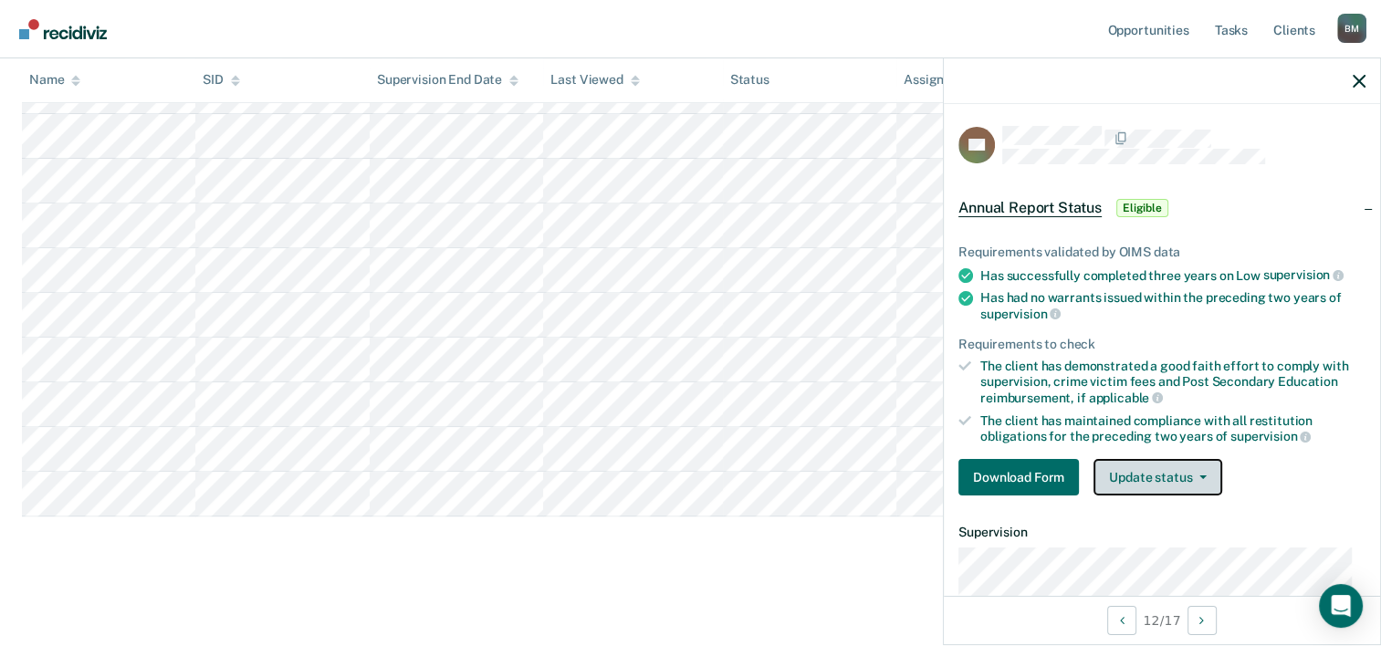
click at [1158, 480] on button "Update status" at bounding box center [1158, 477] width 129 height 37
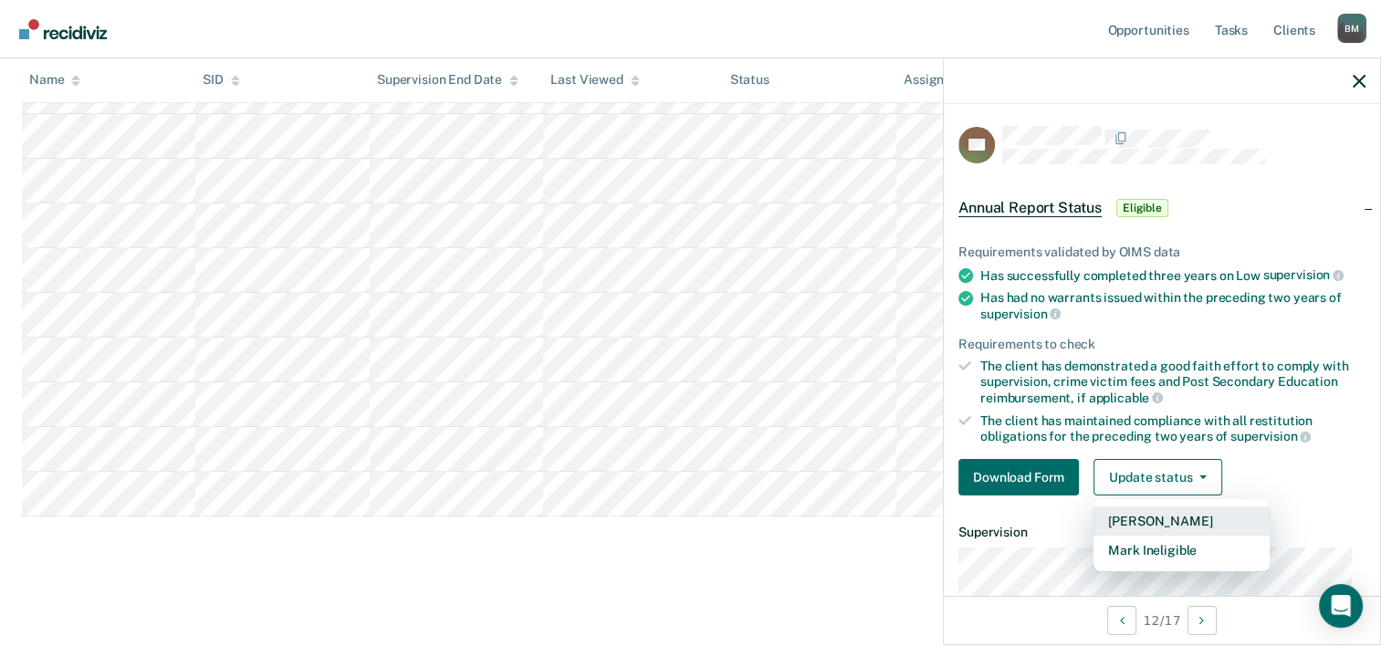
click at [1160, 520] on button "Mark Pending" at bounding box center [1182, 521] width 176 height 29
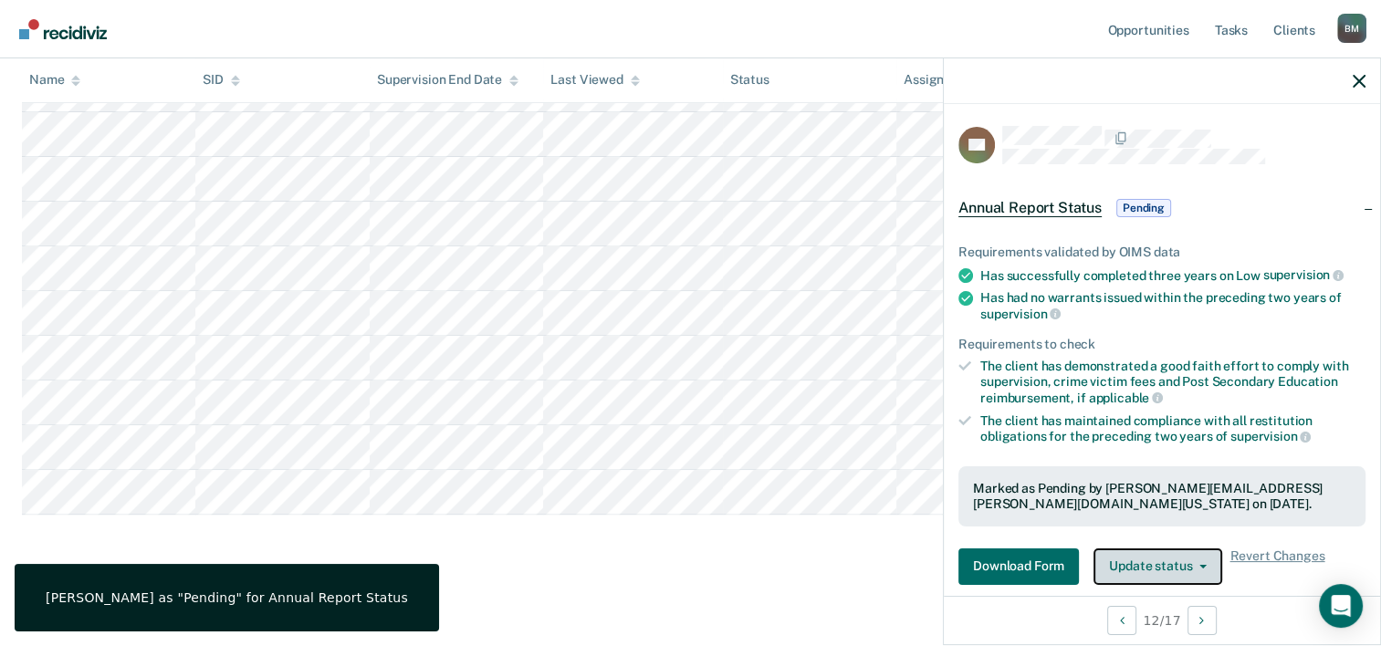
scroll to position [660, 0]
click at [1360, 82] on icon "button" at bounding box center [1359, 81] width 13 height 13
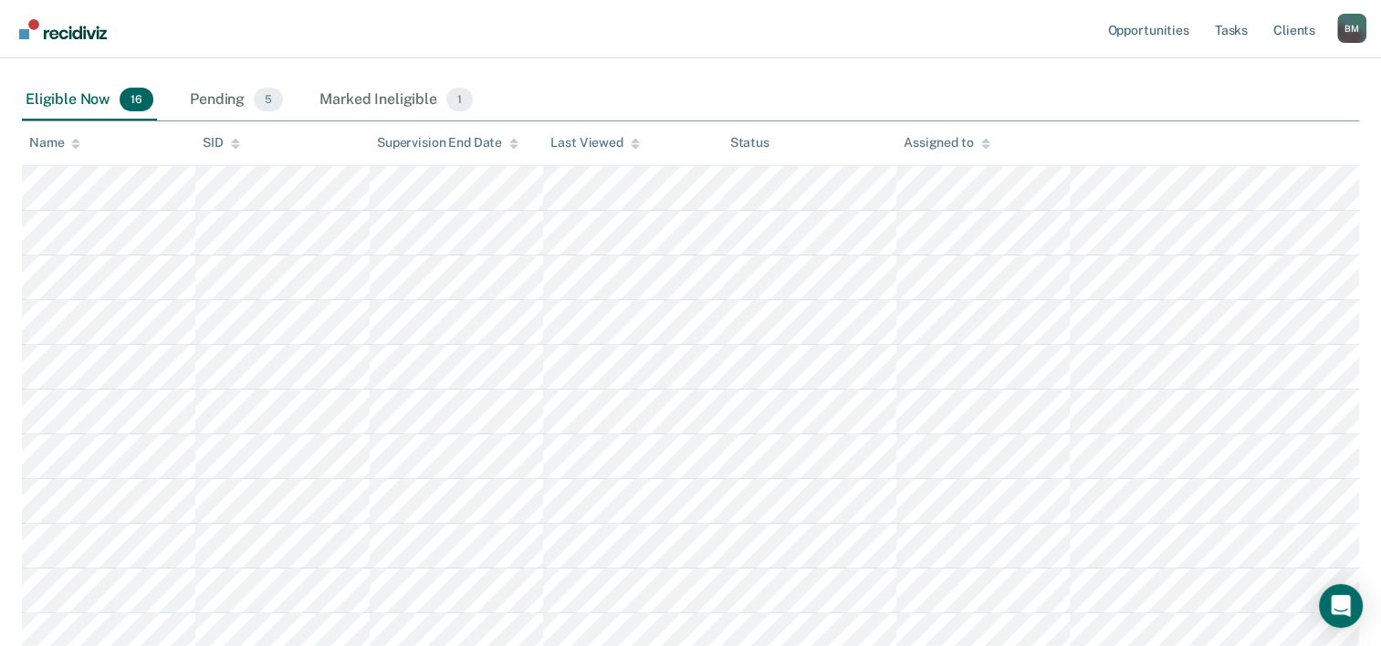
scroll to position [204, 0]
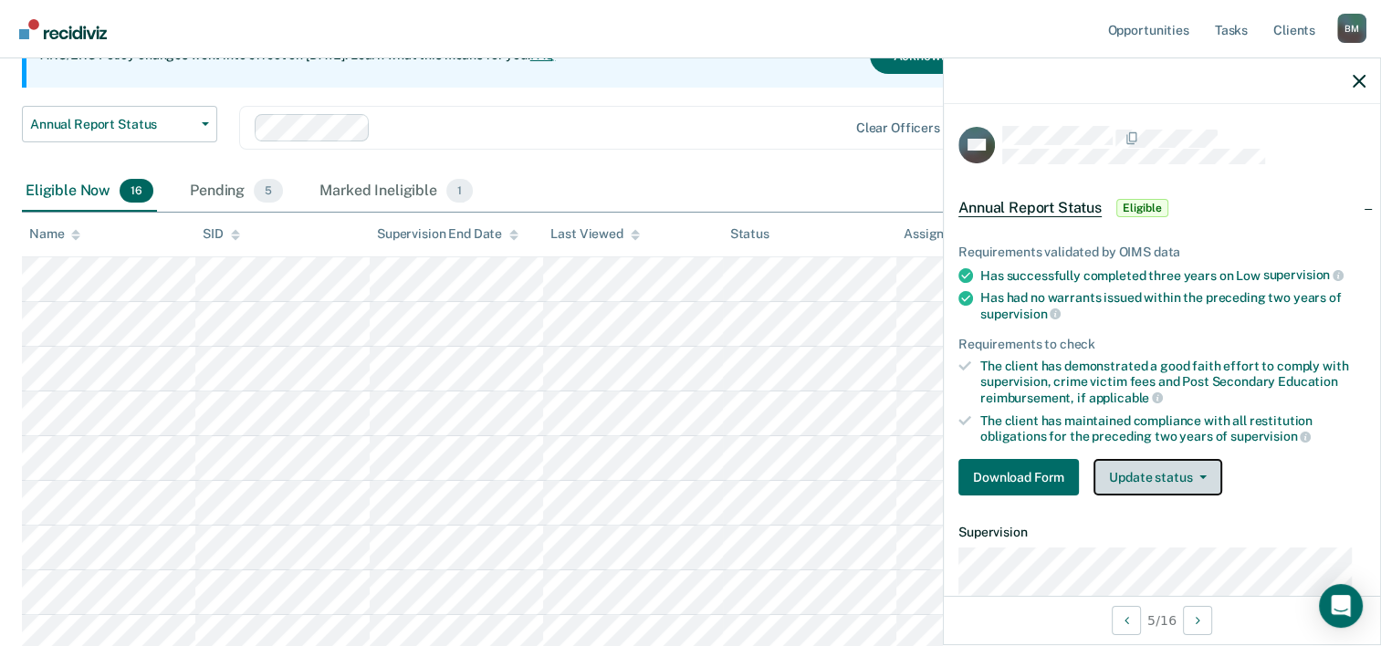
click at [1161, 475] on button "Update status" at bounding box center [1158, 477] width 129 height 37
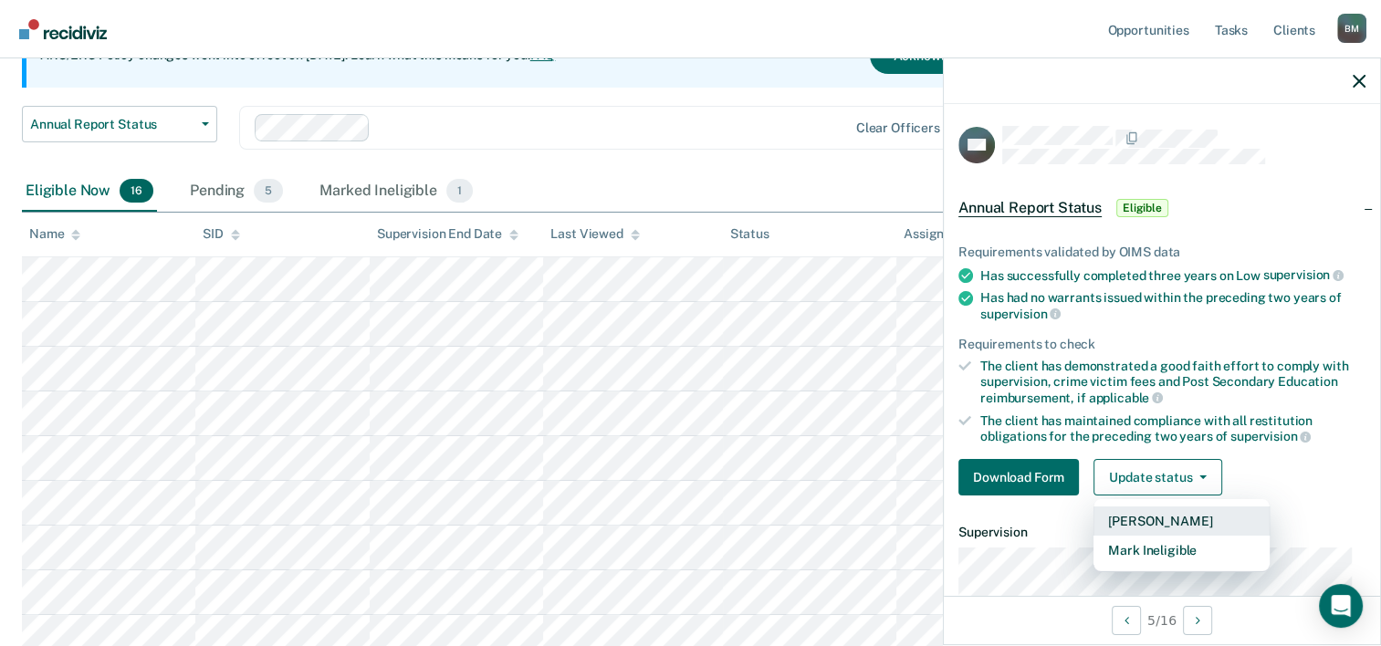
click at [1165, 515] on button "Mark Pending" at bounding box center [1182, 521] width 176 height 29
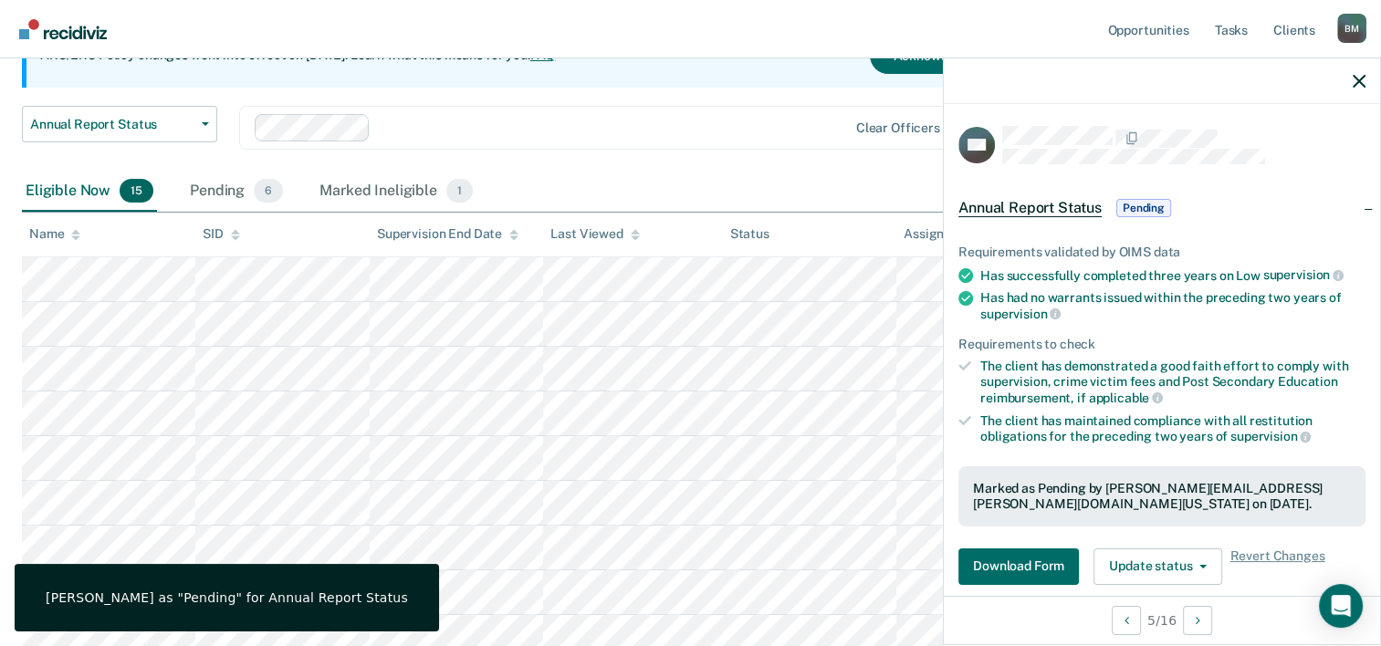
click at [1351, 88] on div at bounding box center [1162, 81] width 436 height 46
click at [1360, 84] on icon "button" at bounding box center [1359, 81] width 13 height 13
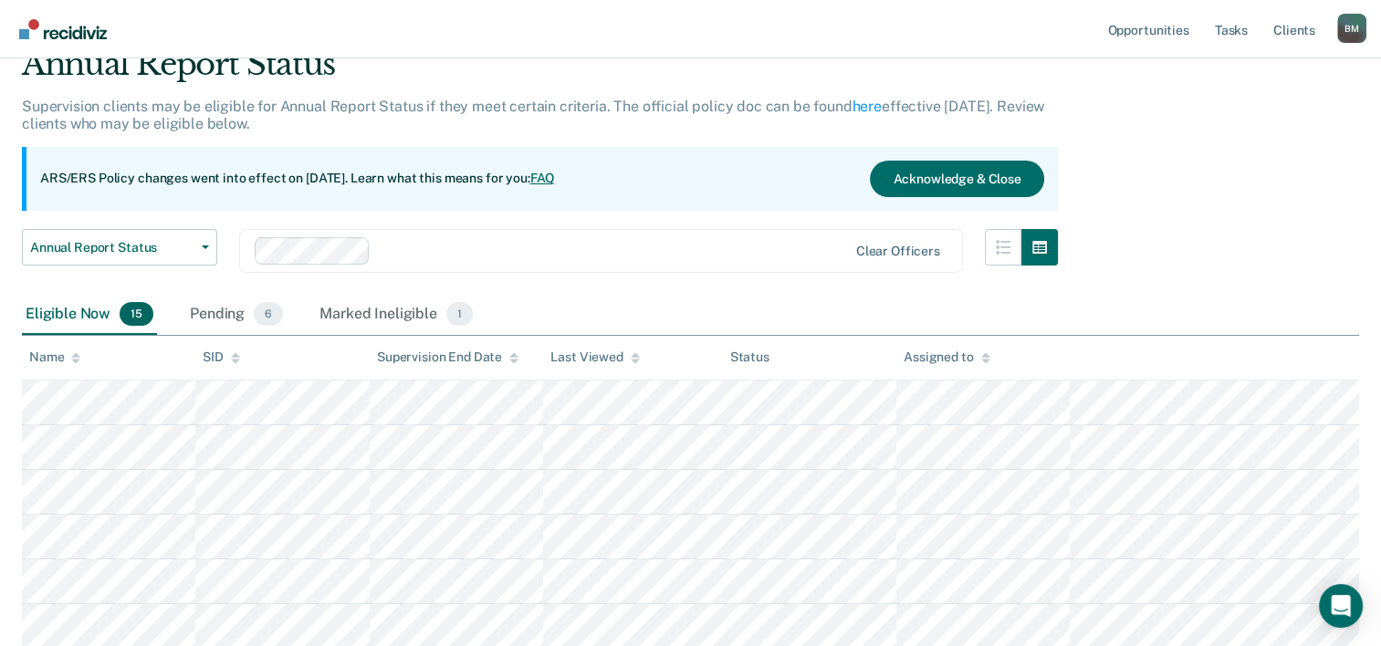
scroll to position [0, 0]
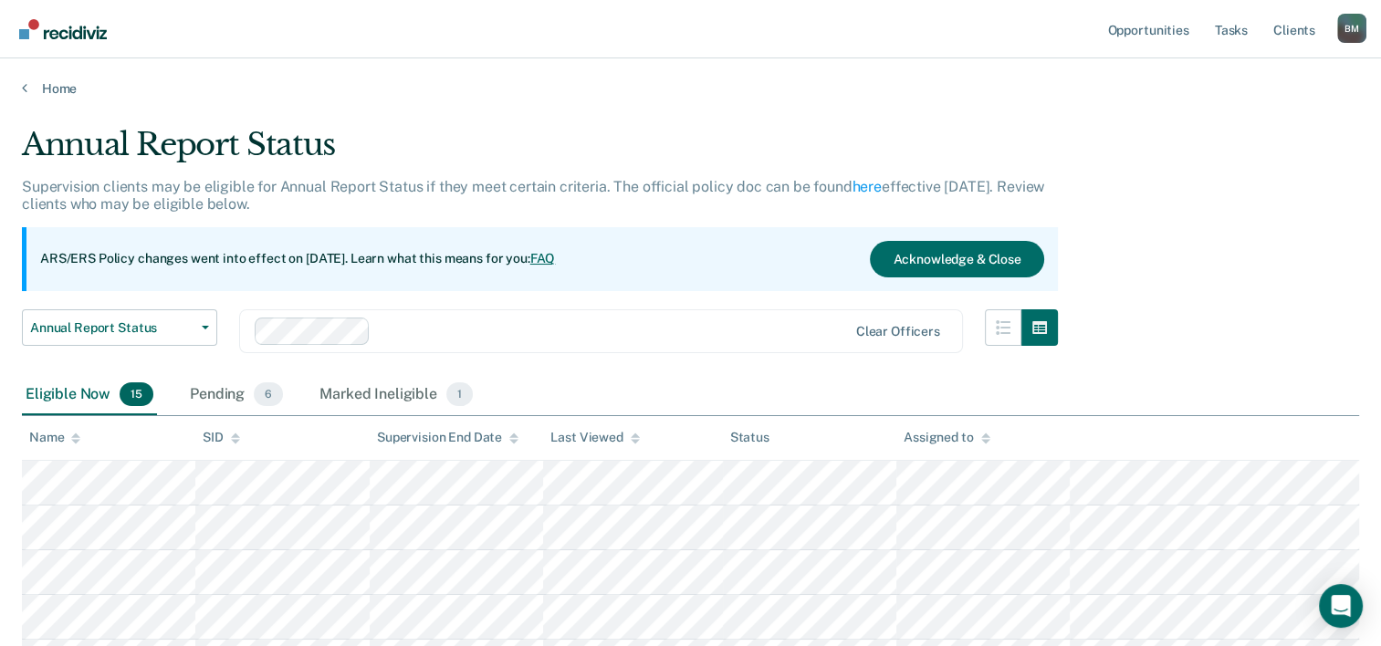
click at [1347, 21] on div "B M" at bounding box center [1351, 28] width 29 height 29
click at [1245, 120] on link "Log Out" at bounding box center [1278, 120] width 147 height 16
